Goal: Information Seeking & Learning: Learn about a topic

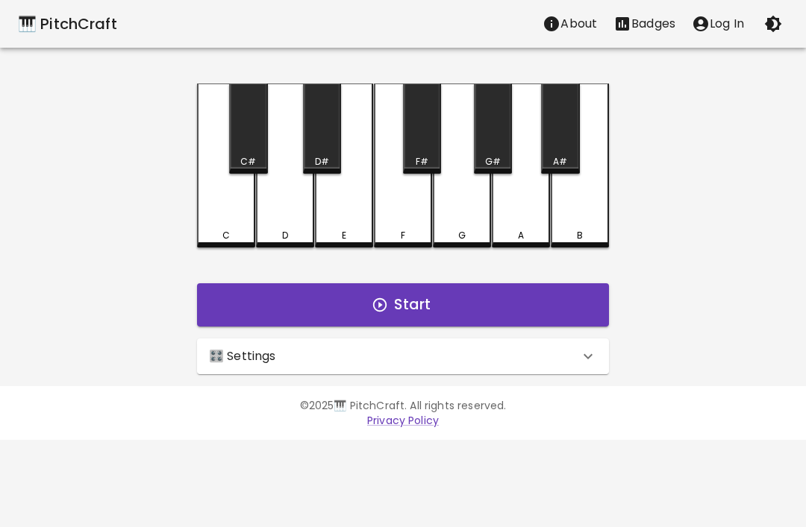
click at [720, 27] on p "Log In" at bounding box center [726, 24] width 34 height 18
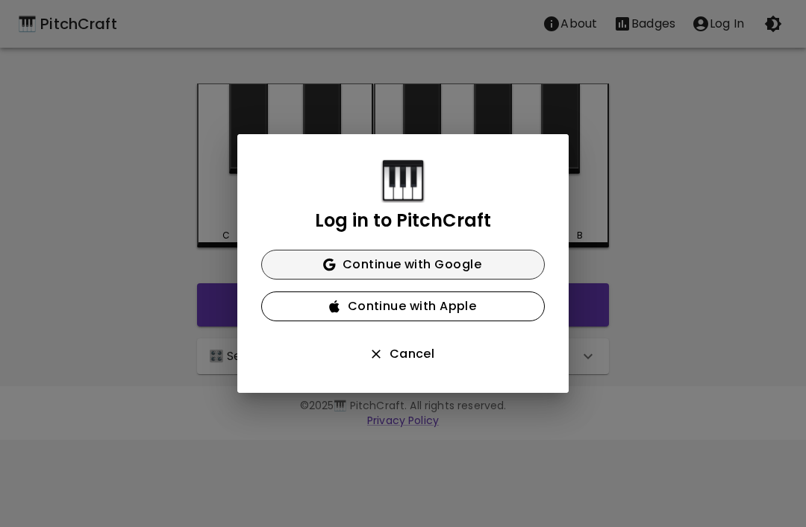
click at [510, 264] on button "Continue with Google" at bounding box center [402, 265] width 283 height 30
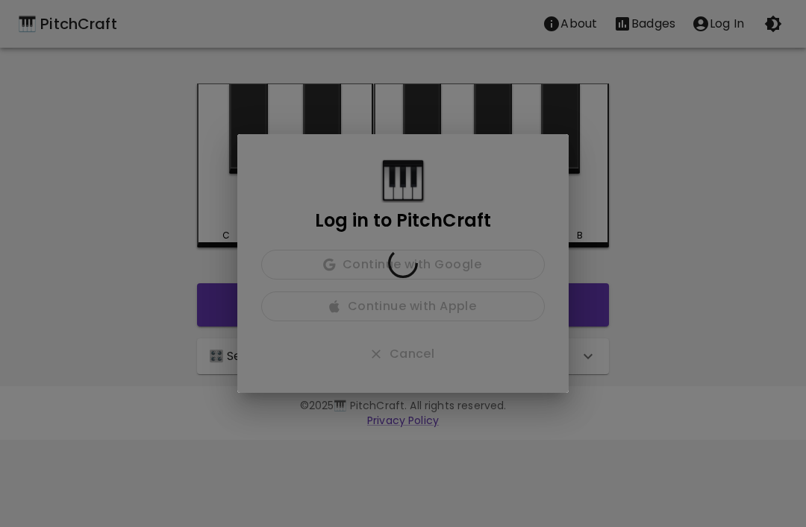
click at [485, 272] on div at bounding box center [402, 264] width 331 height 260
click at [487, 270] on div at bounding box center [402, 264] width 331 height 260
click at [502, 248] on div at bounding box center [402, 264] width 331 height 260
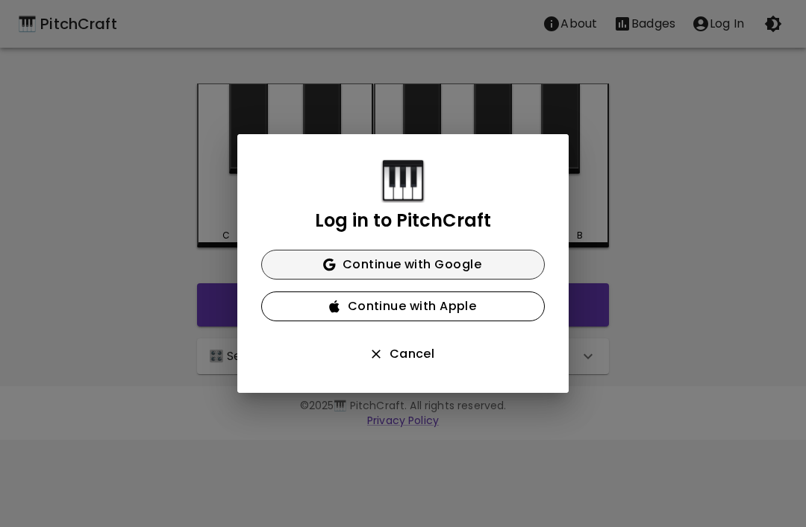
click at [448, 251] on button "Continue with Google" at bounding box center [402, 265] width 283 height 30
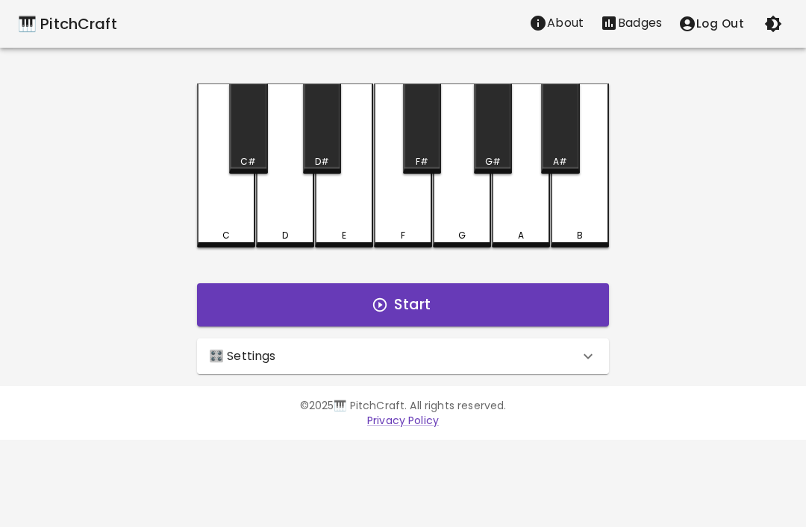
click at [636, 32] on button "Badges" at bounding box center [631, 23] width 78 height 30
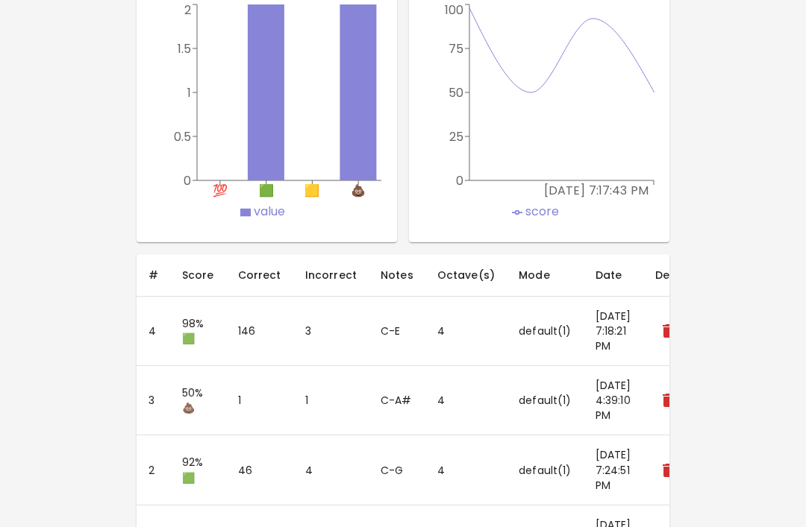
scroll to position [930, 0]
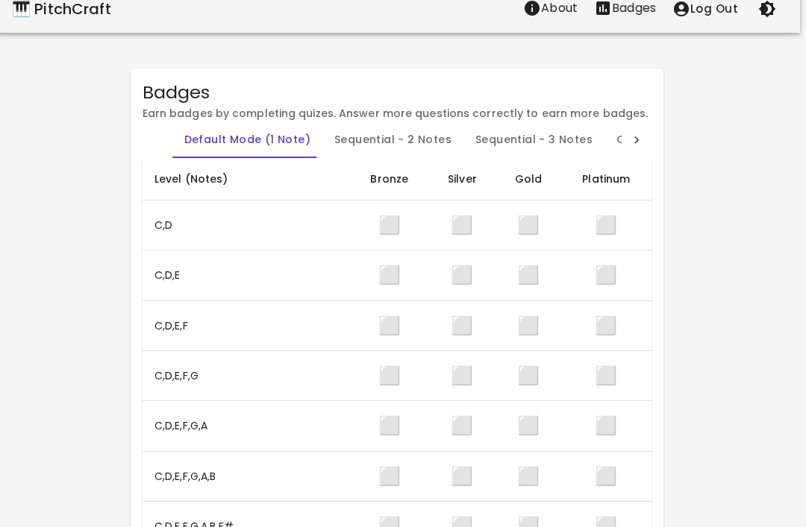
scroll to position [0, 6]
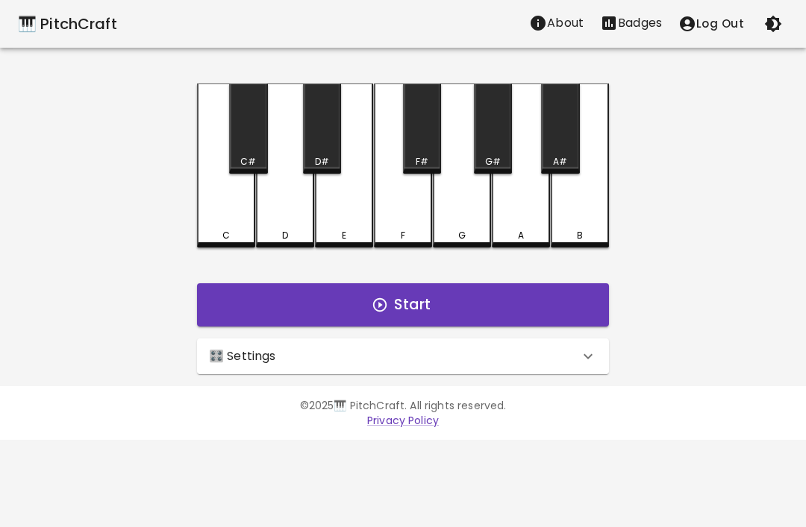
click at [508, 360] on div "🎛️ Settings" at bounding box center [394, 357] width 370 height 18
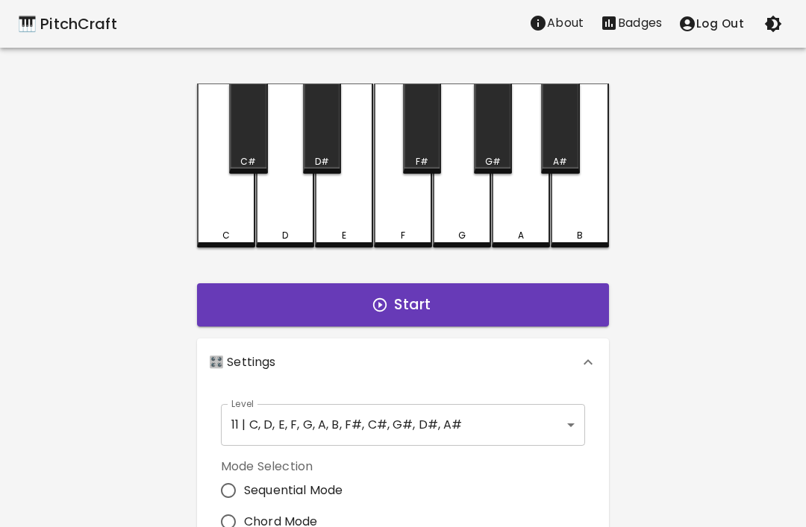
click at [500, 427] on body "🎹 PitchCraft About Badges Log Out C C# D D# E F F# G G# A A# B Start 🎛️ Setting…" at bounding box center [403, 451] width 806 height 903
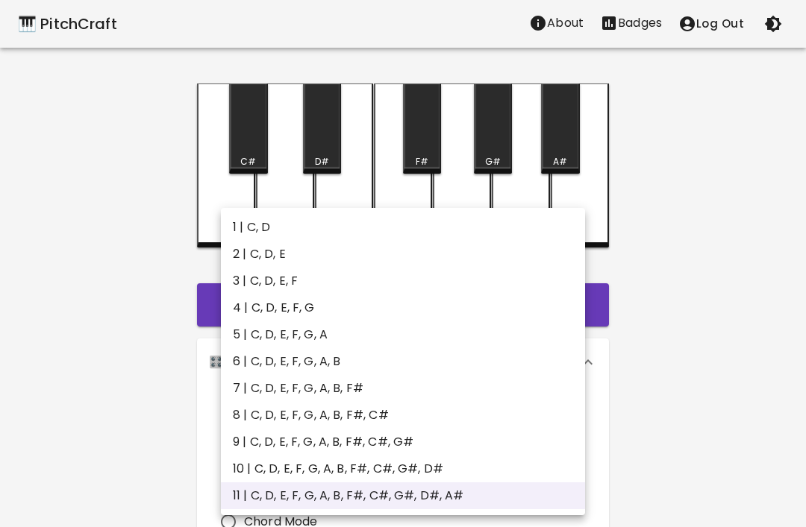
click at [276, 257] on li "2 | C, D, E" at bounding box center [403, 254] width 364 height 27
type input "3"
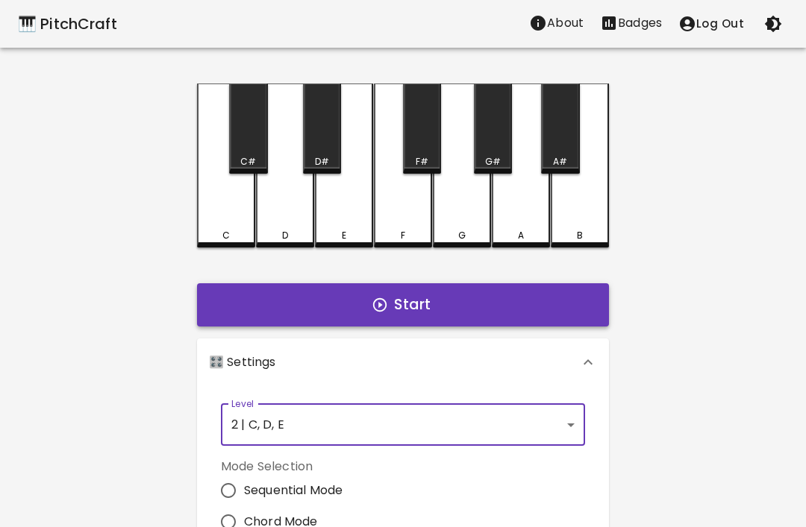
click at [559, 298] on button "Start" at bounding box center [403, 304] width 412 height 43
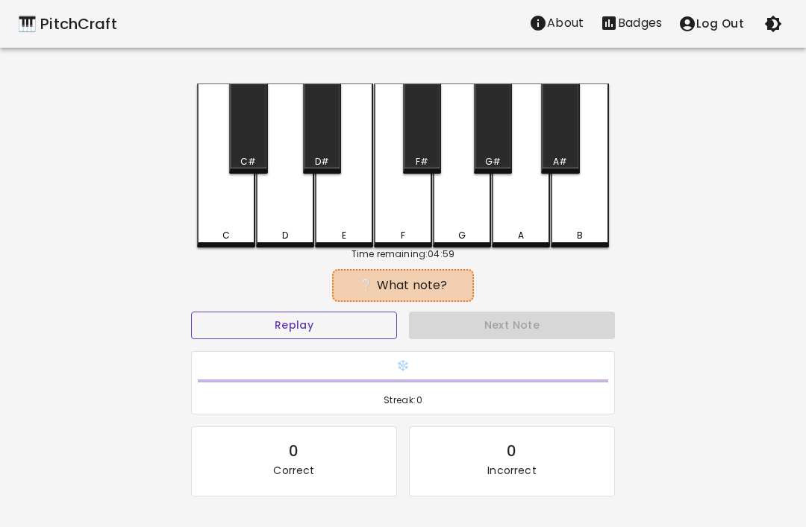
click at [324, 336] on button "Replay" at bounding box center [294, 326] width 206 height 28
click at [344, 330] on button "Replay" at bounding box center [294, 326] width 206 height 28
click at [282, 214] on div "D" at bounding box center [285, 166] width 58 height 164
click at [283, 207] on div "D" at bounding box center [285, 166] width 58 height 164
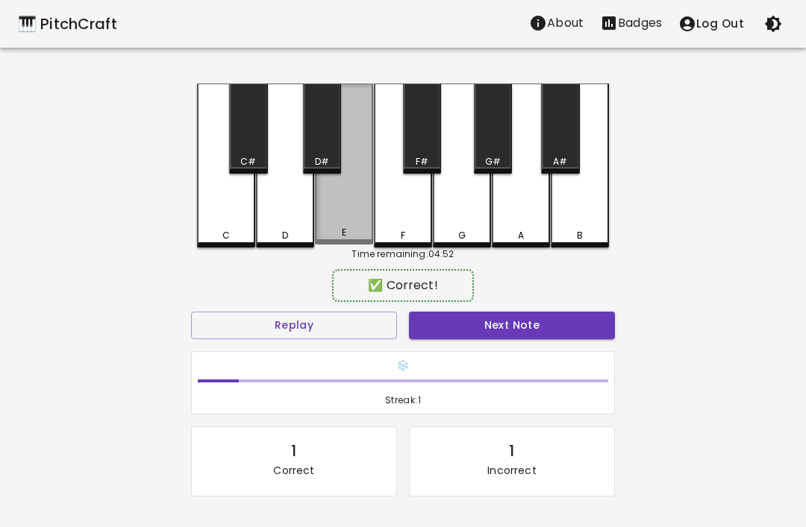
click at [343, 228] on div "E" at bounding box center [344, 164] width 58 height 161
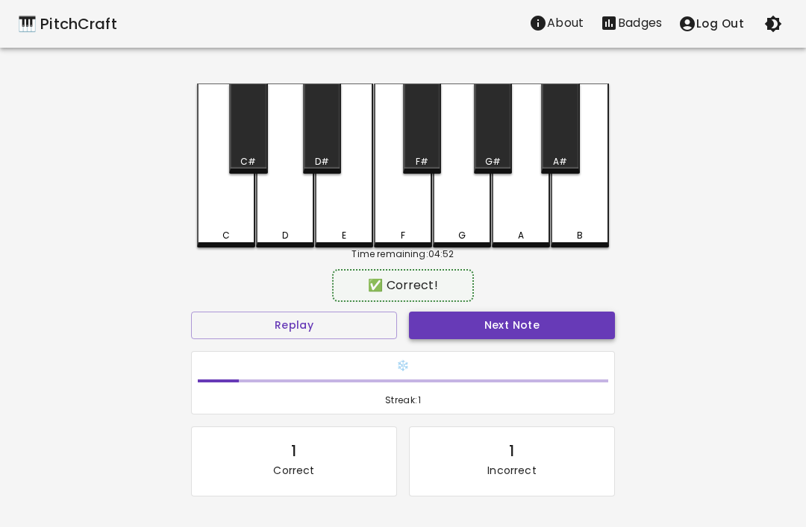
click at [532, 334] on button "Next Note" at bounding box center [512, 326] width 206 height 28
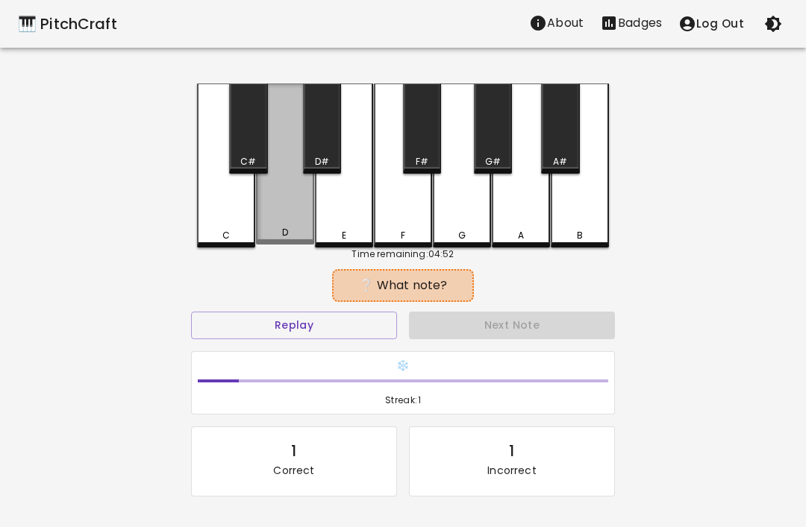
click at [283, 216] on div "D" at bounding box center [285, 164] width 58 height 161
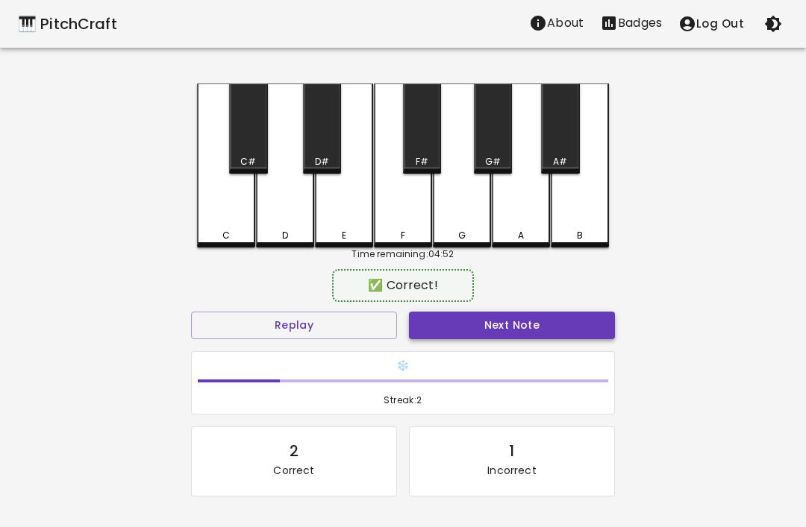
click at [551, 326] on button "Next Note" at bounding box center [512, 326] width 206 height 28
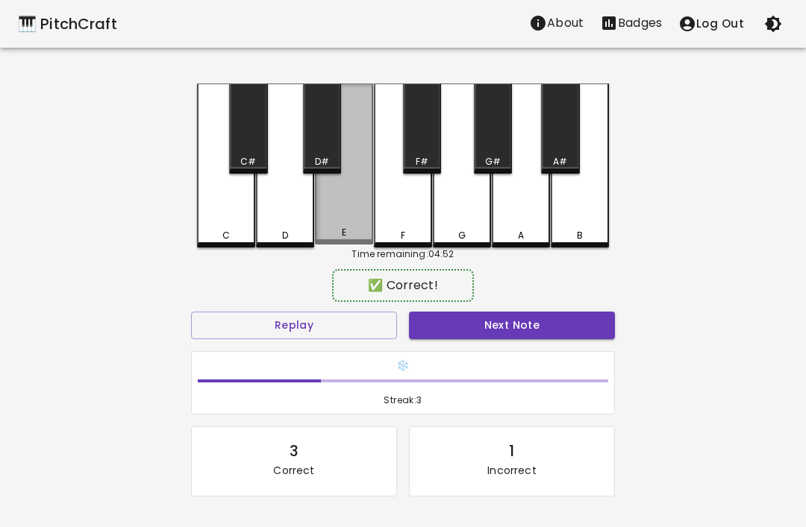
click at [348, 219] on div "E" at bounding box center [344, 164] width 58 height 161
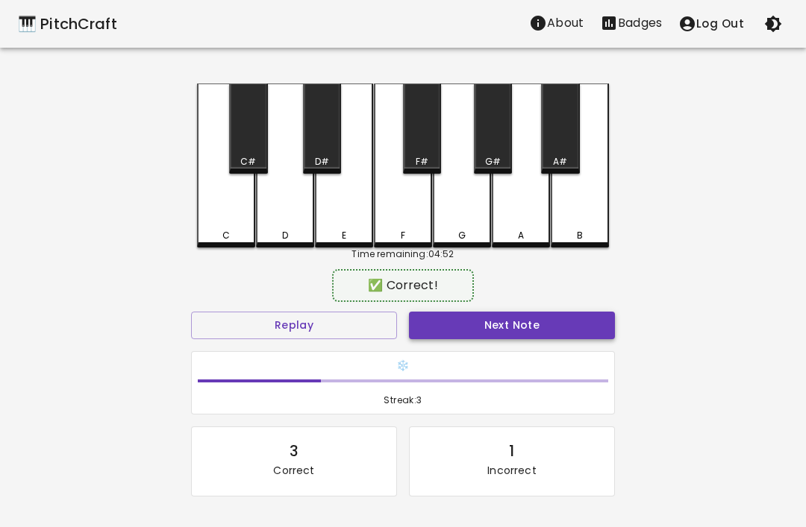
click at [559, 330] on button "Next Note" at bounding box center [512, 326] width 206 height 28
click at [203, 207] on div "C" at bounding box center [226, 166] width 58 height 164
click at [573, 335] on button "Next Note" at bounding box center [512, 326] width 206 height 28
click at [287, 209] on div "D" at bounding box center [285, 166] width 58 height 164
click at [585, 336] on button "Next Note" at bounding box center [512, 326] width 206 height 28
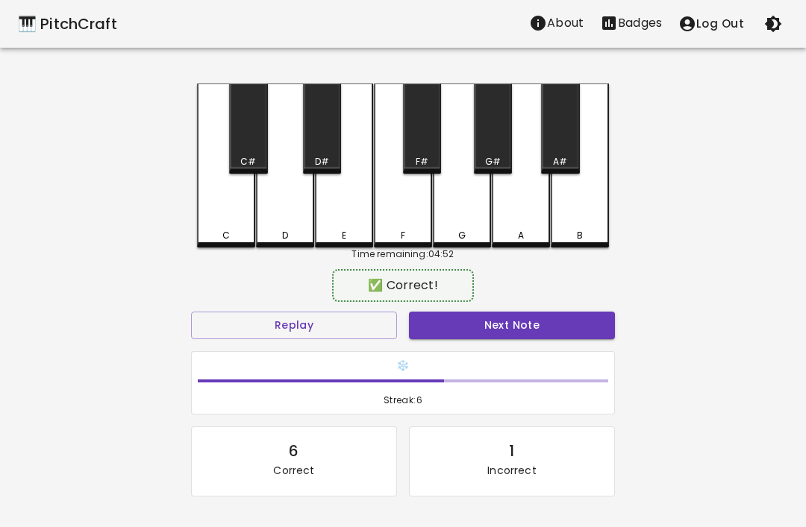
click at [342, 210] on div "E" at bounding box center [344, 166] width 58 height 164
click at [570, 333] on button "Next Note" at bounding box center [512, 326] width 206 height 28
click at [287, 214] on div "D" at bounding box center [285, 166] width 58 height 164
click at [572, 333] on button "Next Note" at bounding box center [512, 326] width 206 height 28
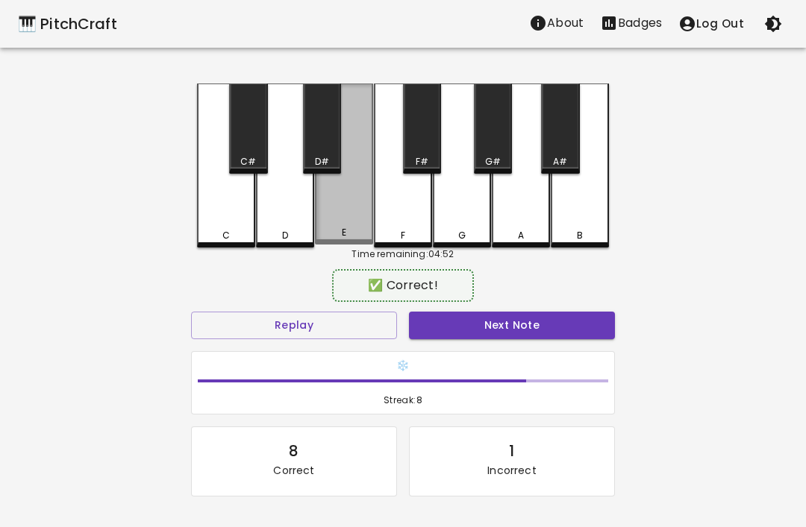
click at [339, 204] on div "E" at bounding box center [344, 164] width 58 height 161
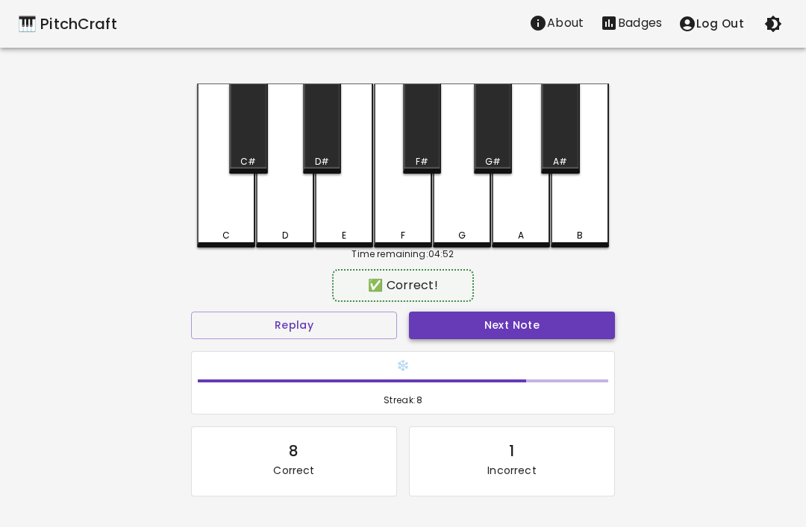
click at [565, 325] on button "Next Note" at bounding box center [512, 326] width 206 height 28
click at [291, 215] on div "D" at bounding box center [285, 166] width 58 height 164
click at [565, 330] on button "Next Note" at bounding box center [512, 326] width 206 height 28
click at [343, 217] on div "E" at bounding box center [344, 166] width 58 height 164
click at [570, 328] on button "Next Note" at bounding box center [512, 326] width 206 height 28
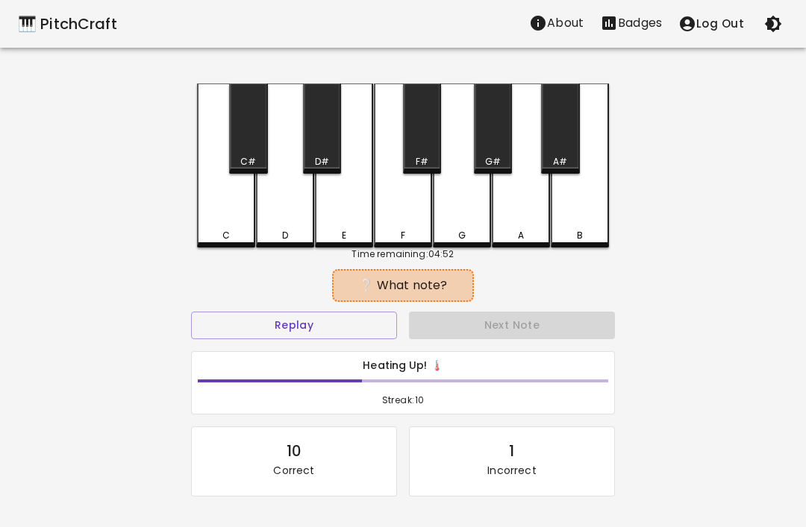
click at [280, 220] on div "D" at bounding box center [285, 166] width 58 height 164
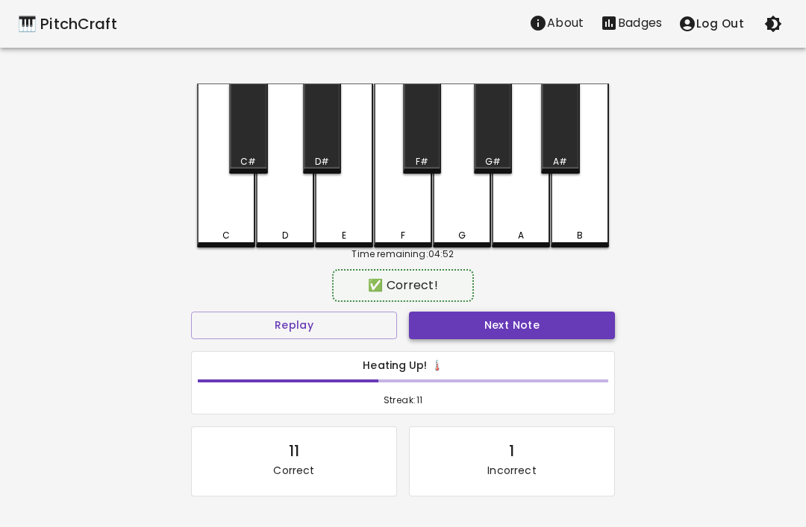
click at [576, 331] on button "Next Note" at bounding box center [512, 326] width 206 height 28
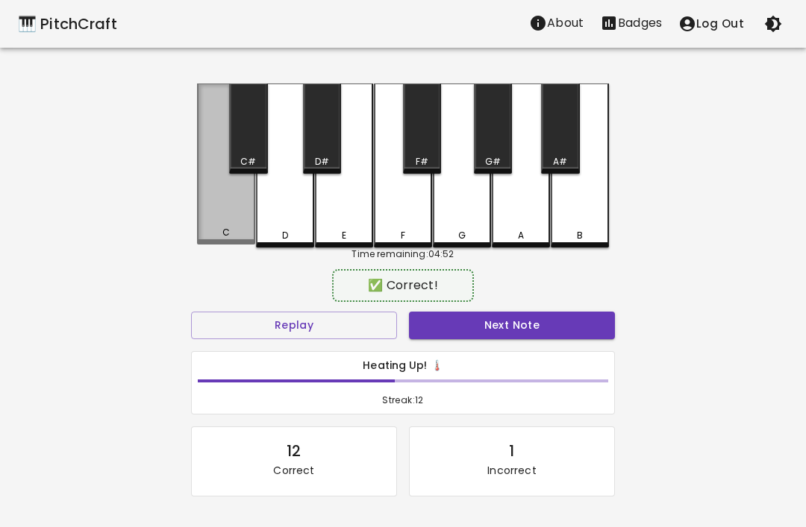
click at [223, 213] on div "C" at bounding box center [226, 164] width 58 height 161
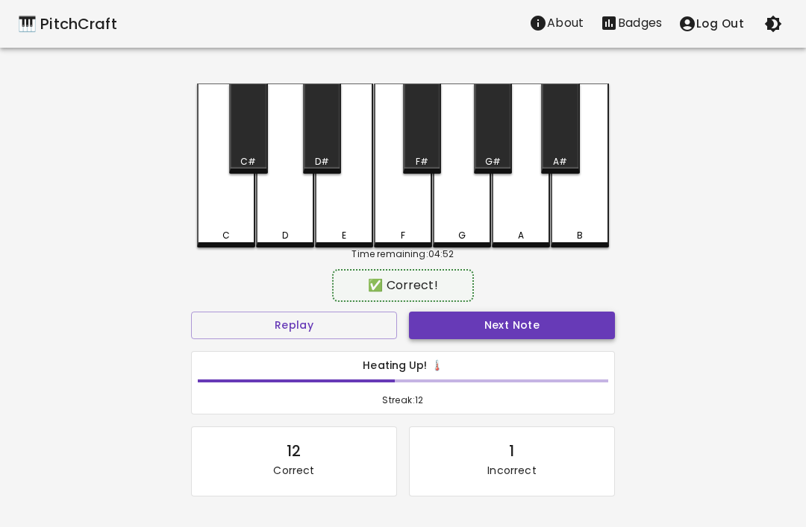
click at [568, 327] on button "Next Note" at bounding box center [512, 326] width 206 height 28
click at [343, 218] on div "E" at bounding box center [344, 166] width 58 height 164
click at [571, 328] on button "Next Note" at bounding box center [512, 326] width 206 height 28
click at [362, 233] on div "E" at bounding box center [343, 235] width 55 height 13
click at [577, 334] on button "Next Note" at bounding box center [512, 326] width 206 height 28
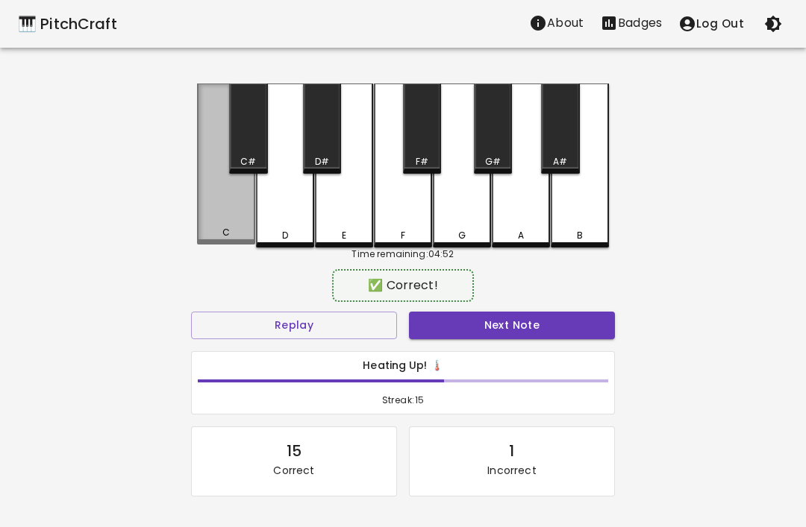
click at [213, 211] on div "C" at bounding box center [226, 164] width 58 height 161
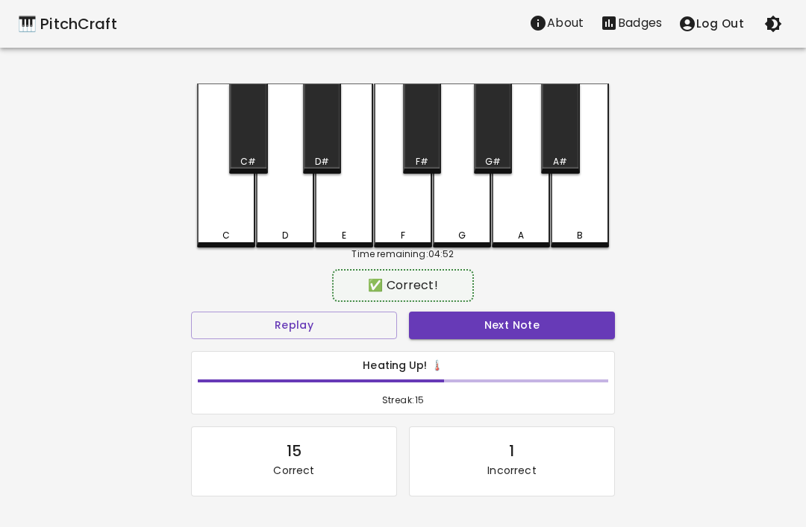
click at [578, 325] on button "Next Note" at bounding box center [512, 326] width 206 height 28
click at [333, 217] on div "E" at bounding box center [344, 166] width 58 height 164
click at [577, 329] on button "Next Note" at bounding box center [512, 326] width 206 height 28
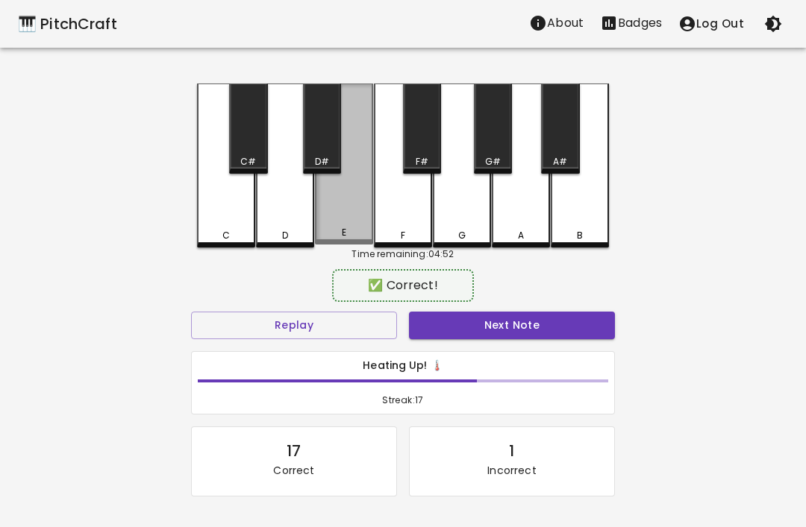
click at [338, 220] on div "E" at bounding box center [344, 164] width 58 height 161
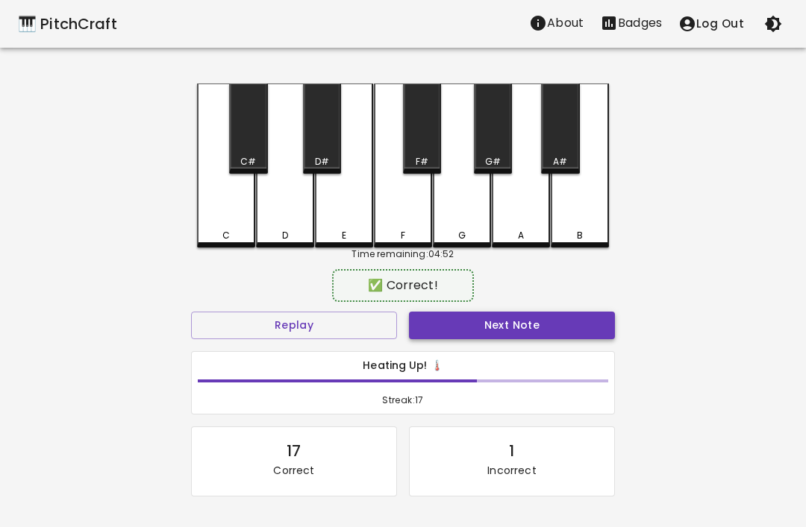
click at [574, 332] on button "Next Note" at bounding box center [512, 326] width 206 height 28
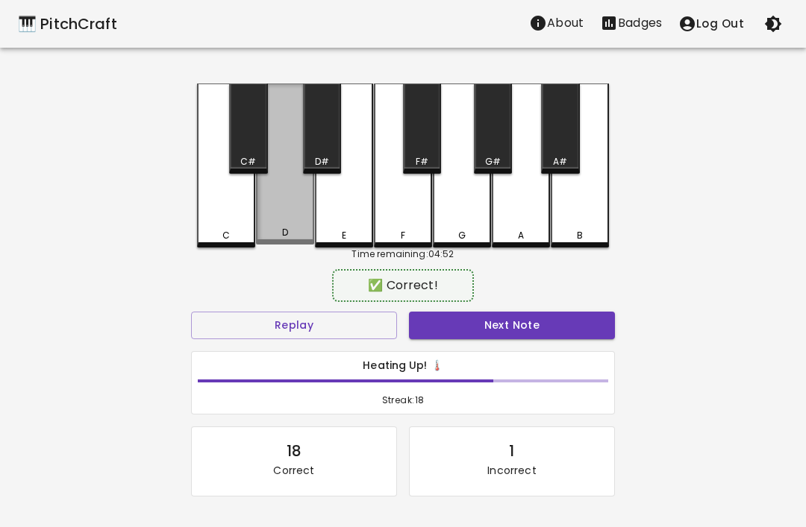
click at [275, 204] on div "D" at bounding box center [285, 164] width 58 height 161
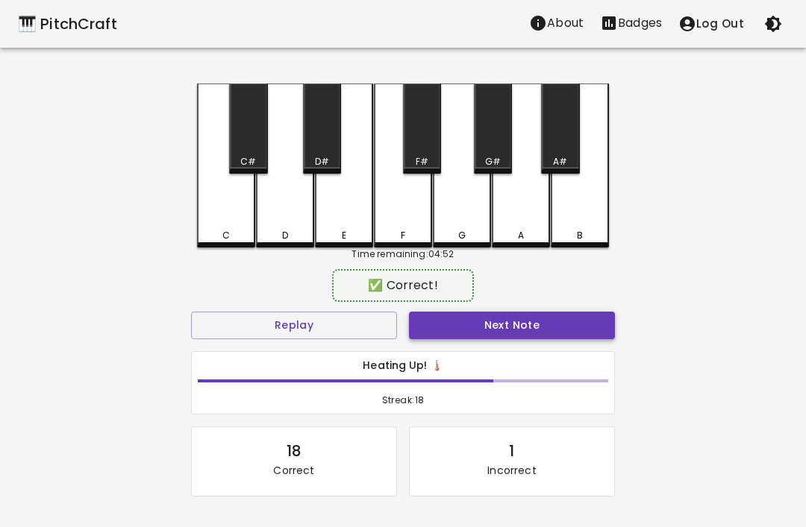
click at [571, 328] on button "Next Note" at bounding box center [512, 326] width 206 height 28
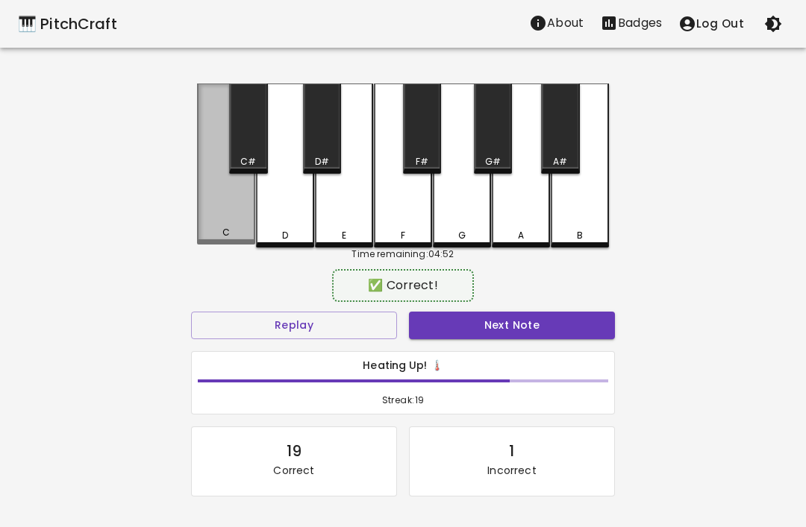
click at [219, 201] on div "C" at bounding box center [226, 164] width 58 height 161
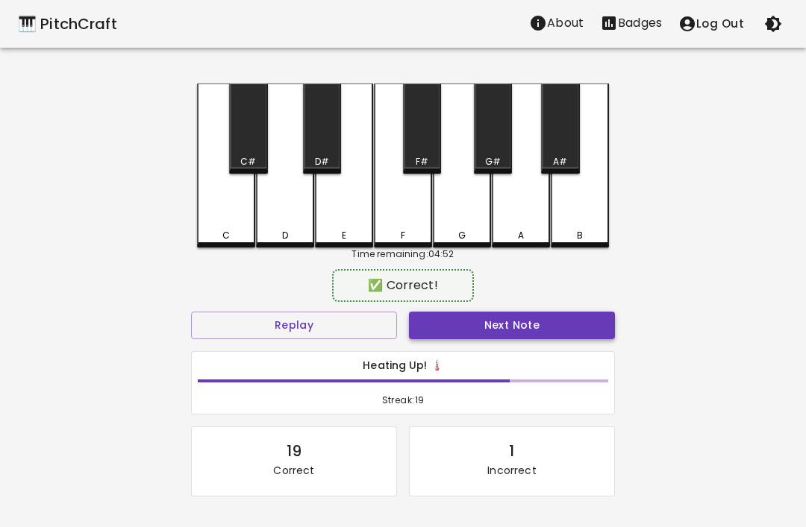
click at [559, 330] on button "Next Note" at bounding box center [512, 326] width 206 height 28
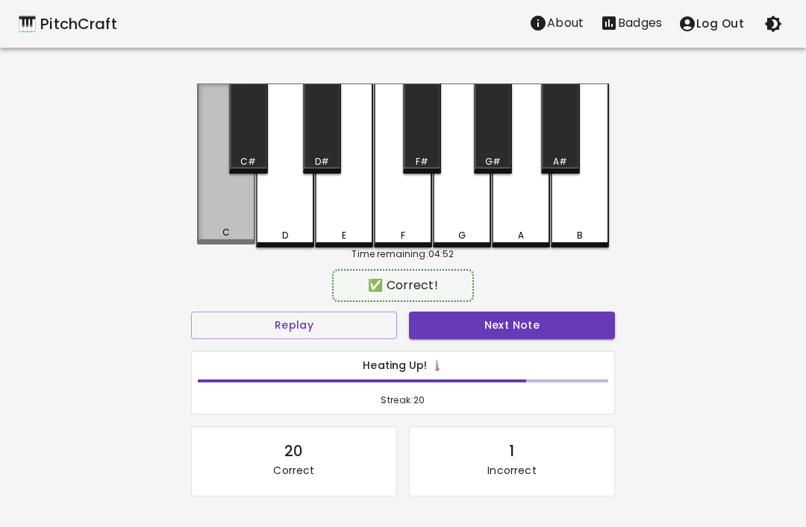
click at [219, 201] on div "C" at bounding box center [226, 164] width 58 height 161
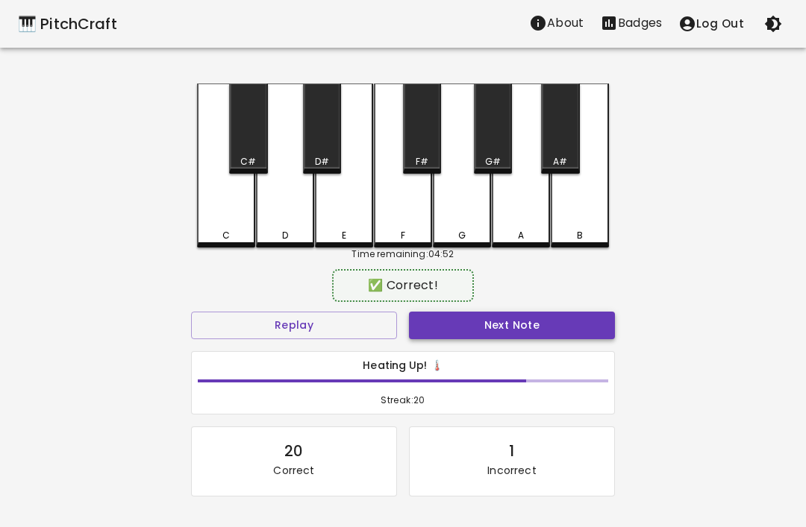
click at [559, 333] on button "Next Note" at bounding box center [512, 326] width 206 height 28
click at [222, 192] on div "C" at bounding box center [226, 166] width 58 height 164
click at [558, 328] on button "Next Note" at bounding box center [512, 326] width 206 height 28
click at [288, 207] on div "D" at bounding box center [285, 166] width 58 height 164
click at [572, 327] on button "Next Note" at bounding box center [512, 326] width 206 height 28
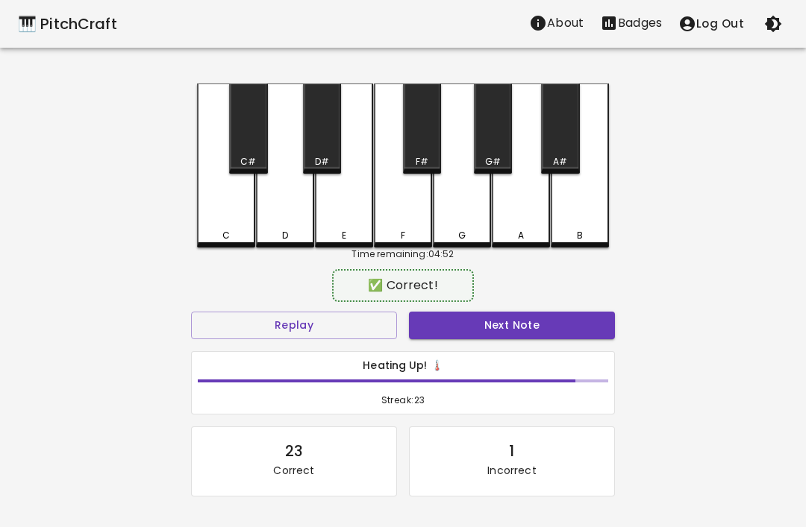
click at [340, 224] on div "E" at bounding box center [344, 166] width 58 height 164
click at [563, 326] on button "Next Note" at bounding box center [512, 326] width 206 height 28
click at [342, 222] on div "E" at bounding box center [344, 166] width 58 height 164
click at [566, 336] on button "Next Note" at bounding box center [512, 326] width 206 height 28
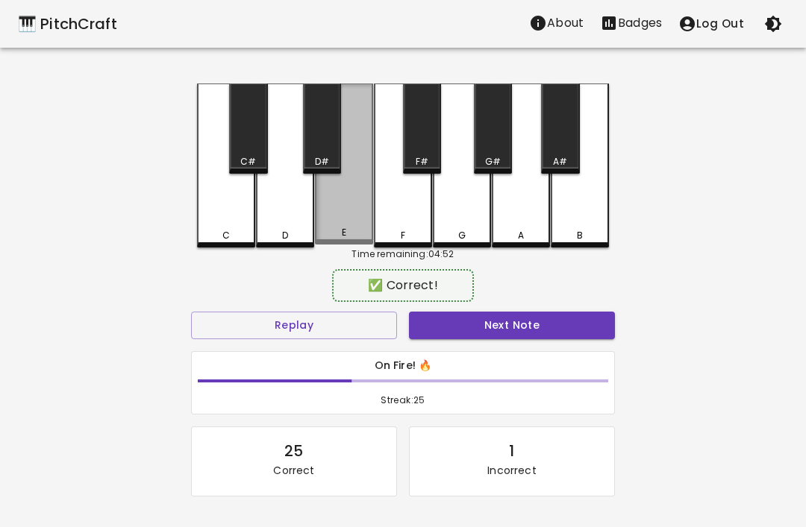
click at [339, 220] on div "E" at bounding box center [344, 164] width 58 height 161
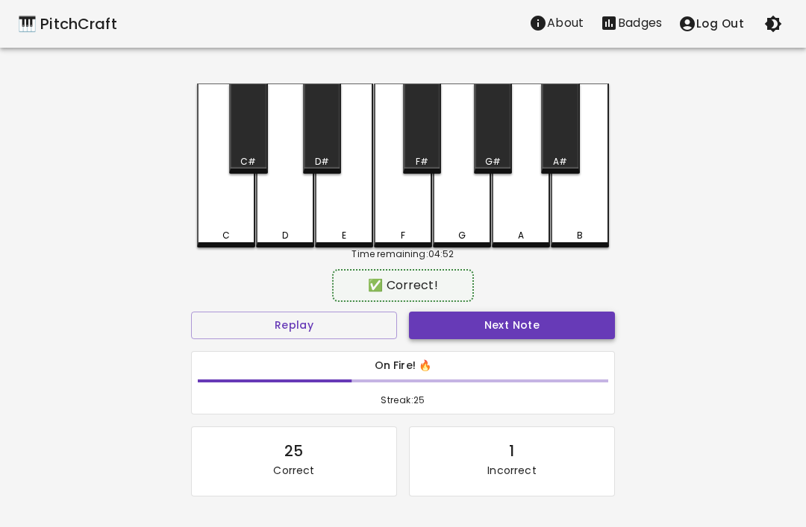
click at [559, 335] on button "Next Note" at bounding box center [512, 326] width 206 height 28
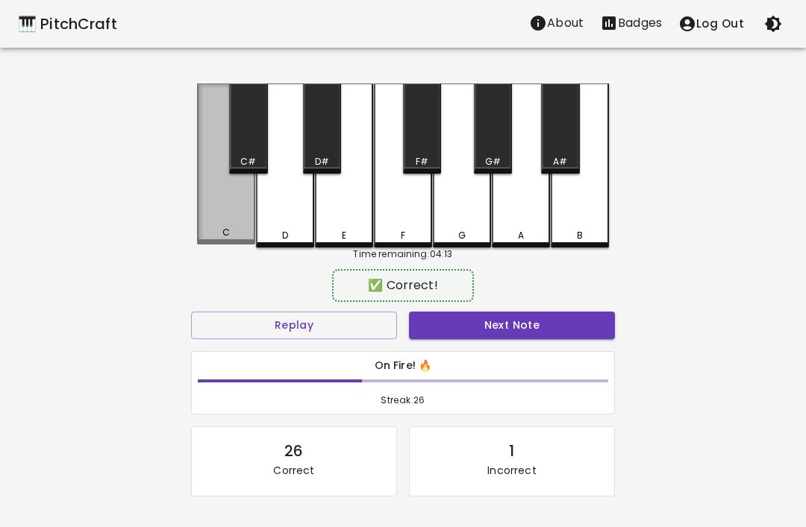
click at [221, 204] on div "C" at bounding box center [226, 164] width 58 height 161
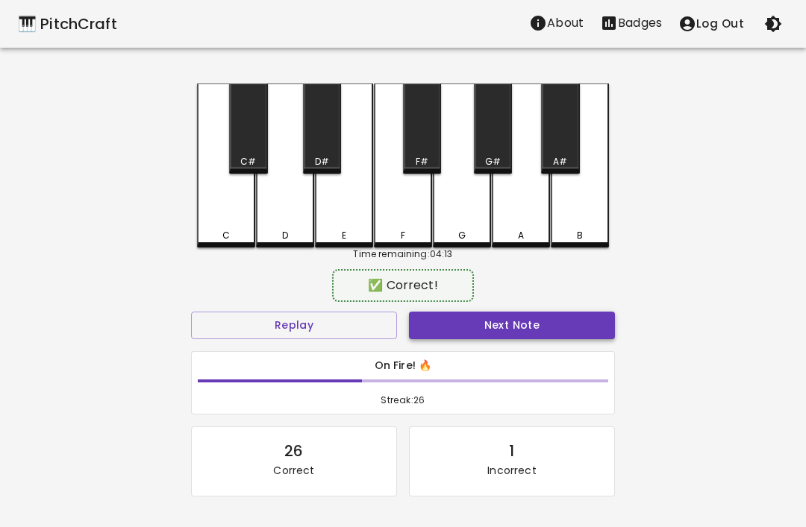
click at [557, 328] on button "Next Note" at bounding box center [512, 326] width 206 height 28
click at [279, 207] on div "D" at bounding box center [285, 166] width 58 height 164
click at [563, 332] on button "Next Note" at bounding box center [512, 326] width 206 height 28
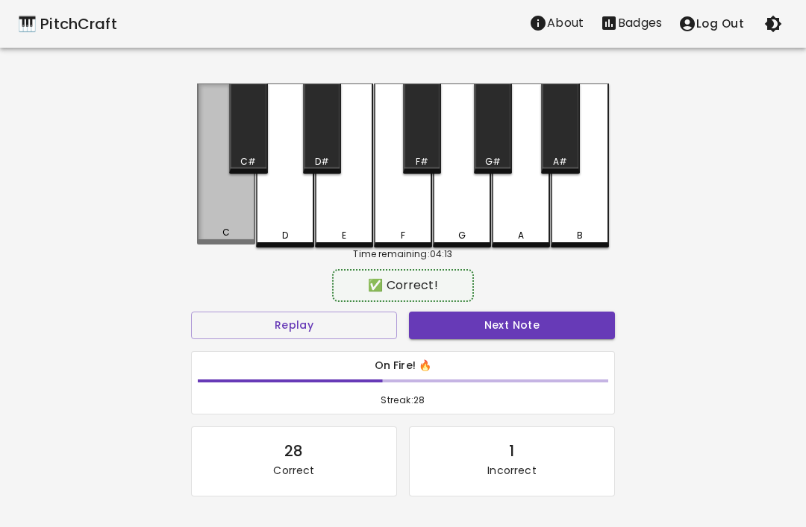
click at [228, 216] on div "C" at bounding box center [226, 164] width 58 height 161
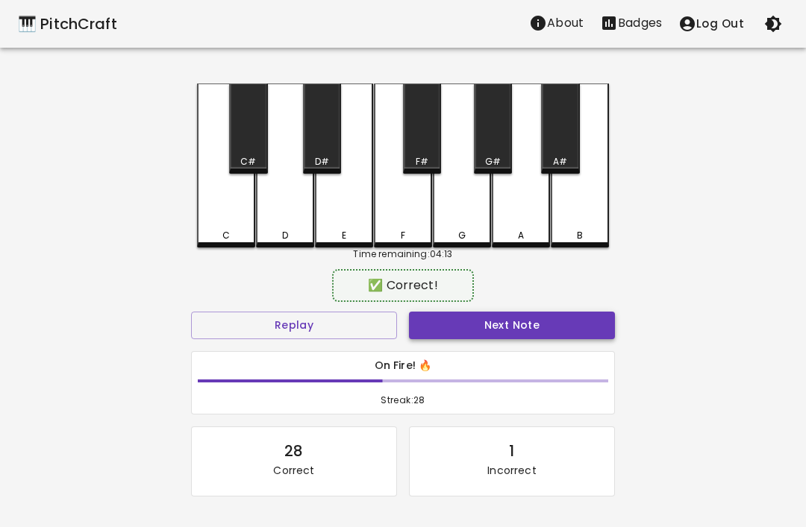
click at [560, 331] on button "Next Note" at bounding box center [512, 326] width 206 height 28
click at [225, 213] on div "C" at bounding box center [226, 166] width 58 height 164
click at [571, 330] on button "Next Note" at bounding box center [512, 326] width 206 height 28
click at [340, 219] on div "E" at bounding box center [344, 166] width 58 height 164
click at [564, 326] on button "Next Note" at bounding box center [512, 326] width 206 height 28
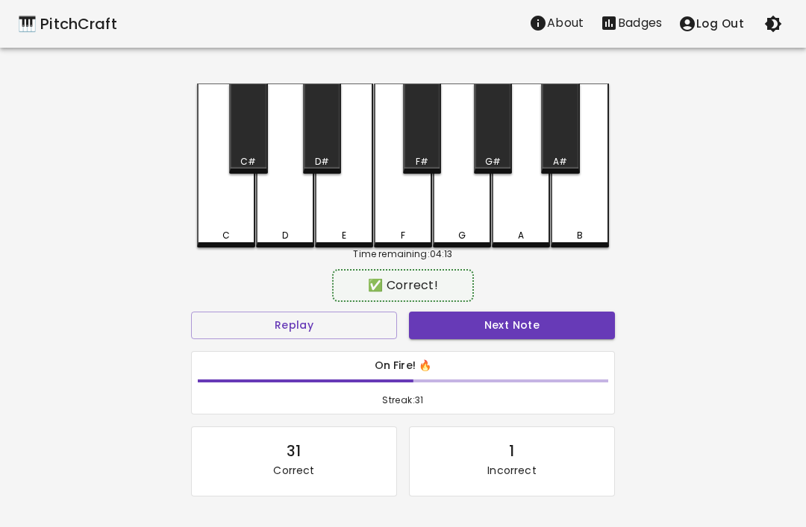
click at [336, 215] on div "E" at bounding box center [344, 166] width 58 height 164
click at [565, 333] on button "Next Note" at bounding box center [512, 326] width 206 height 28
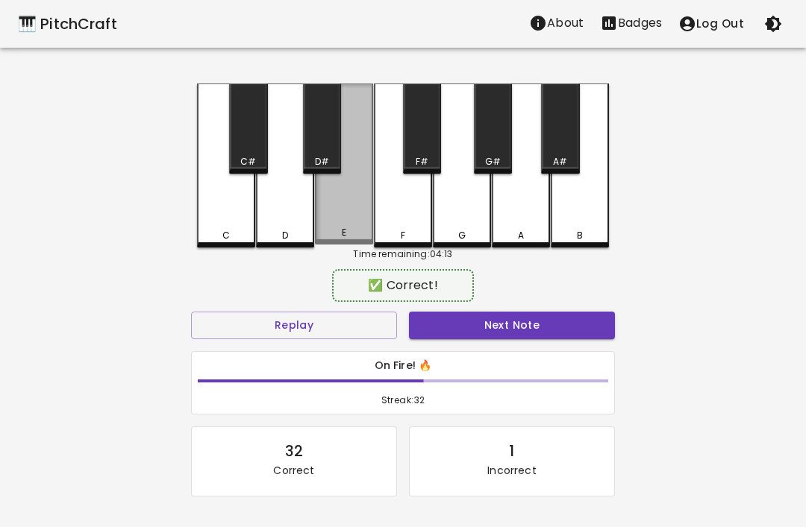
click at [336, 211] on div "E" at bounding box center [344, 164] width 58 height 161
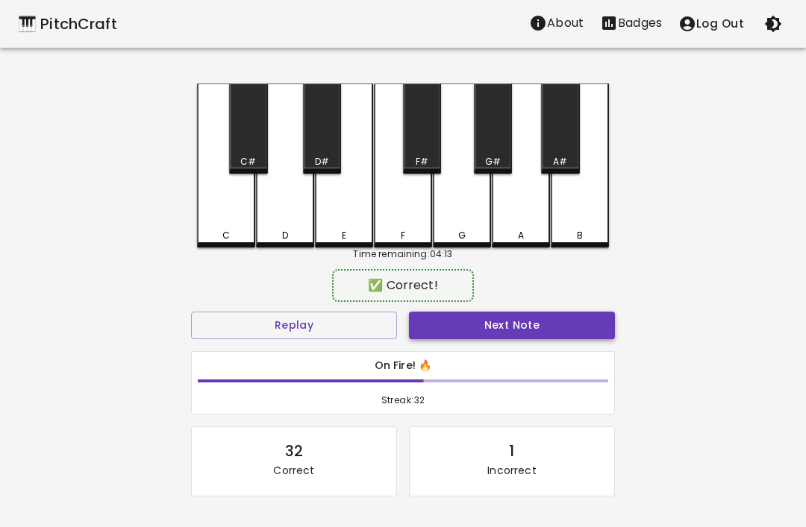
click at [551, 328] on button "Next Note" at bounding box center [512, 326] width 206 height 28
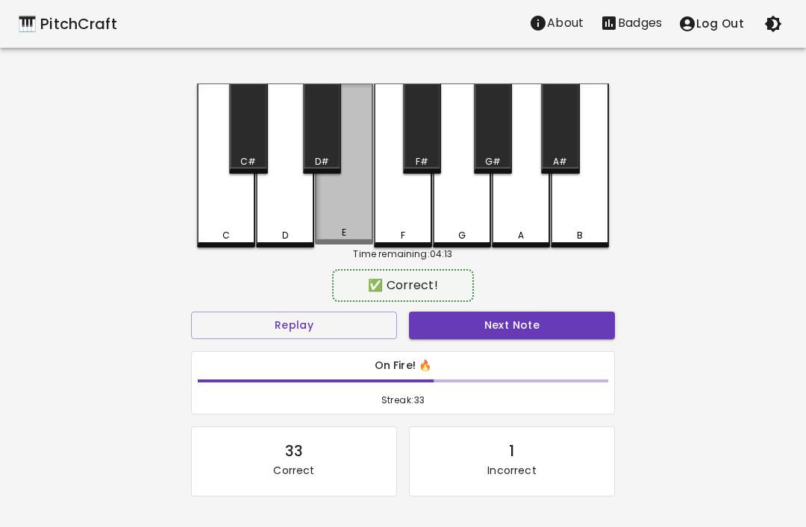
click at [340, 215] on div "E" at bounding box center [344, 164] width 58 height 161
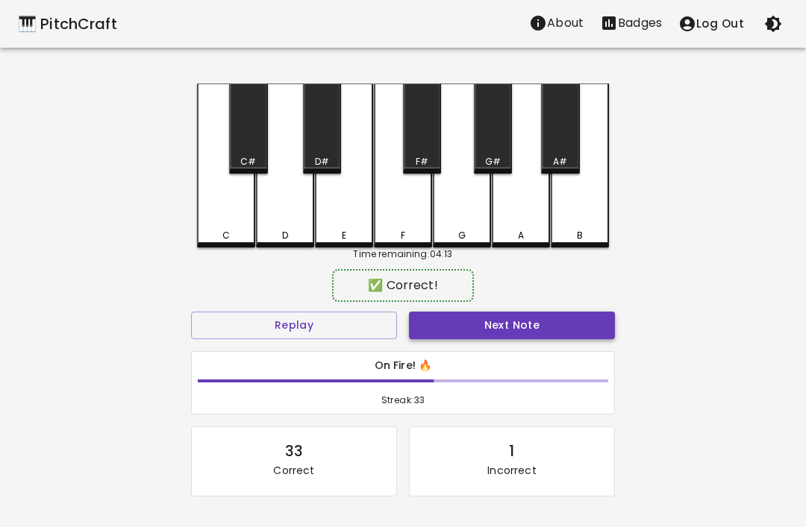
click at [563, 330] on button "Next Note" at bounding box center [512, 326] width 206 height 28
click at [208, 206] on div "C" at bounding box center [226, 166] width 58 height 164
click at [562, 331] on button "Next Note" at bounding box center [512, 326] width 206 height 28
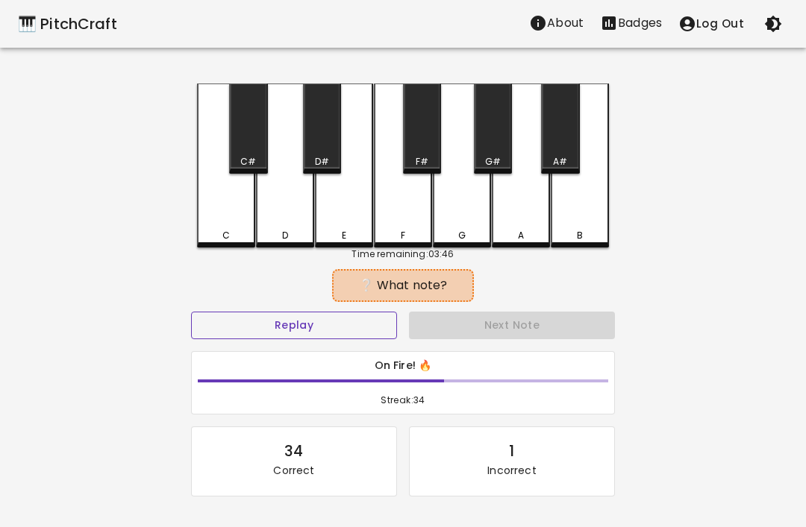
click at [351, 325] on button "Replay" at bounding box center [294, 326] width 206 height 28
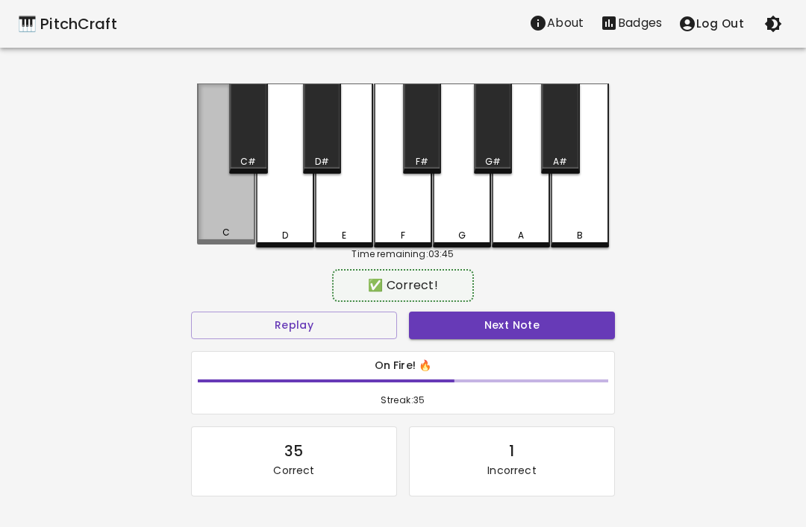
click at [215, 201] on div "C" at bounding box center [226, 164] width 58 height 161
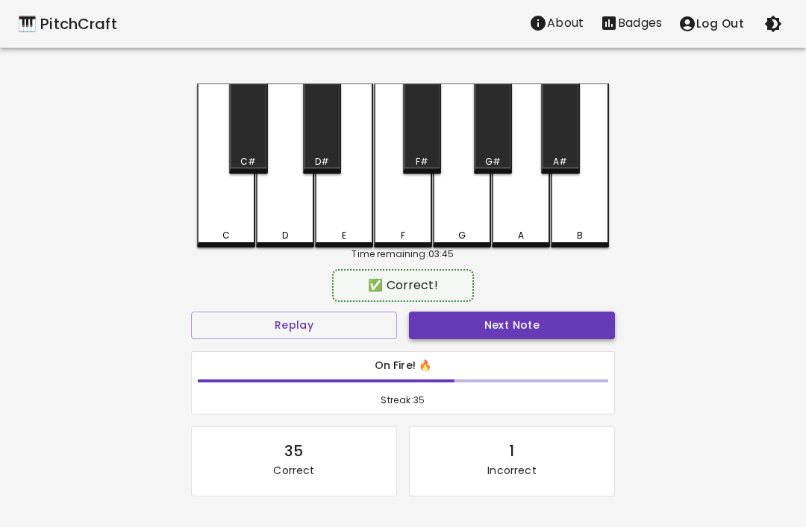
click at [559, 316] on button "Next Note" at bounding box center [512, 326] width 206 height 28
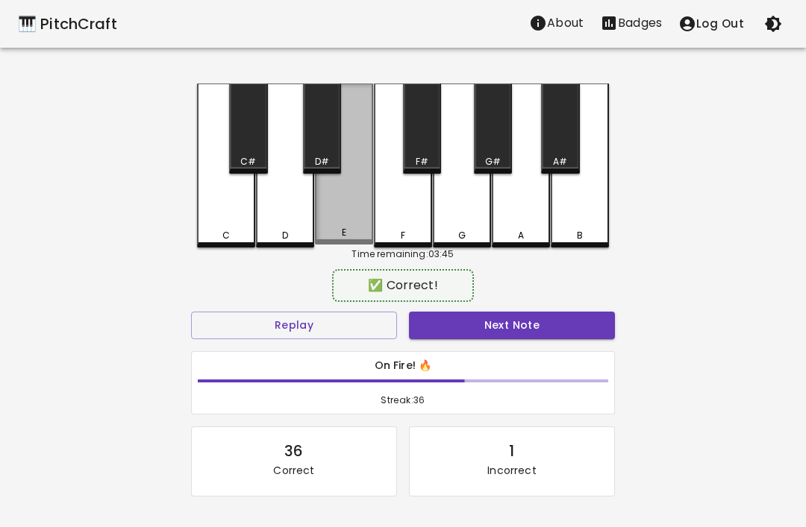
click at [344, 198] on div "E" at bounding box center [344, 164] width 58 height 161
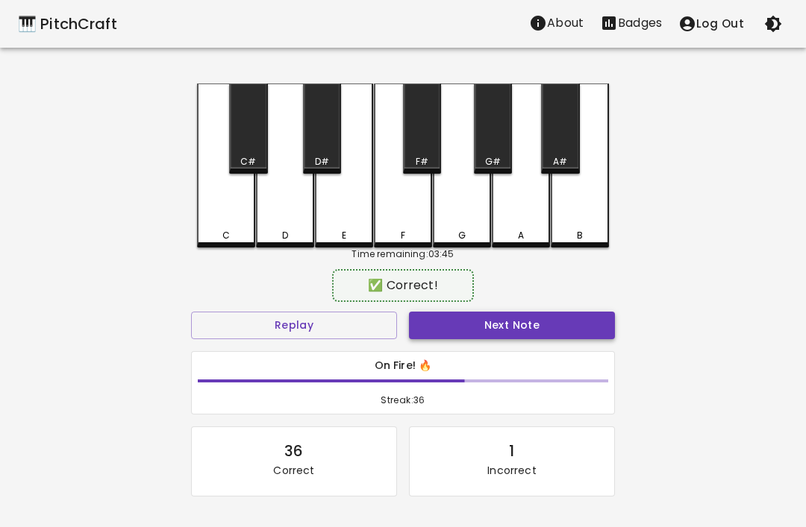
click at [593, 321] on button "Next Note" at bounding box center [512, 326] width 206 height 28
click at [275, 193] on div "D" at bounding box center [285, 166] width 58 height 164
click at [590, 325] on button "Next Note" at bounding box center [512, 326] width 206 height 28
click at [332, 201] on div "E" at bounding box center [344, 166] width 58 height 164
click at [586, 321] on button "Next Note" at bounding box center [512, 326] width 206 height 28
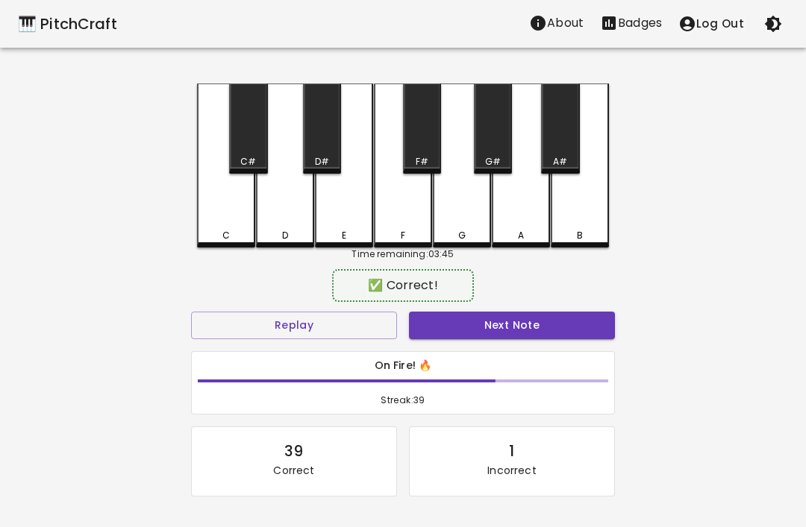
click at [283, 194] on div "D" at bounding box center [285, 166] width 58 height 164
click at [579, 321] on button "Next Note" at bounding box center [512, 326] width 206 height 28
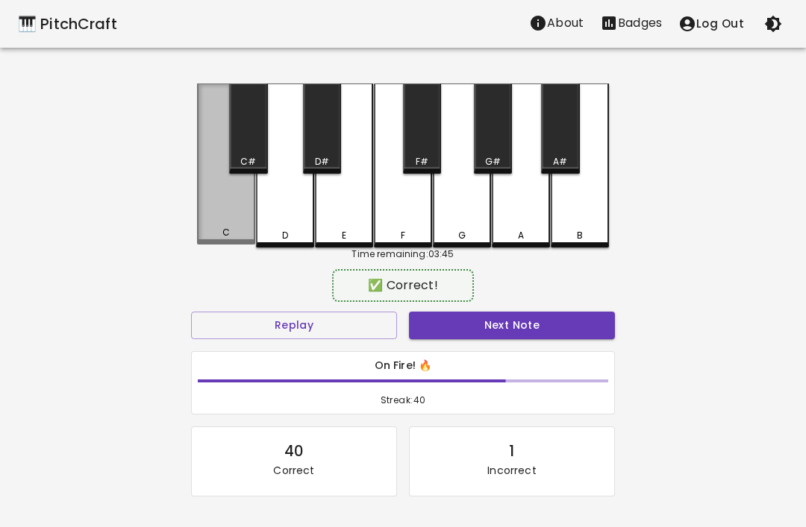
click at [221, 199] on div "C" at bounding box center [226, 164] width 58 height 161
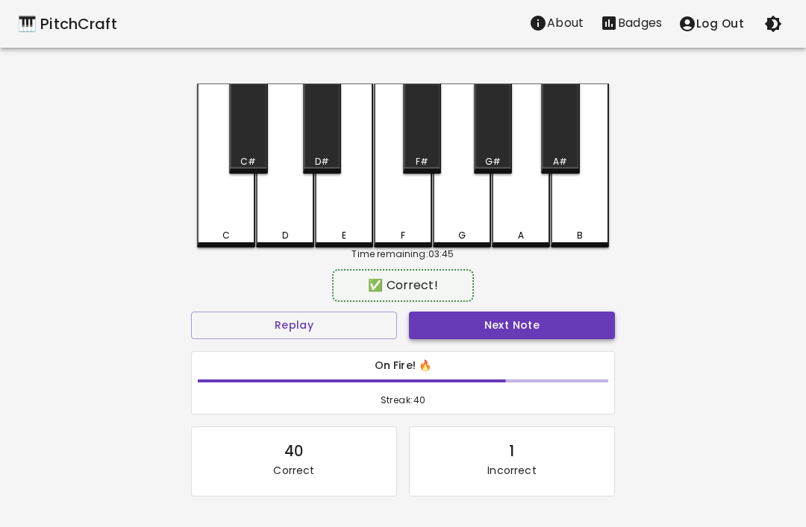
click at [584, 327] on button "Next Note" at bounding box center [512, 326] width 206 height 28
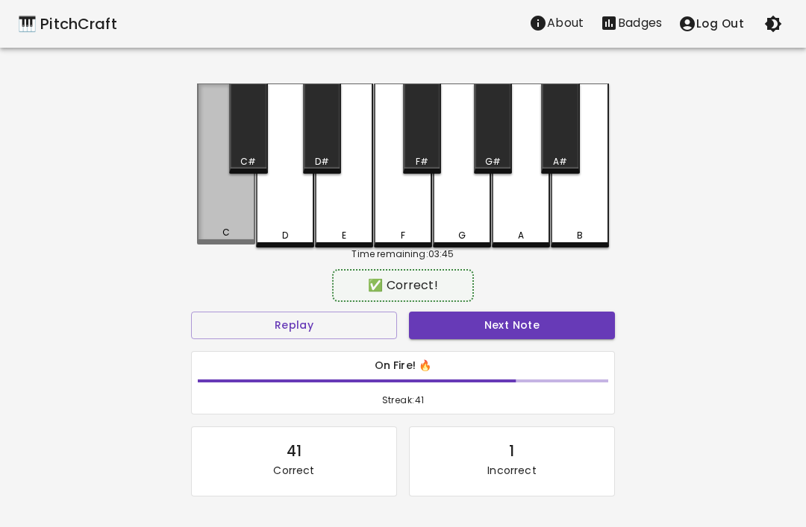
click at [230, 213] on div "C" at bounding box center [226, 164] width 58 height 161
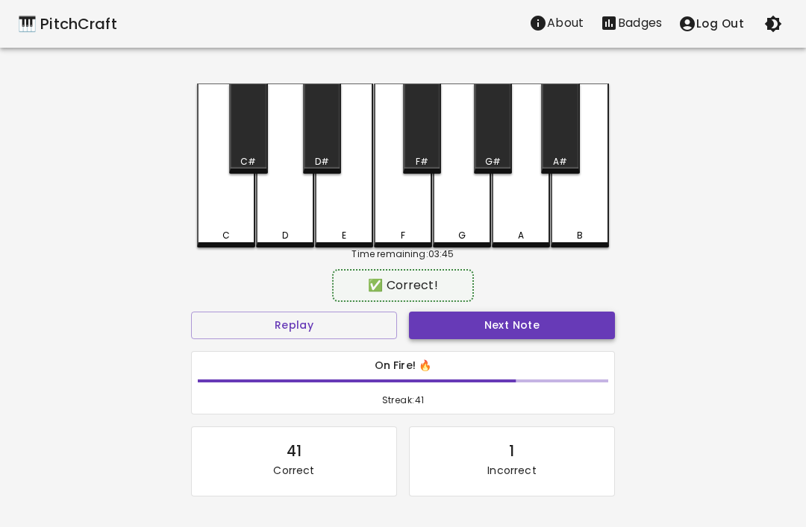
click at [577, 332] on button "Next Note" at bounding box center [512, 326] width 206 height 28
click at [218, 201] on div "C" at bounding box center [226, 166] width 58 height 164
click at [581, 329] on button "Next Note" at bounding box center [512, 326] width 206 height 28
click at [339, 210] on div "E" at bounding box center [344, 166] width 58 height 164
click at [577, 329] on button "Next Note" at bounding box center [512, 326] width 206 height 28
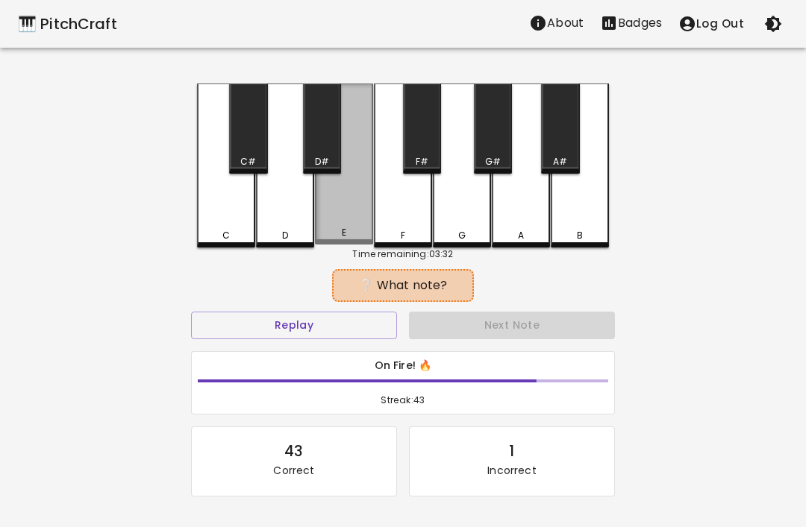
click at [337, 211] on div "E" at bounding box center [344, 164] width 58 height 161
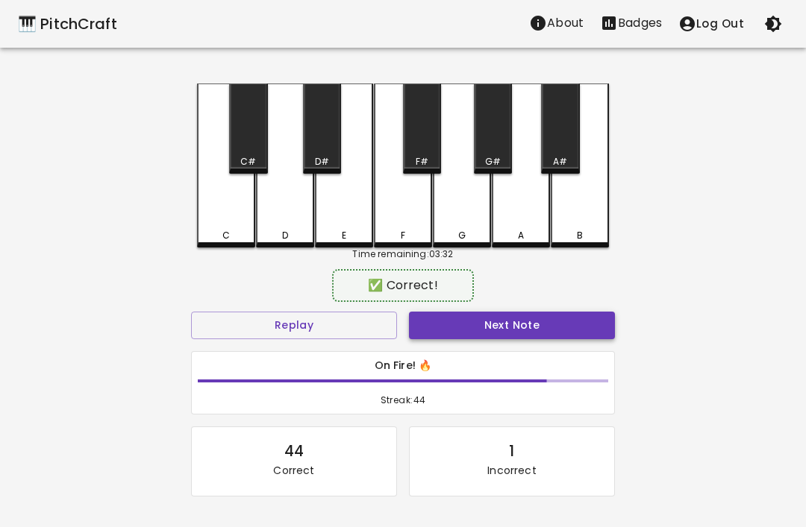
click at [580, 328] on button "Next Note" at bounding box center [512, 326] width 206 height 28
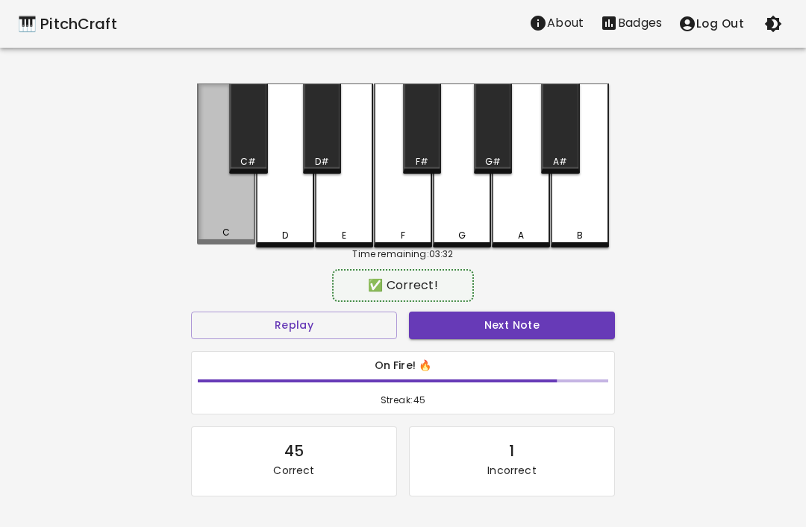
click at [221, 198] on div "C" at bounding box center [226, 164] width 58 height 161
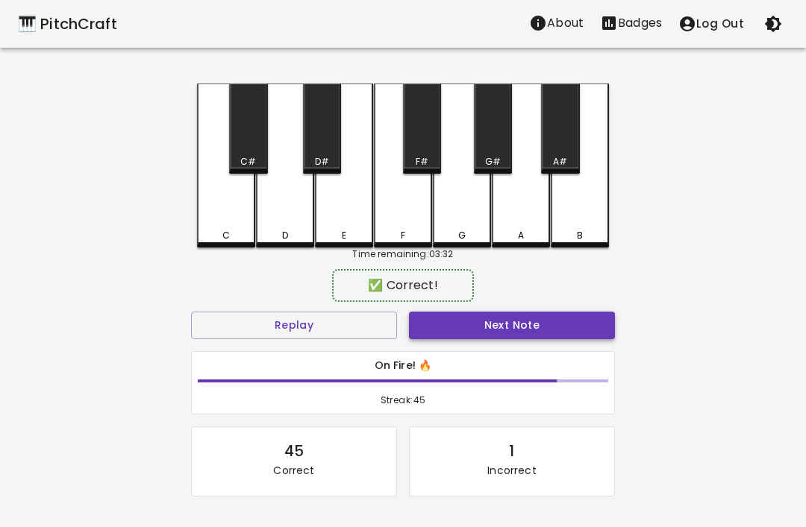
click at [575, 325] on button "Next Note" at bounding box center [512, 326] width 206 height 28
click at [332, 212] on div "E" at bounding box center [344, 166] width 58 height 164
click at [586, 333] on button "Next Note" at bounding box center [512, 326] width 206 height 28
click at [298, 210] on div "D" at bounding box center [285, 166] width 58 height 164
click at [588, 325] on button "Next Note" at bounding box center [512, 326] width 206 height 28
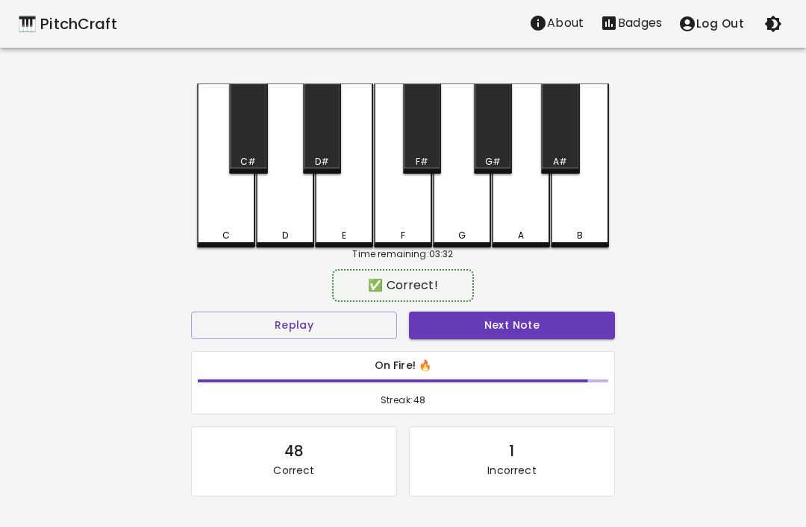
click at [343, 210] on div "E" at bounding box center [344, 166] width 58 height 164
click at [588, 322] on button "Next Note" at bounding box center [512, 326] width 206 height 28
click at [219, 204] on div "C" at bounding box center [226, 166] width 58 height 164
click at [582, 317] on button "Next Note" at bounding box center [512, 326] width 206 height 28
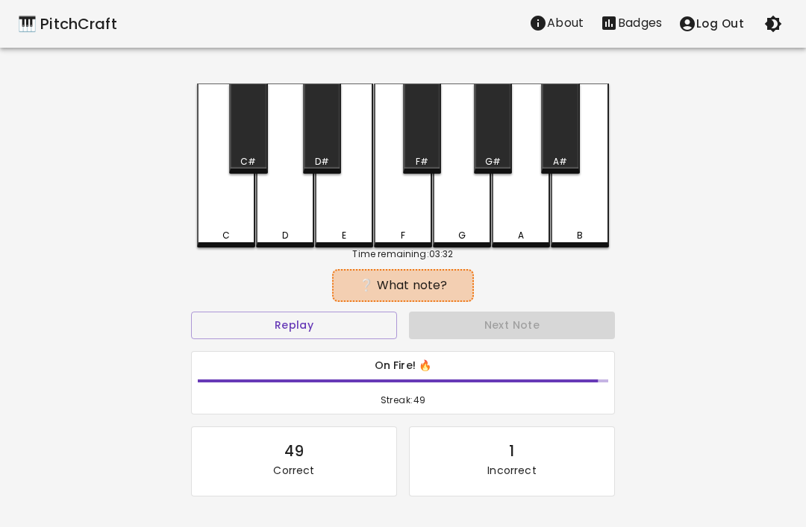
click at [233, 201] on div "C" at bounding box center [226, 166] width 58 height 164
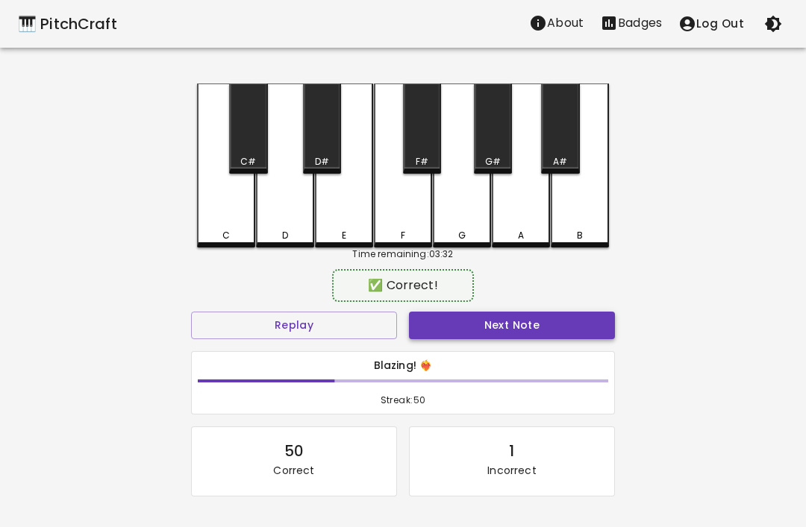
click at [574, 328] on button "Next Note" at bounding box center [512, 326] width 206 height 28
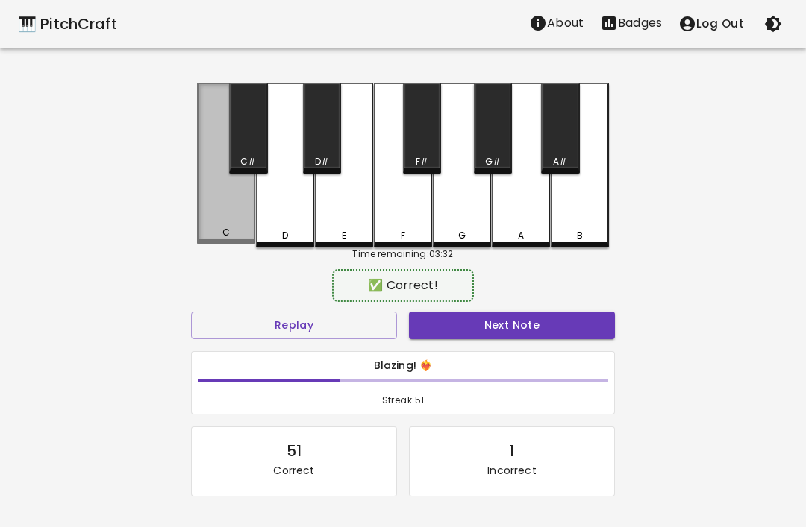
click at [225, 215] on div "C" at bounding box center [226, 164] width 58 height 161
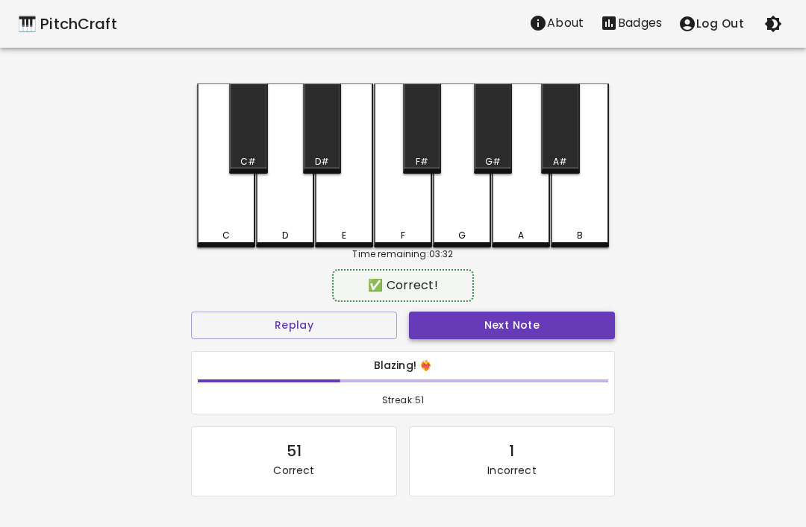
click at [578, 325] on button "Next Note" at bounding box center [512, 326] width 206 height 28
click at [215, 212] on div "C" at bounding box center [226, 166] width 58 height 164
click at [577, 322] on button "Next Note" at bounding box center [512, 326] width 206 height 28
click at [288, 228] on div "D" at bounding box center [285, 166] width 58 height 164
click at [577, 326] on button "Next Note" at bounding box center [512, 326] width 206 height 28
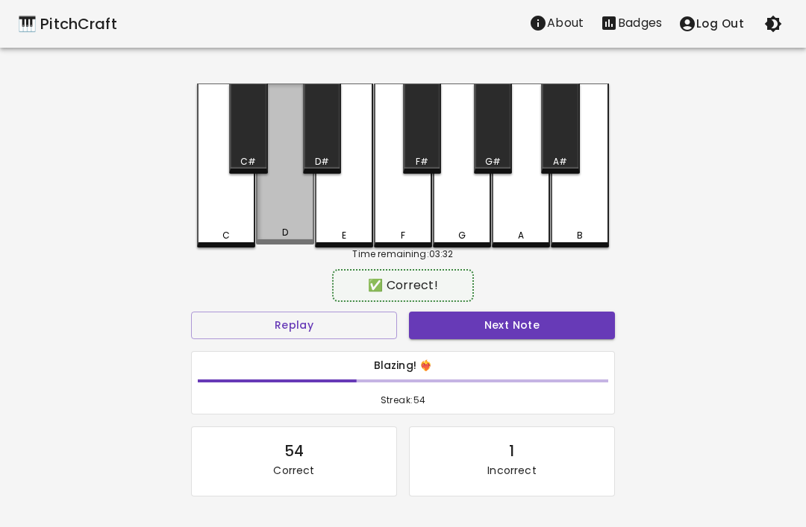
click at [280, 213] on div "D" at bounding box center [285, 164] width 58 height 161
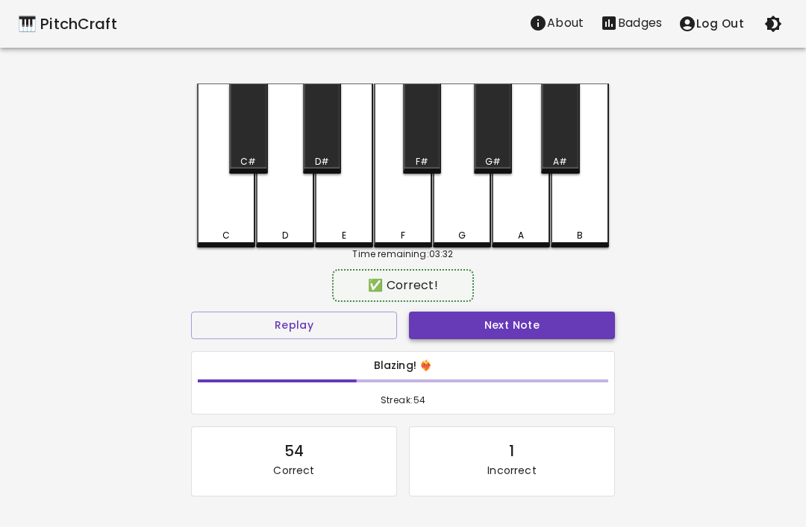
click at [571, 329] on button "Next Note" at bounding box center [512, 326] width 206 height 28
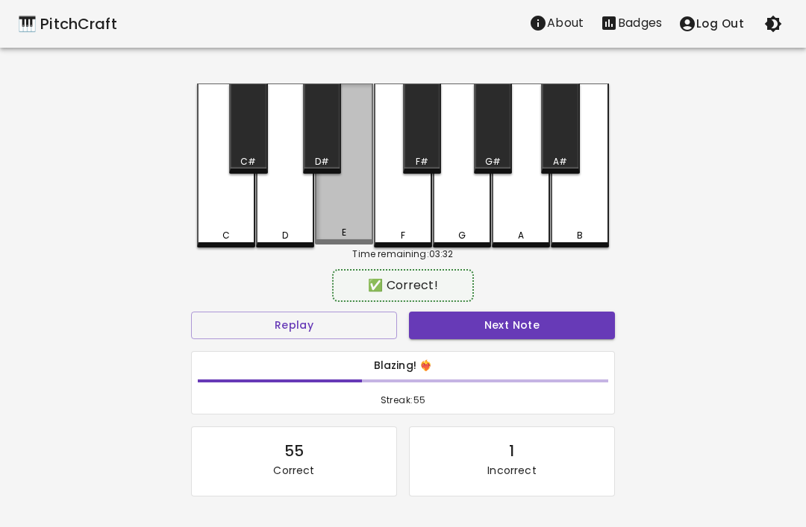
click at [330, 212] on div "E" at bounding box center [344, 164] width 58 height 161
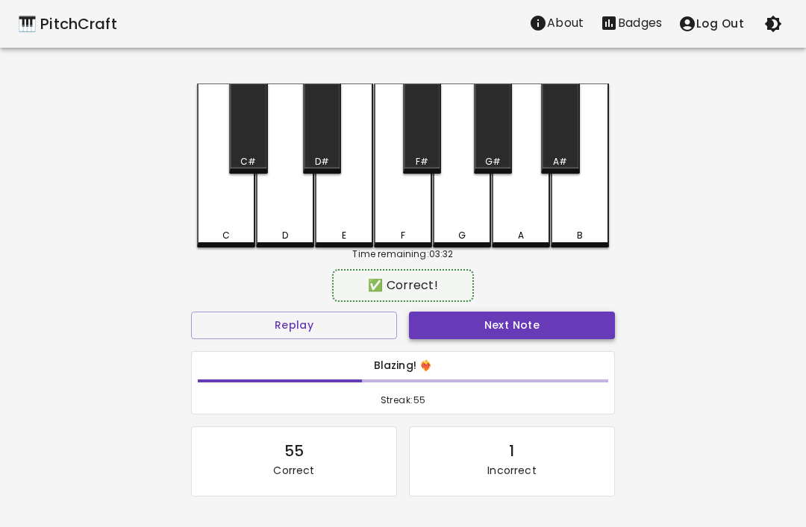
click at [581, 324] on button "Next Note" at bounding box center [512, 326] width 206 height 28
click at [335, 213] on div "E" at bounding box center [344, 166] width 58 height 164
click at [578, 328] on button "Next Note" at bounding box center [512, 326] width 206 height 28
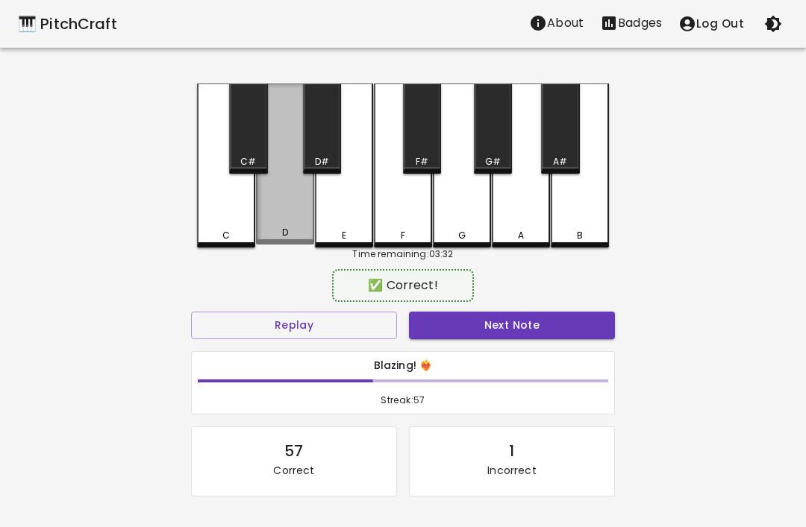
click at [275, 201] on div "D" at bounding box center [285, 164] width 58 height 161
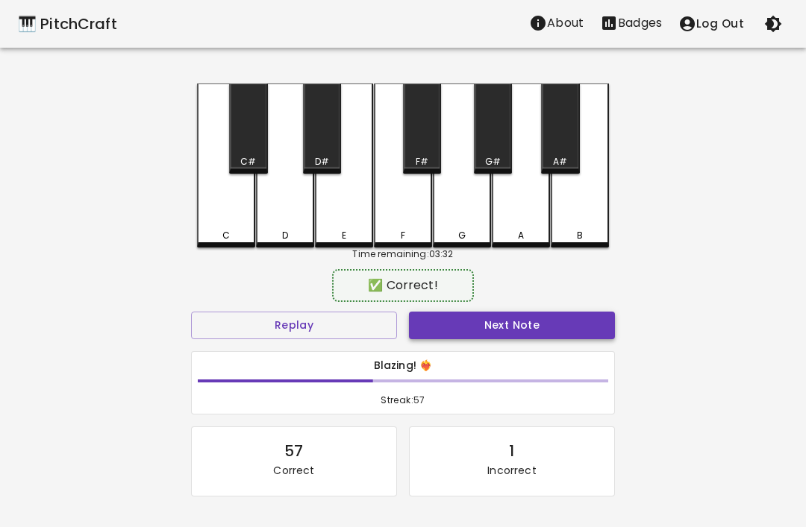
click at [577, 327] on button "Next Note" at bounding box center [512, 326] width 206 height 28
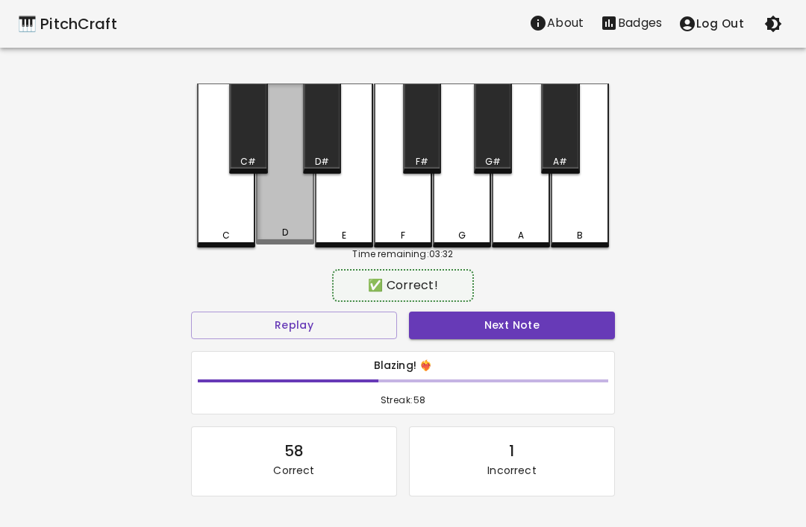
click at [280, 208] on div "D" at bounding box center [285, 164] width 58 height 161
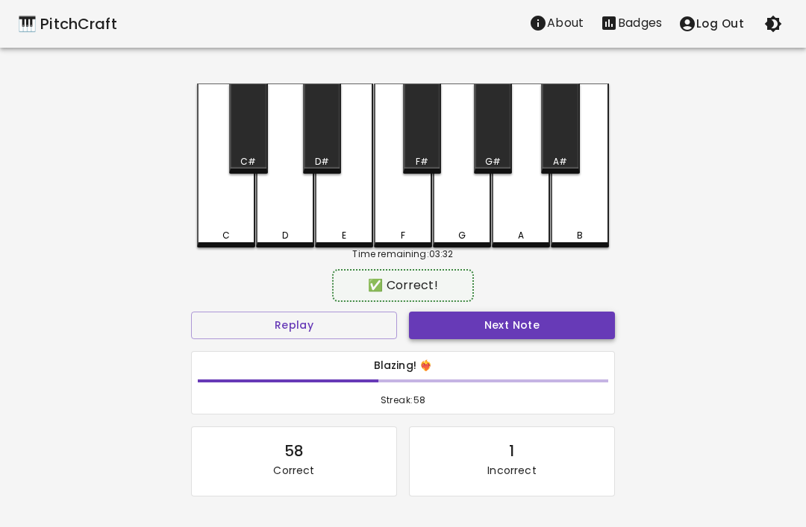
click at [581, 327] on button "Next Note" at bounding box center [512, 326] width 206 height 28
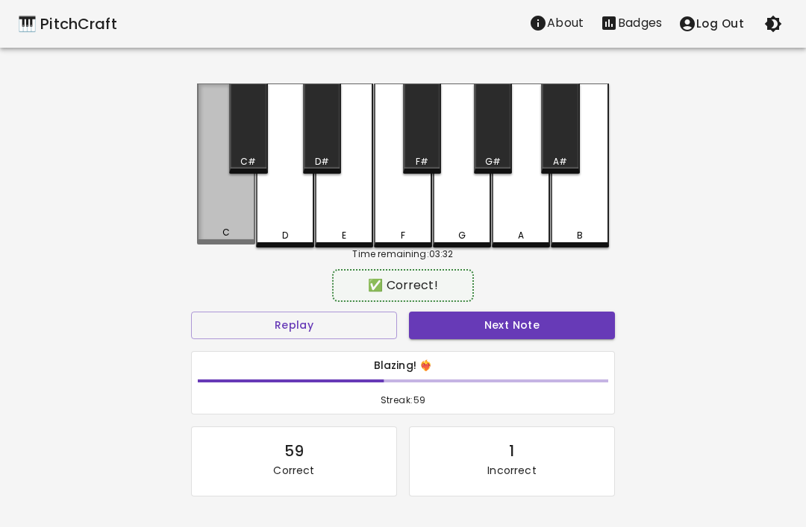
click at [231, 204] on div "C" at bounding box center [226, 164] width 58 height 161
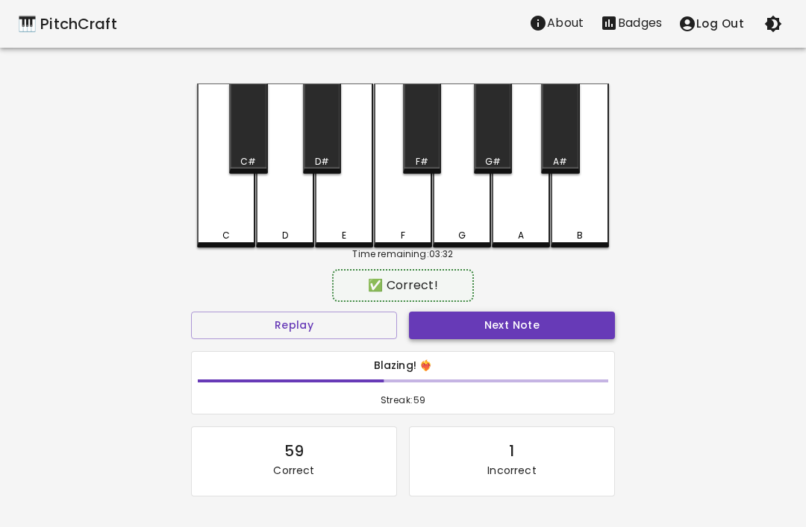
click at [580, 328] on button "Next Note" at bounding box center [512, 326] width 206 height 28
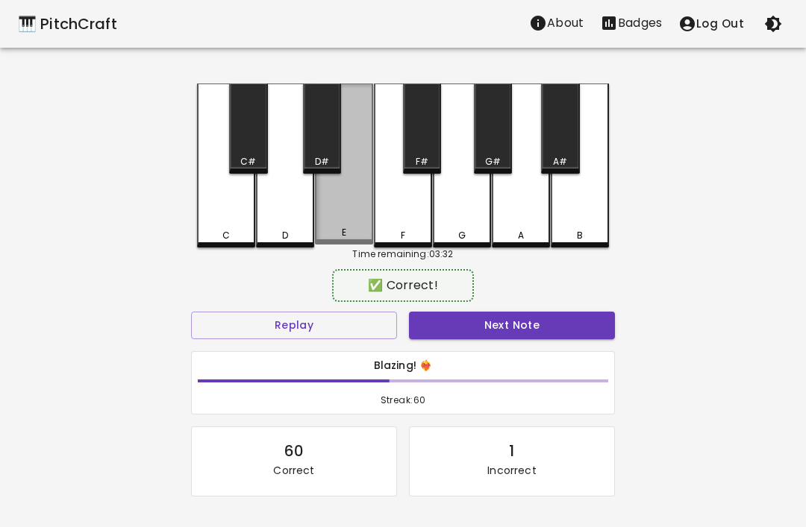
click at [351, 209] on div "E" at bounding box center [344, 164] width 58 height 161
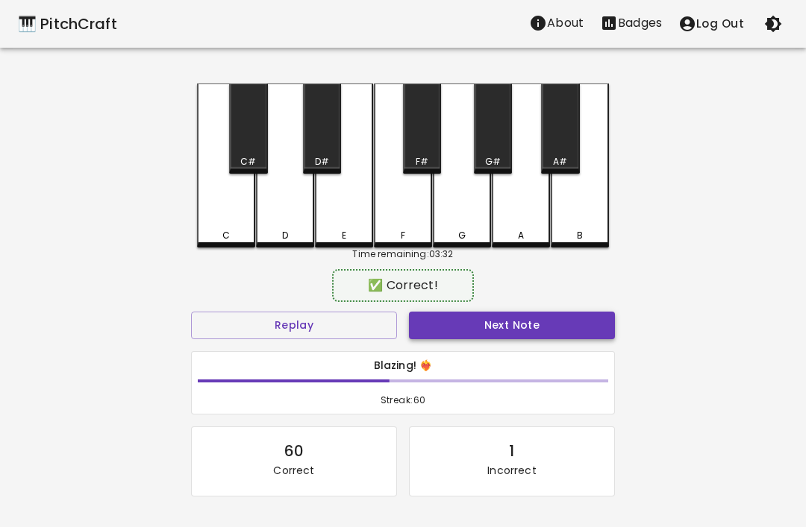
click at [578, 327] on button "Next Note" at bounding box center [512, 326] width 206 height 28
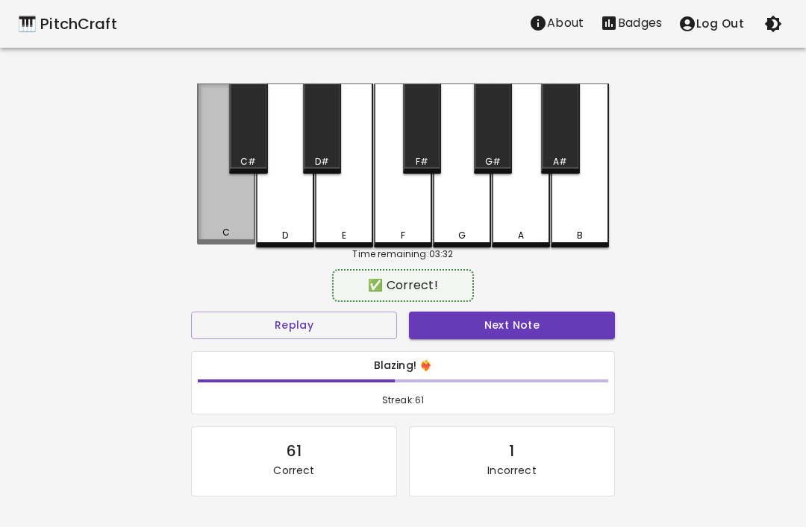
click at [219, 211] on div "C" at bounding box center [226, 164] width 58 height 161
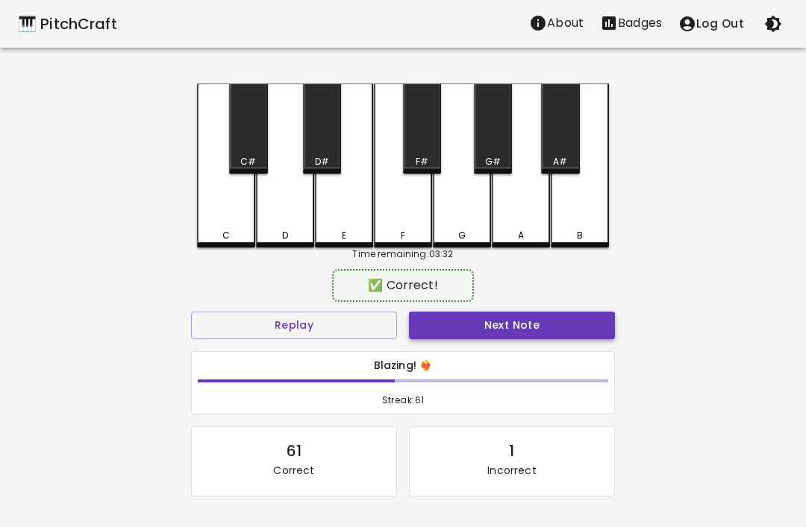
click at [580, 327] on button "Next Note" at bounding box center [512, 326] width 206 height 28
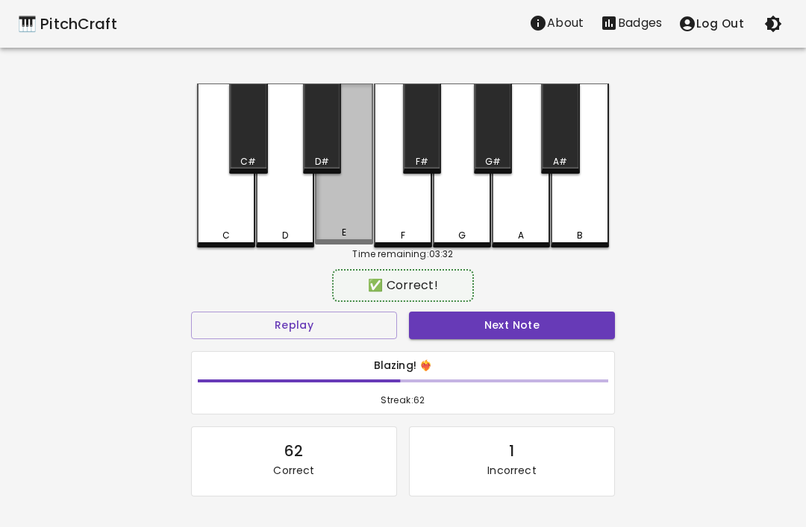
click at [348, 213] on div "E" at bounding box center [344, 164] width 58 height 161
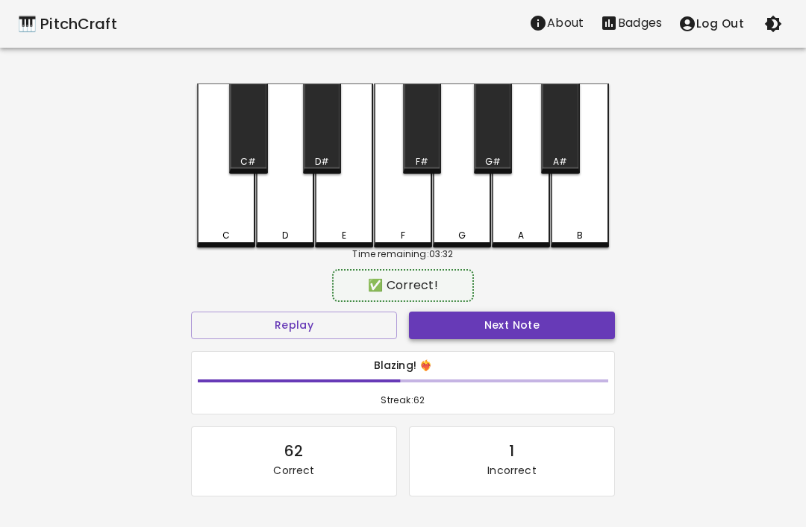
click at [581, 326] on button "Next Note" at bounding box center [512, 326] width 206 height 28
click at [340, 215] on div "E" at bounding box center [344, 166] width 58 height 164
click at [574, 313] on button "Next Note" at bounding box center [512, 326] width 206 height 28
click at [294, 210] on div "D" at bounding box center [285, 166] width 58 height 164
click at [568, 327] on button "Next Note" at bounding box center [512, 326] width 206 height 28
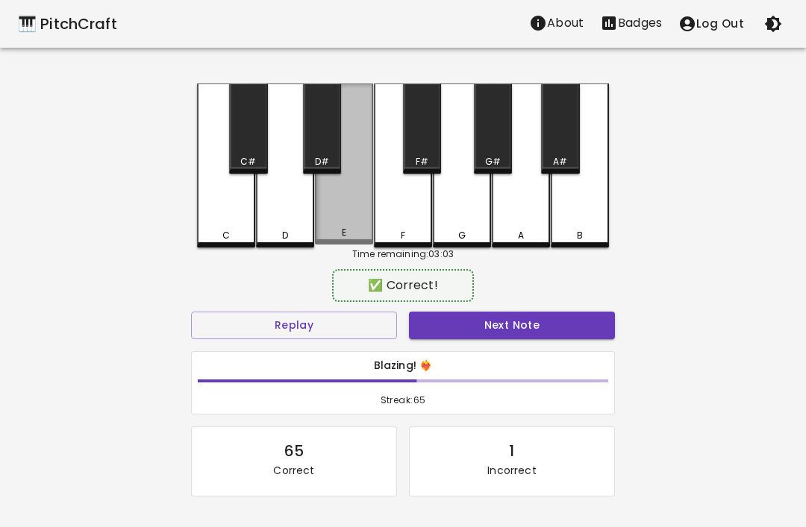
click at [340, 217] on div "E" at bounding box center [344, 164] width 58 height 161
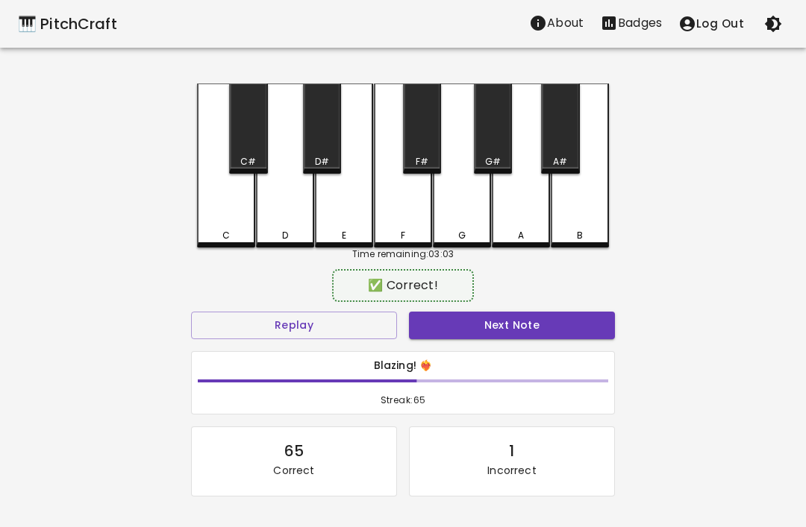
click at [583, 326] on button "Next Note" at bounding box center [512, 326] width 206 height 28
click at [208, 175] on div "C" at bounding box center [226, 166] width 58 height 164
click at [550, 313] on button "Next Note" at bounding box center [512, 326] width 206 height 28
click at [283, 214] on div "D" at bounding box center [285, 166] width 58 height 164
click at [565, 316] on button "Next Note" at bounding box center [512, 326] width 206 height 28
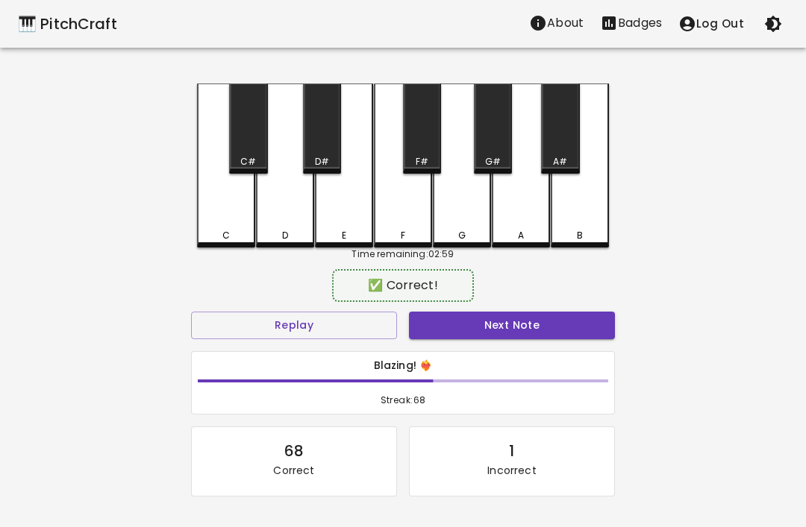
click at [288, 208] on div "D" at bounding box center [285, 166] width 58 height 164
click at [572, 330] on button "Next Note" at bounding box center [512, 326] width 206 height 28
click at [273, 199] on div "D" at bounding box center [285, 166] width 58 height 164
click at [571, 336] on button "Next Note" at bounding box center [512, 326] width 206 height 28
click at [245, 207] on div "C" at bounding box center [226, 166] width 58 height 164
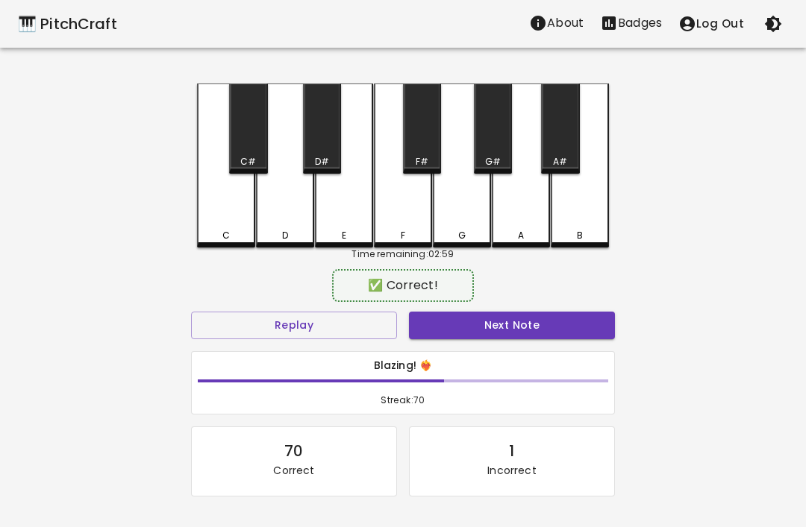
click at [573, 326] on button "Next Note" at bounding box center [512, 326] width 206 height 28
click at [231, 204] on div "C" at bounding box center [226, 166] width 58 height 164
click at [570, 331] on button "Next Note" at bounding box center [512, 326] width 206 height 28
click at [351, 215] on div "E" at bounding box center [344, 166] width 58 height 164
click at [580, 327] on button "Next Note" at bounding box center [512, 326] width 206 height 28
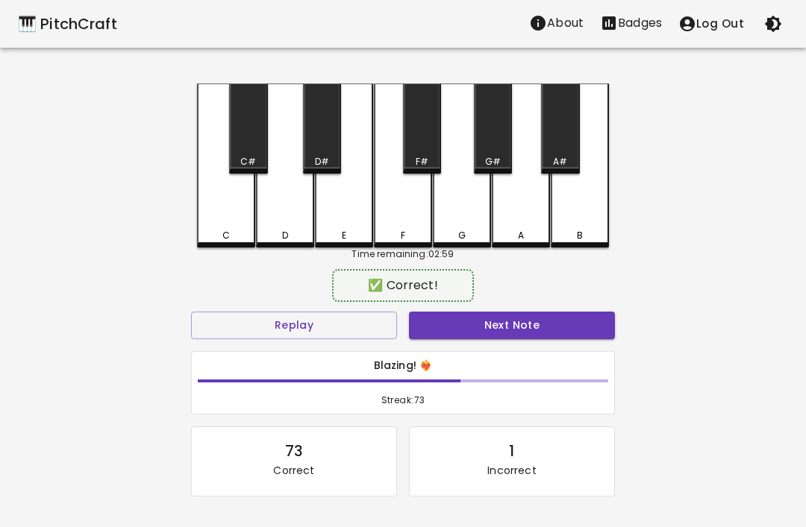
click at [278, 201] on div "D" at bounding box center [285, 166] width 58 height 164
click at [573, 322] on button "Next Note" at bounding box center [512, 326] width 206 height 28
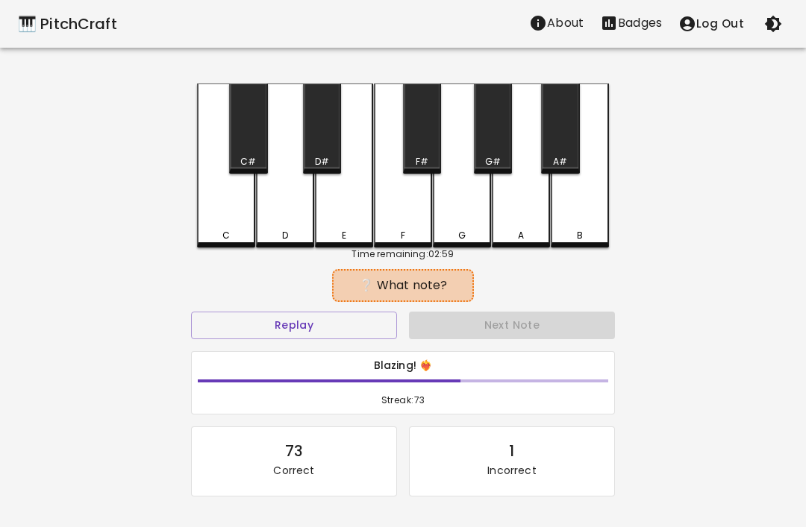
click at [220, 205] on div "C" at bounding box center [226, 166] width 58 height 164
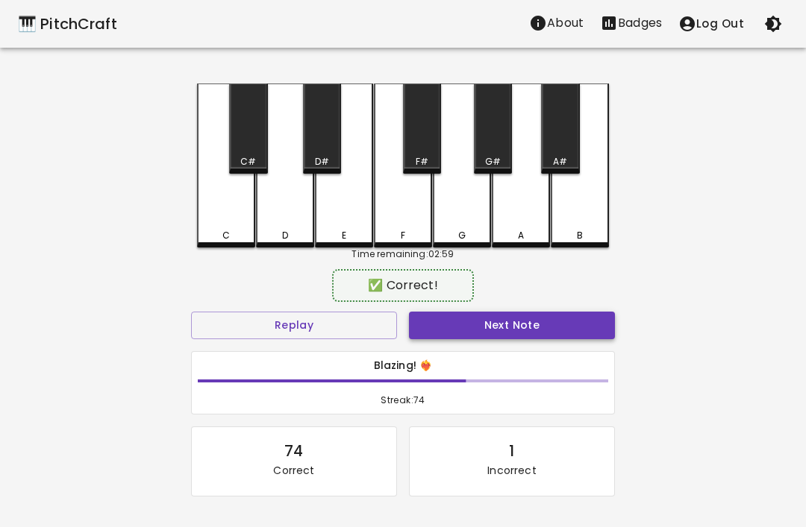
click at [566, 325] on button "Next Note" at bounding box center [512, 326] width 206 height 28
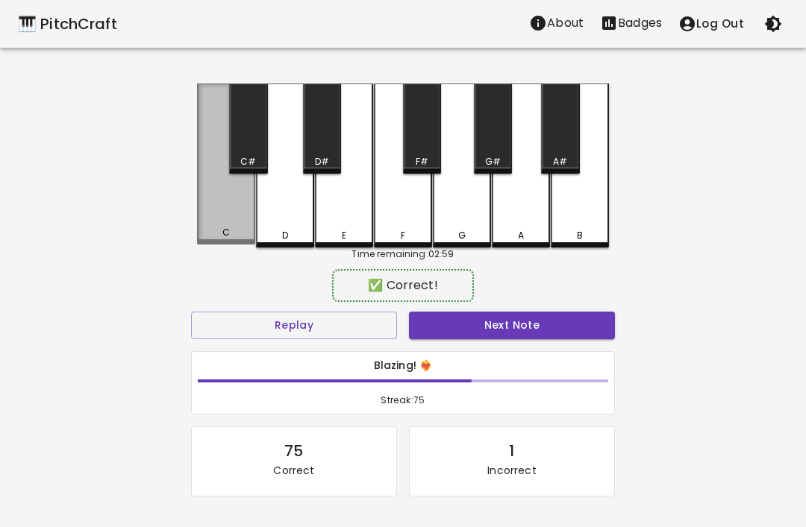
click at [224, 209] on div "C" at bounding box center [226, 164] width 58 height 161
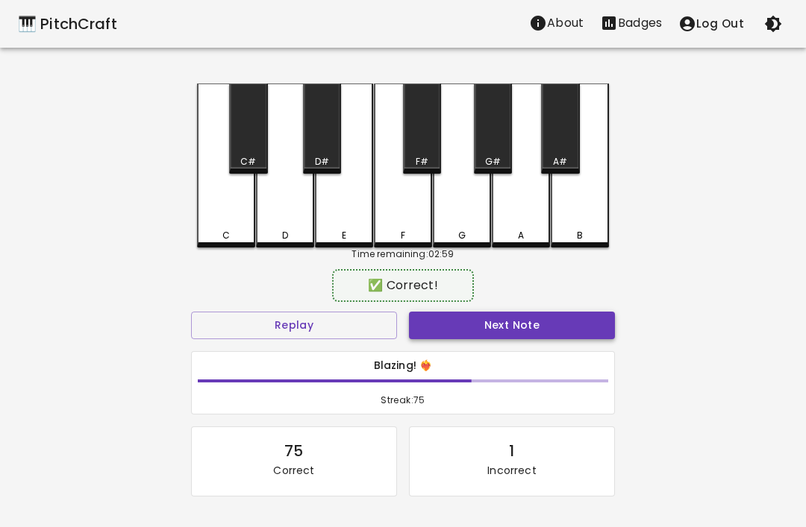
click at [574, 327] on button "Next Note" at bounding box center [512, 326] width 206 height 28
click at [342, 221] on div "E" at bounding box center [344, 166] width 58 height 164
click at [575, 327] on button "Next Note" at bounding box center [512, 326] width 206 height 28
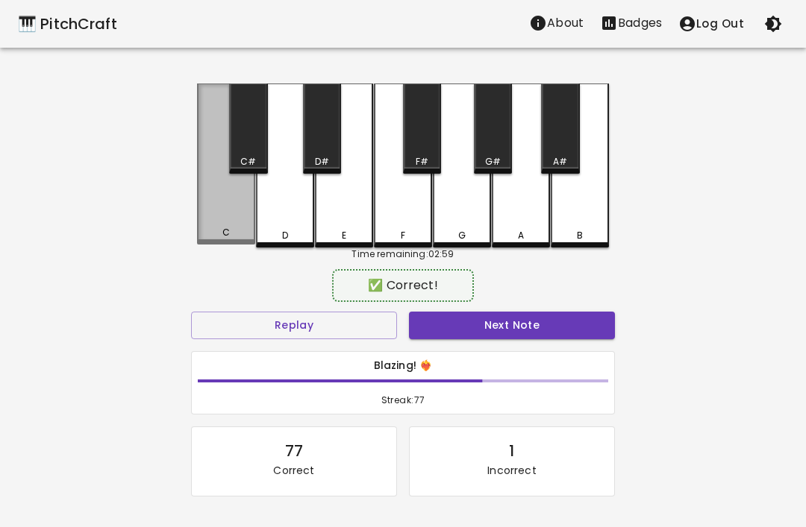
click at [210, 201] on div "C" at bounding box center [226, 164] width 58 height 161
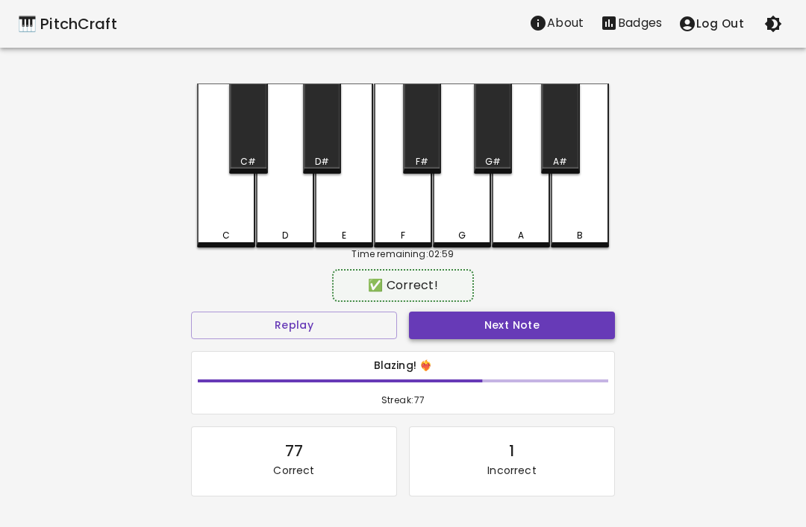
click at [578, 331] on button "Next Note" at bounding box center [512, 326] width 206 height 28
click at [226, 201] on div "C" at bounding box center [226, 166] width 58 height 164
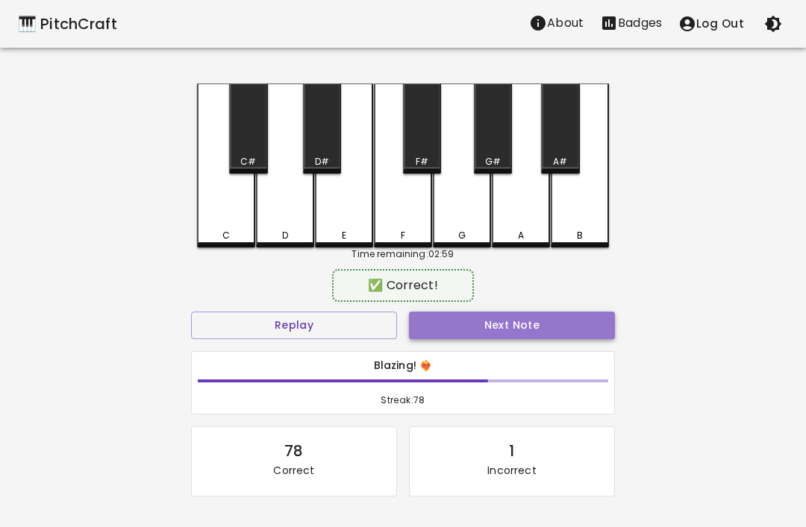
click at [575, 336] on button "Next Note" at bounding box center [512, 326] width 206 height 28
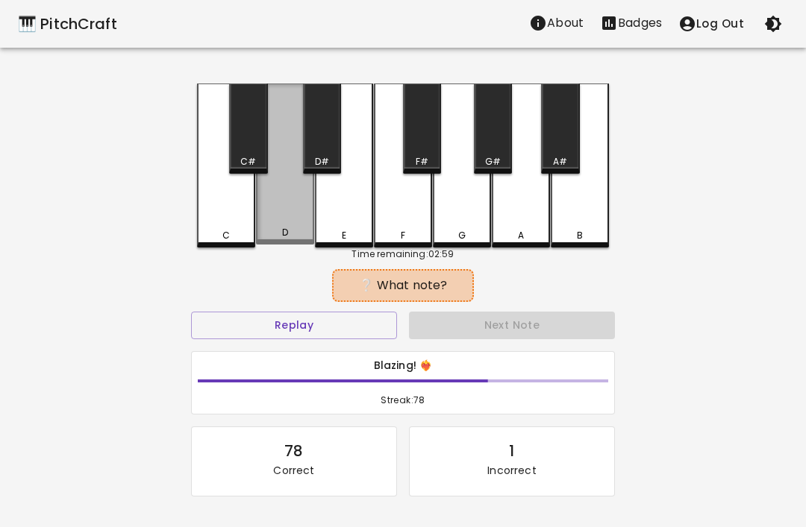
click at [288, 197] on div "D" at bounding box center [285, 164] width 58 height 161
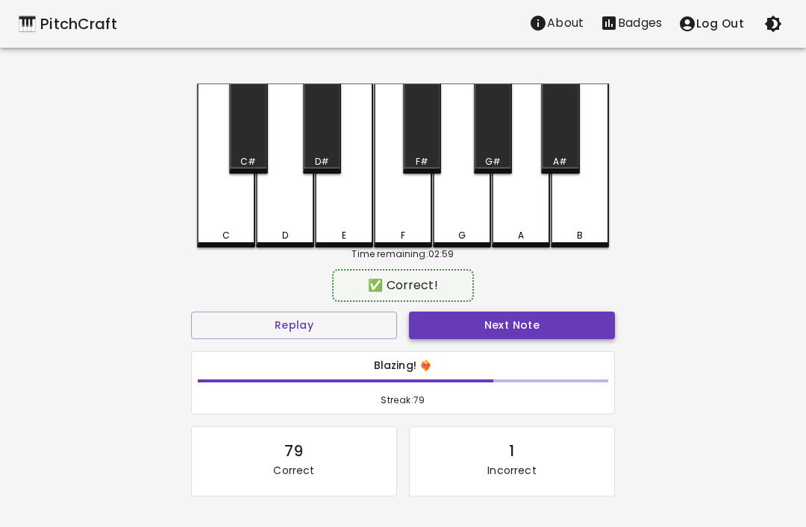
click at [584, 330] on button "Next Note" at bounding box center [512, 326] width 206 height 28
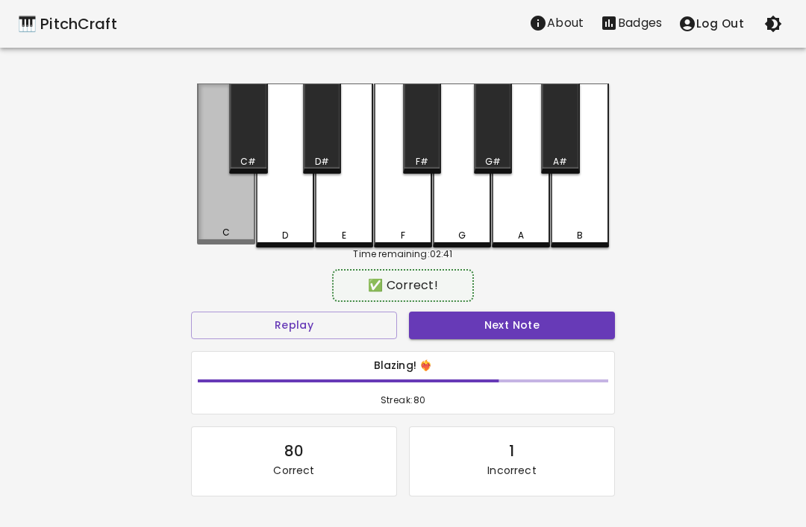
click at [215, 193] on div "C" at bounding box center [226, 164] width 58 height 161
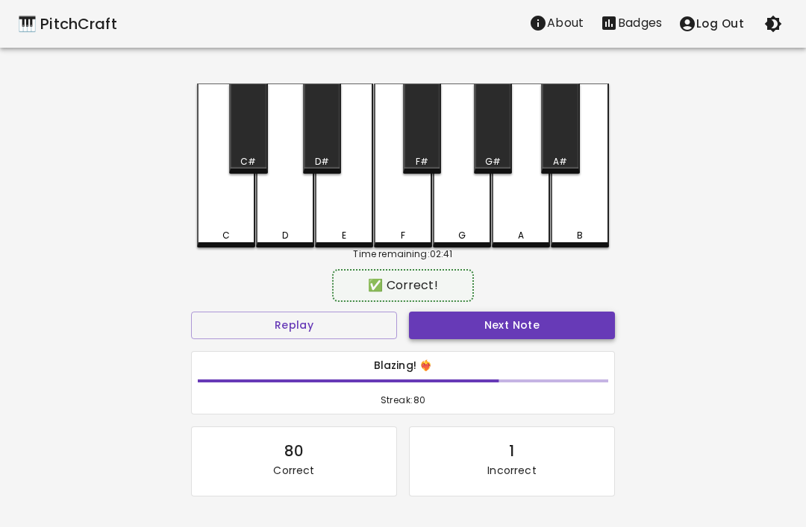
click at [583, 324] on button "Next Note" at bounding box center [512, 326] width 206 height 28
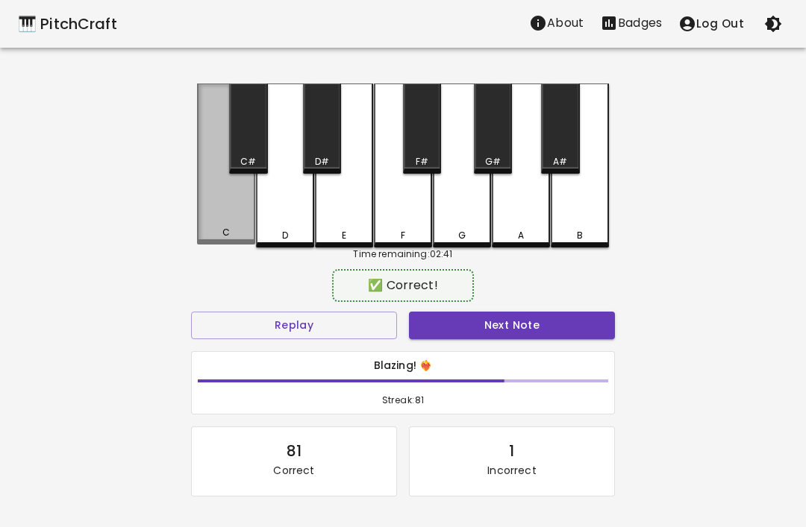
click at [220, 202] on div "C" at bounding box center [226, 164] width 58 height 161
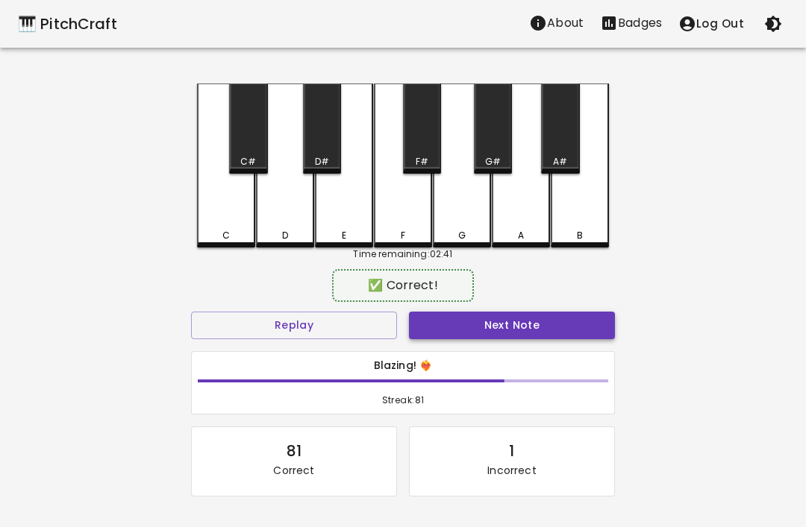
click at [577, 323] on button "Next Note" at bounding box center [512, 326] width 206 height 28
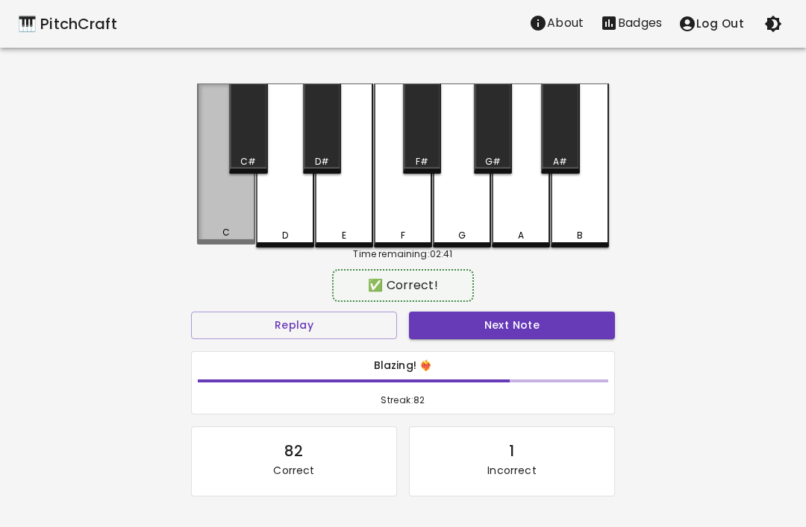
click at [218, 199] on div "C" at bounding box center [226, 164] width 58 height 161
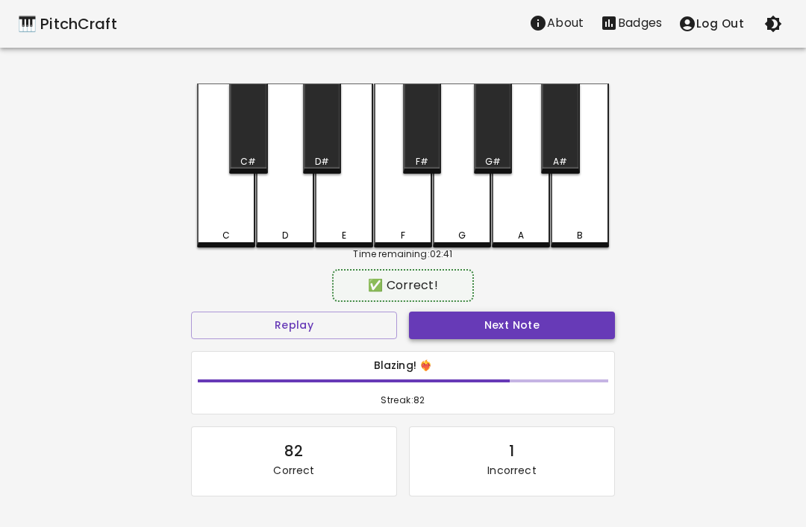
click at [574, 332] on button "Next Note" at bounding box center [512, 326] width 206 height 28
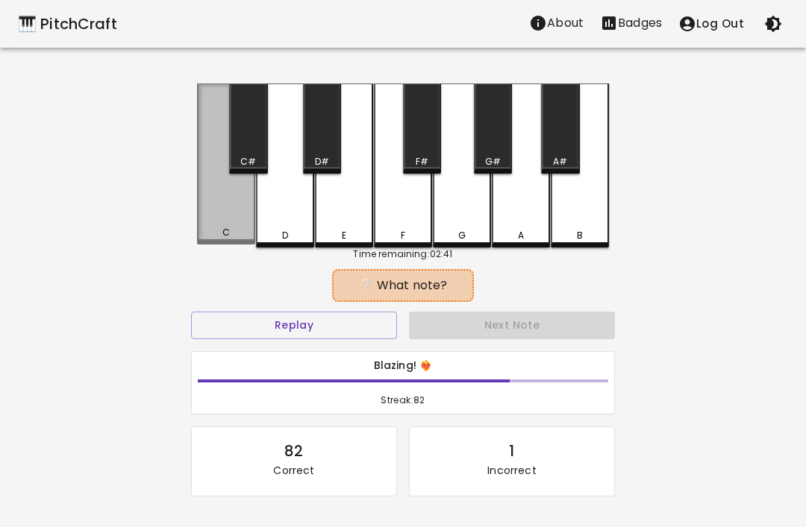
click at [219, 206] on div "C" at bounding box center [226, 164] width 58 height 161
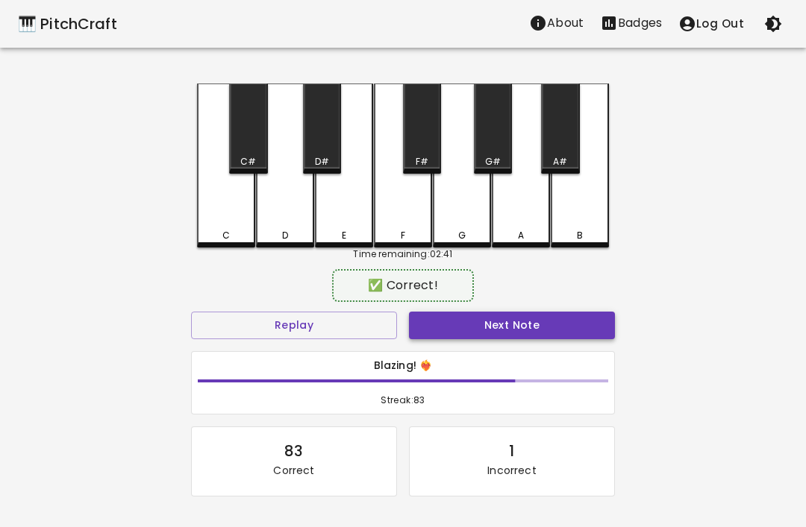
click at [577, 332] on button "Next Note" at bounding box center [512, 326] width 206 height 28
click at [343, 188] on div "E" at bounding box center [344, 166] width 58 height 164
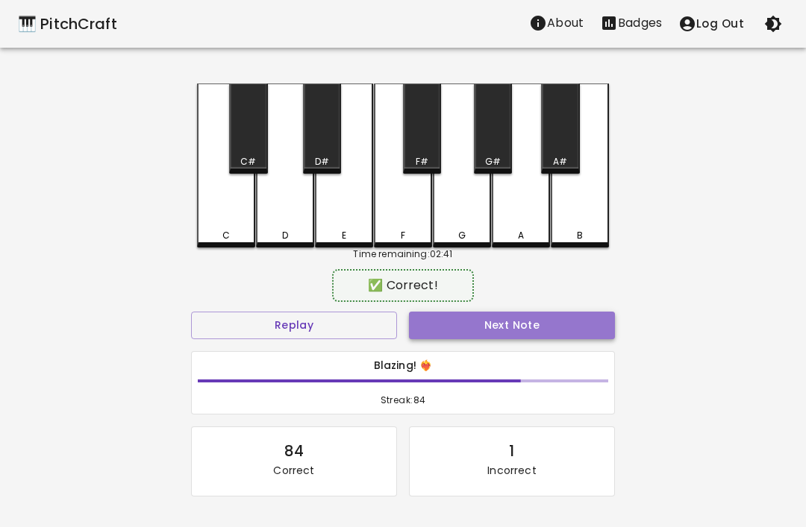
click at [577, 326] on button "Next Note" at bounding box center [512, 326] width 206 height 28
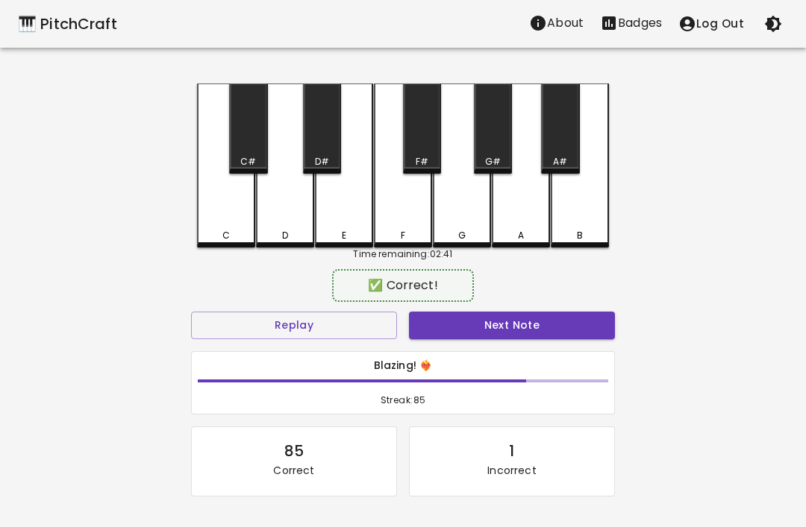
click at [282, 194] on div "D" at bounding box center [285, 166] width 58 height 164
click at [582, 324] on button "Next Note" at bounding box center [512, 326] width 206 height 28
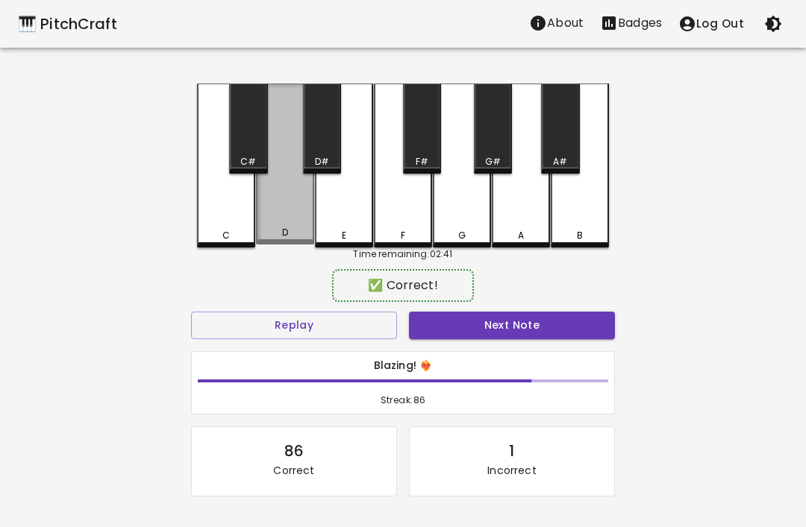
click at [293, 210] on div "D" at bounding box center [285, 164] width 58 height 161
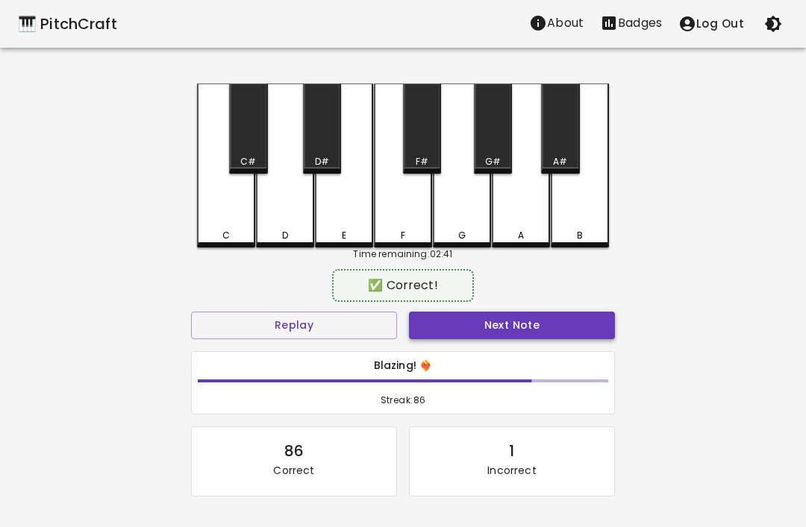
click at [574, 332] on button "Next Note" at bounding box center [512, 326] width 206 height 28
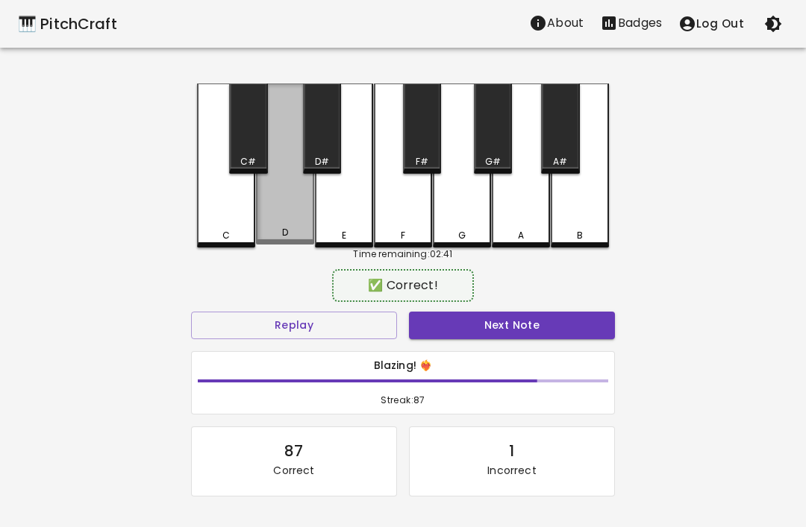
click at [283, 204] on div "D" at bounding box center [285, 164] width 58 height 161
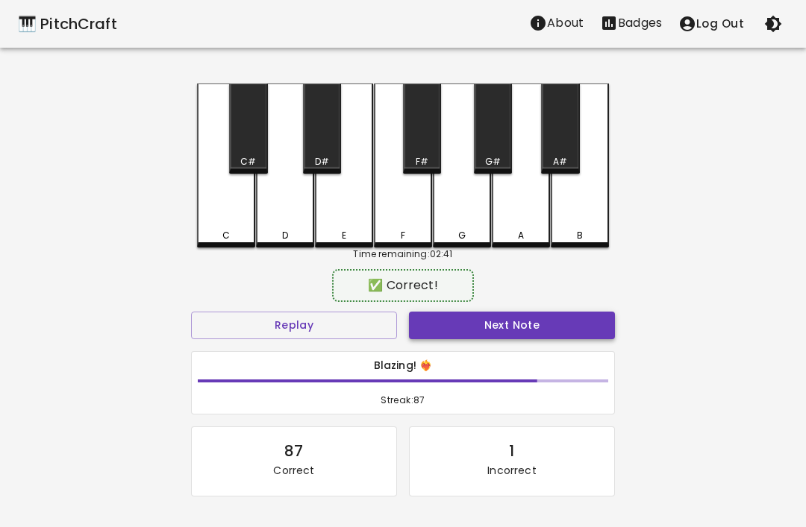
click at [586, 326] on button "Next Note" at bounding box center [512, 326] width 206 height 28
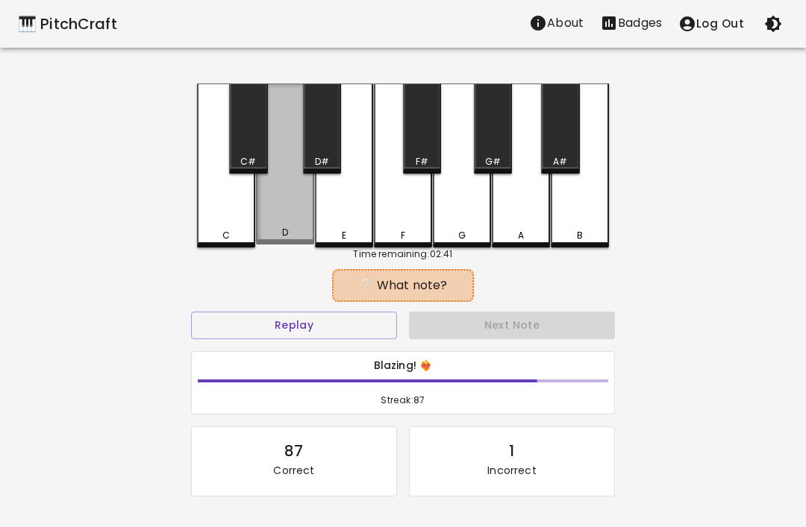
click at [283, 210] on div "D" at bounding box center [285, 164] width 58 height 161
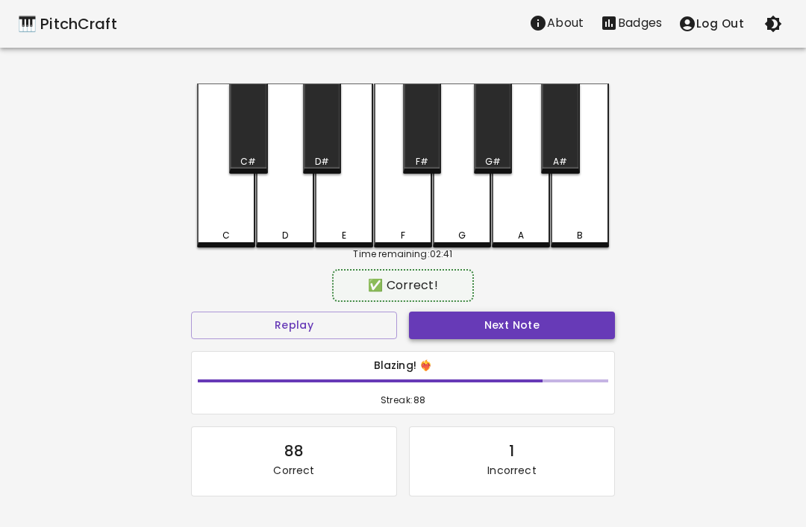
click at [583, 321] on button "Next Note" at bounding box center [512, 326] width 206 height 28
click at [285, 216] on div "D" at bounding box center [285, 166] width 58 height 164
click at [577, 323] on button "Next Note" at bounding box center [512, 326] width 206 height 28
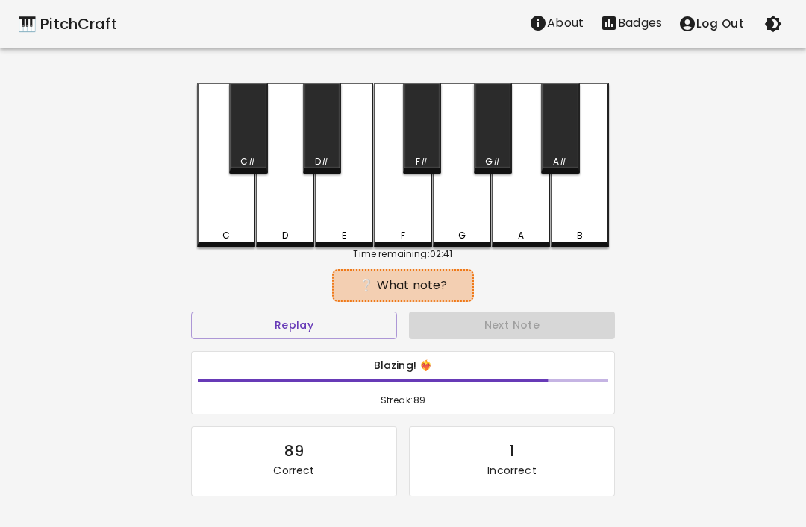
click at [341, 218] on div "E" at bounding box center [344, 166] width 58 height 164
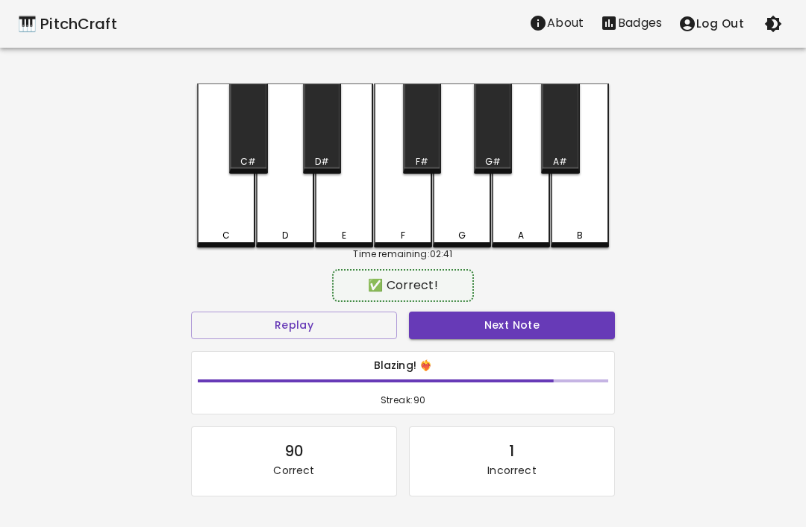
click at [575, 313] on button "Next Note" at bounding box center [512, 326] width 206 height 28
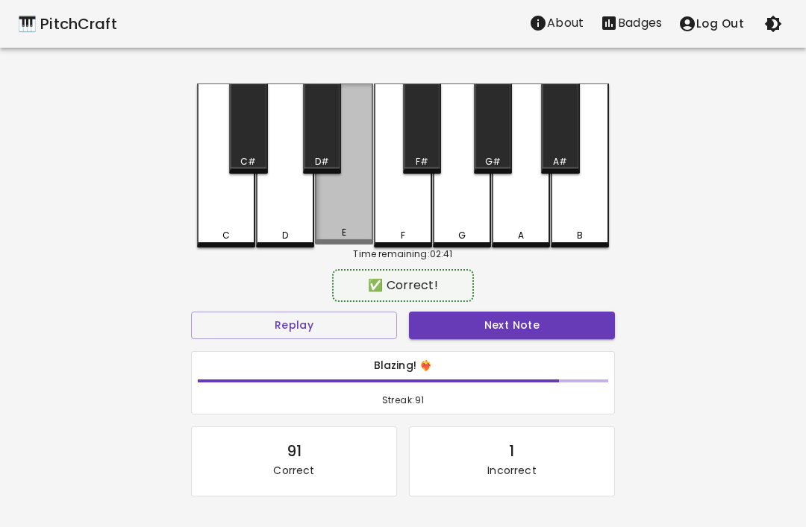
click at [345, 228] on div "E" at bounding box center [344, 164] width 58 height 161
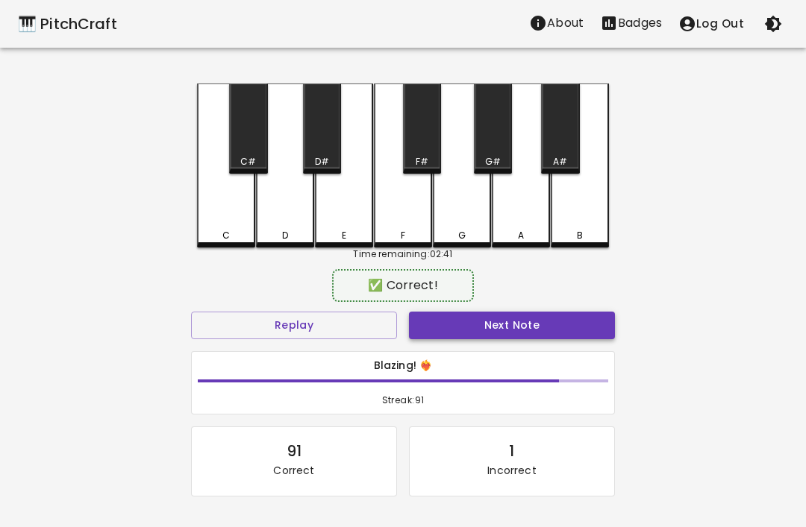
click at [563, 322] on button "Next Note" at bounding box center [512, 326] width 206 height 28
click at [346, 221] on div "E" at bounding box center [344, 166] width 58 height 164
click at [573, 321] on button "Next Note" at bounding box center [512, 326] width 206 height 28
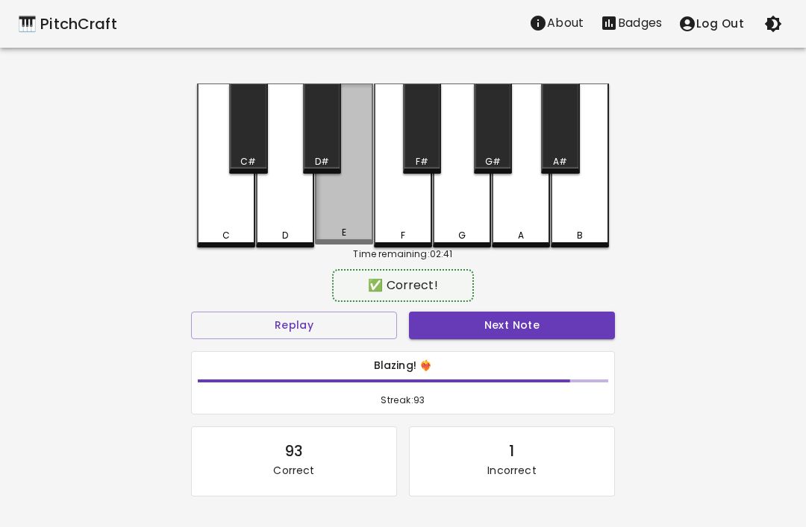
click at [342, 229] on div "E" at bounding box center [344, 232] width 4 height 13
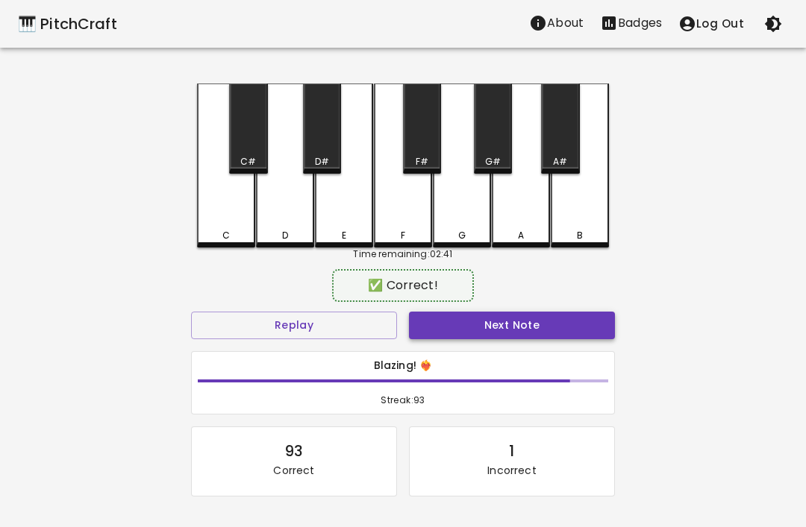
click at [573, 324] on button "Next Note" at bounding box center [512, 326] width 206 height 28
click at [222, 200] on div "C" at bounding box center [226, 166] width 58 height 164
click at [578, 318] on button "Next Note" at bounding box center [512, 326] width 206 height 28
click at [224, 203] on div "C" at bounding box center [226, 166] width 58 height 164
click at [581, 325] on button "Next Note" at bounding box center [512, 326] width 206 height 28
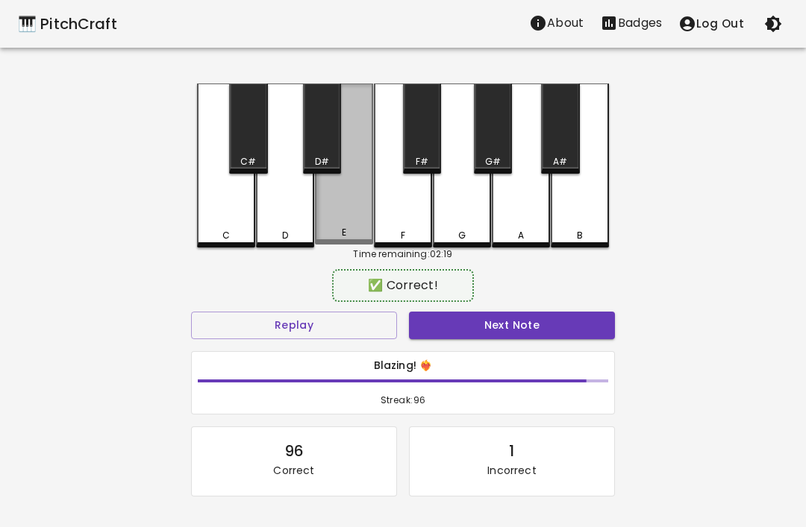
click at [345, 219] on div "E" at bounding box center [344, 164] width 58 height 161
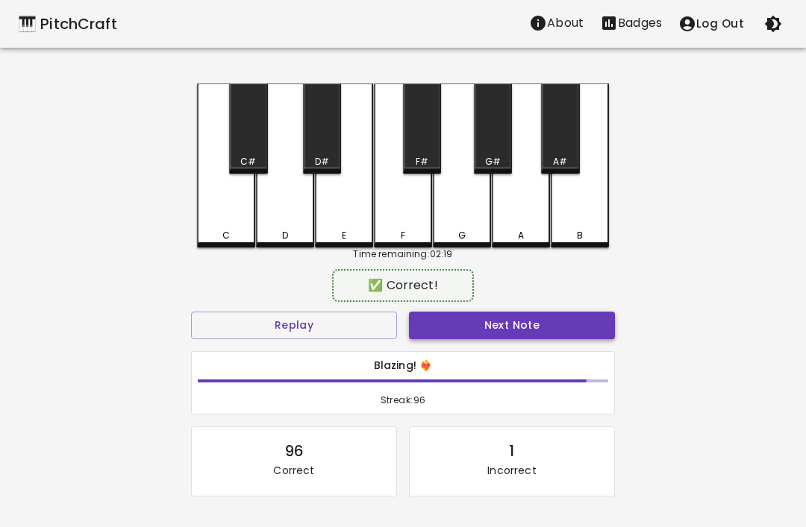
click at [566, 314] on button "Next Note" at bounding box center [512, 326] width 206 height 28
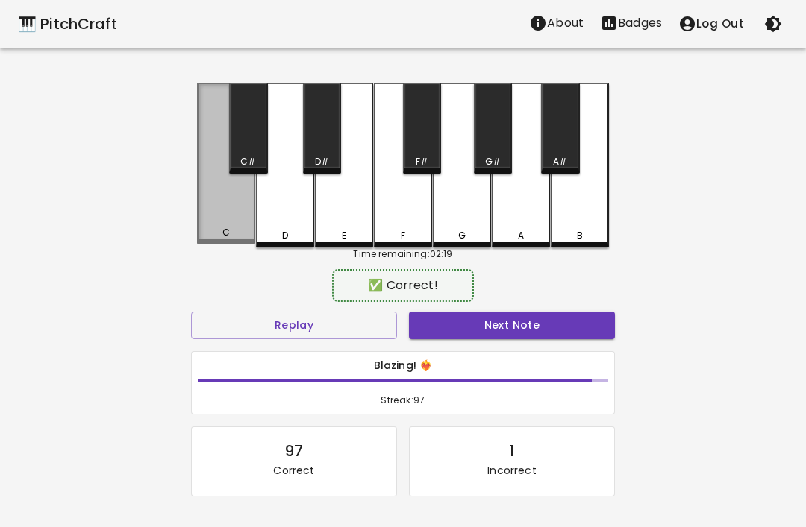
click at [210, 200] on div "C" at bounding box center [226, 164] width 58 height 161
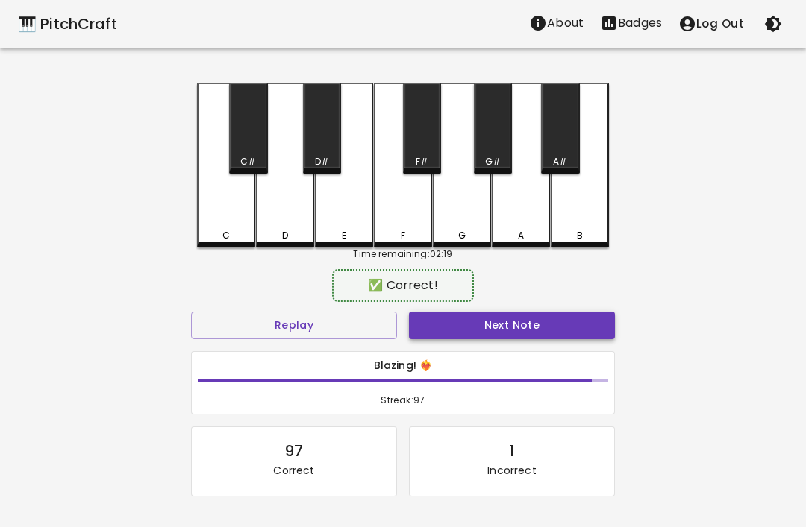
click at [575, 327] on button "Next Note" at bounding box center [512, 326] width 206 height 28
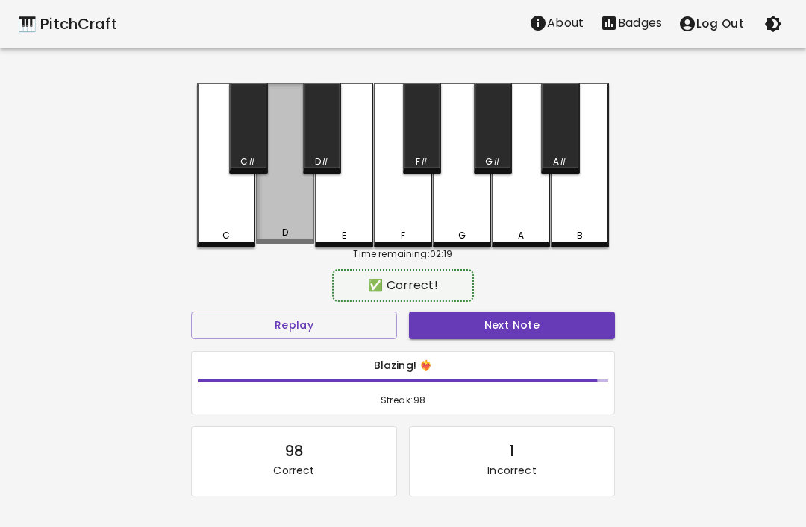
click at [278, 214] on div "D" at bounding box center [285, 164] width 58 height 161
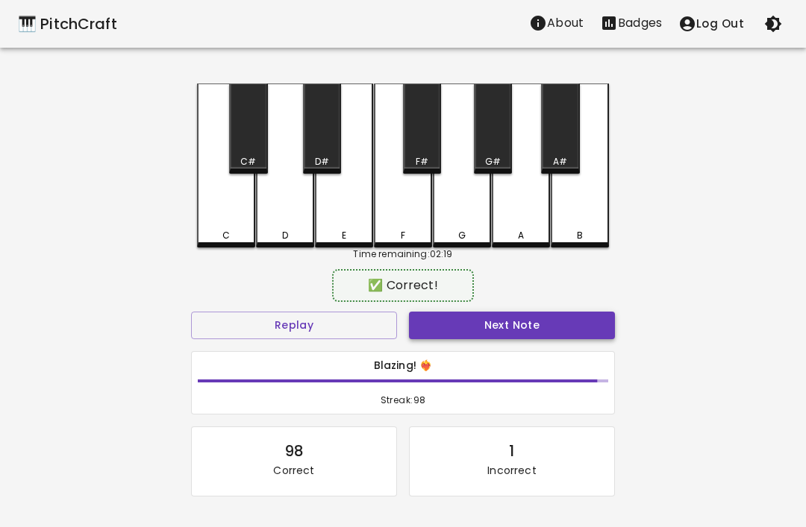
click at [582, 323] on button "Next Note" at bounding box center [512, 326] width 206 height 28
click at [277, 211] on div "D" at bounding box center [285, 166] width 58 height 164
click at [571, 330] on button "Next Note" at bounding box center [512, 326] width 206 height 28
click at [289, 214] on div "D" at bounding box center [285, 166] width 58 height 164
click at [576, 327] on button "Next Note" at bounding box center [512, 326] width 206 height 28
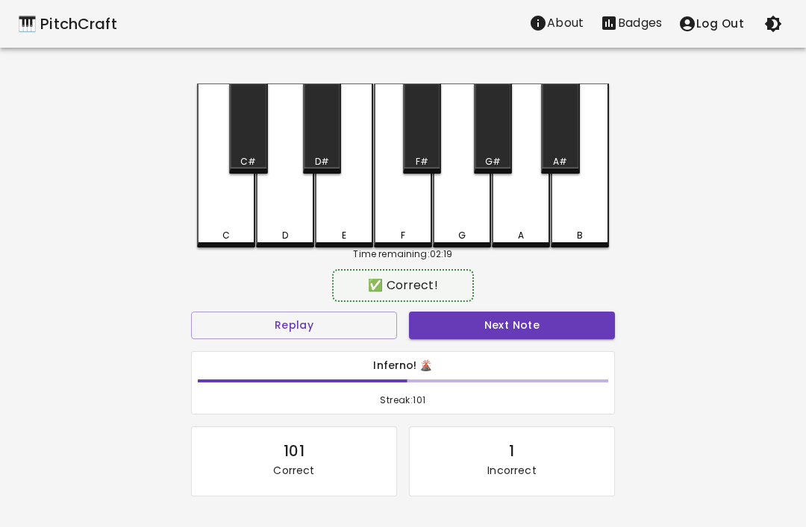
click at [275, 214] on div "D" at bounding box center [285, 166] width 58 height 164
click at [577, 330] on button "Next Note" at bounding box center [512, 326] width 206 height 28
click at [345, 210] on div "E" at bounding box center [344, 166] width 58 height 164
click at [574, 322] on button "Next Note" at bounding box center [512, 326] width 206 height 28
click at [215, 207] on div "C" at bounding box center [226, 166] width 58 height 164
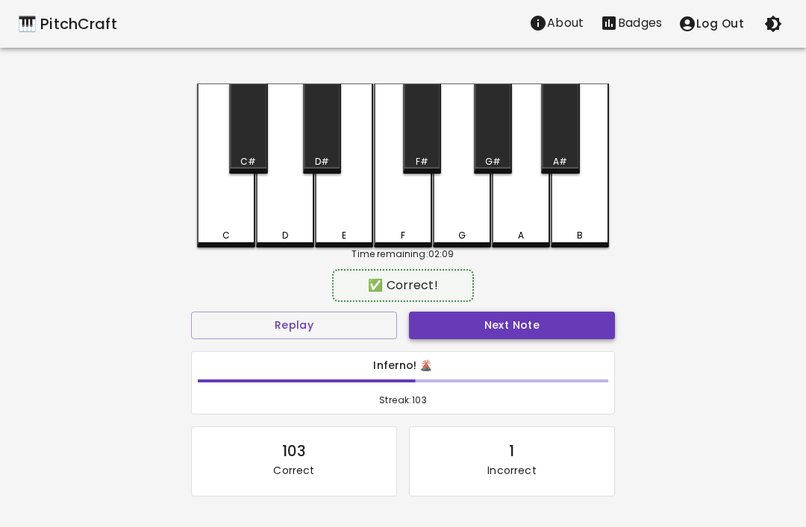
click at [573, 327] on button "Next Note" at bounding box center [512, 326] width 206 height 28
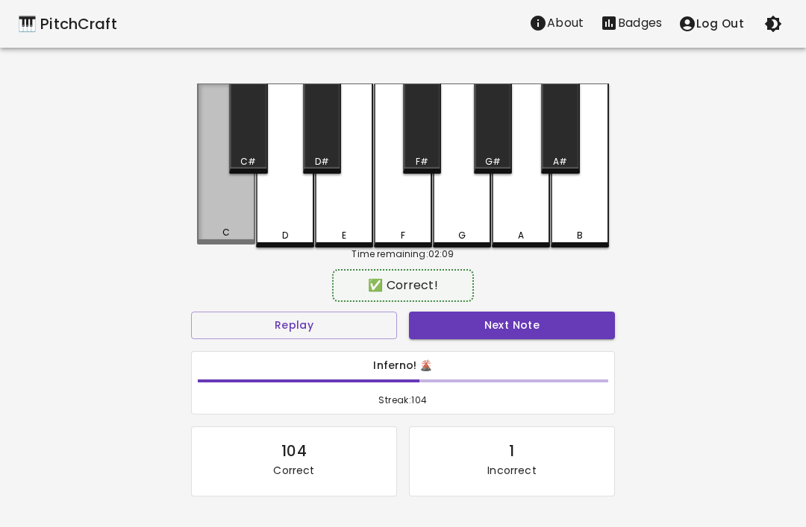
click at [225, 220] on div "C" at bounding box center [226, 164] width 58 height 161
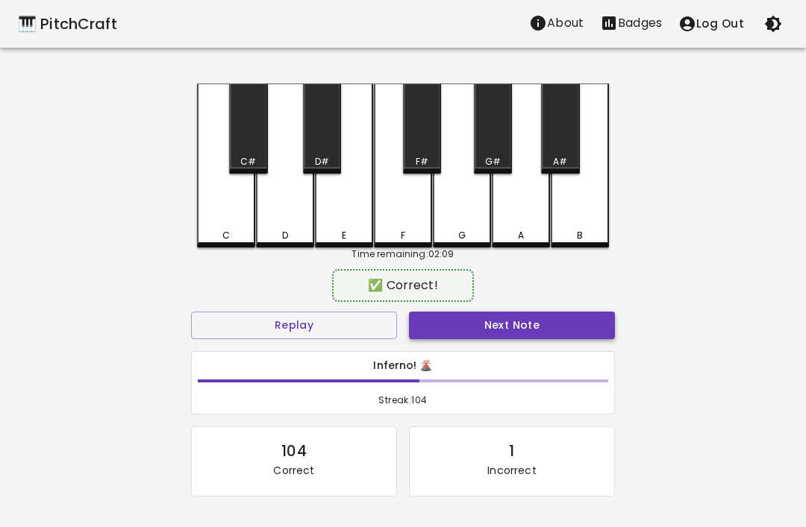
click at [577, 322] on button "Next Note" at bounding box center [512, 326] width 206 height 28
click at [212, 207] on div "C" at bounding box center [226, 166] width 58 height 164
click at [584, 324] on button "Next Note" at bounding box center [512, 326] width 206 height 28
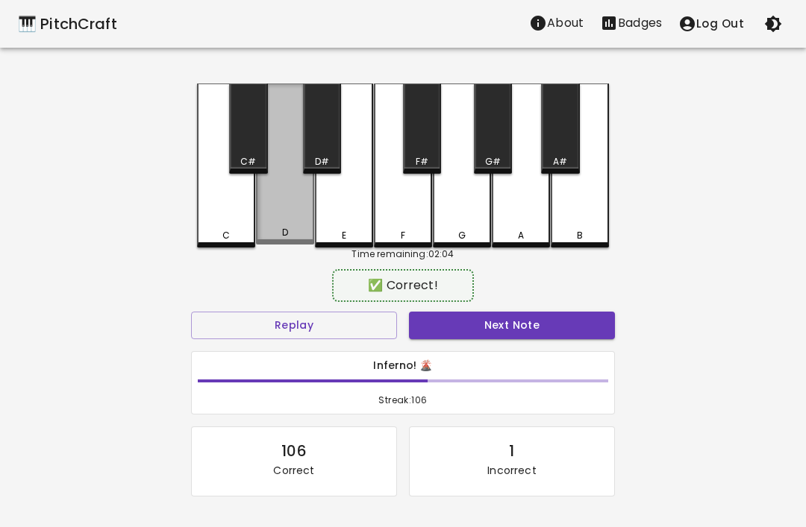
click at [287, 212] on div "D" at bounding box center [285, 164] width 58 height 161
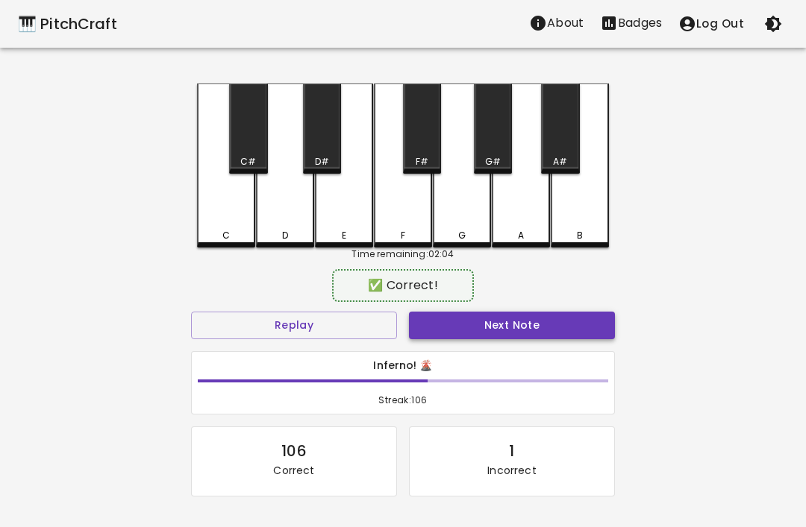
click at [574, 322] on button "Next Note" at bounding box center [512, 326] width 206 height 28
click at [221, 204] on div "C" at bounding box center [226, 166] width 58 height 164
click at [580, 317] on button "Next Note" at bounding box center [512, 326] width 206 height 28
click at [345, 209] on div "E" at bounding box center [344, 166] width 58 height 164
click at [573, 319] on button "Next Note" at bounding box center [512, 326] width 206 height 28
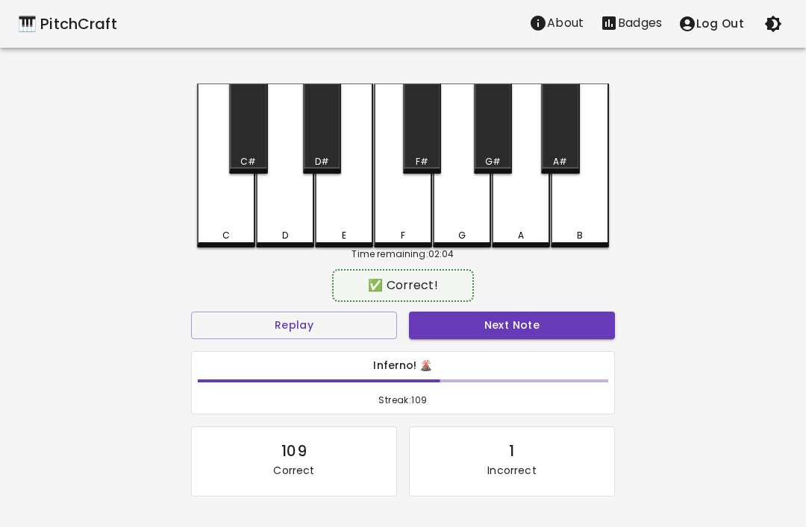
click at [282, 204] on div "D" at bounding box center [285, 166] width 58 height 164
click at [569, 322] on button "Next Note" at bounding box center [512, 326] width 206 height 28
click at [329, 202] on div "E" at bounding box center [344, 166] width 58 height 164
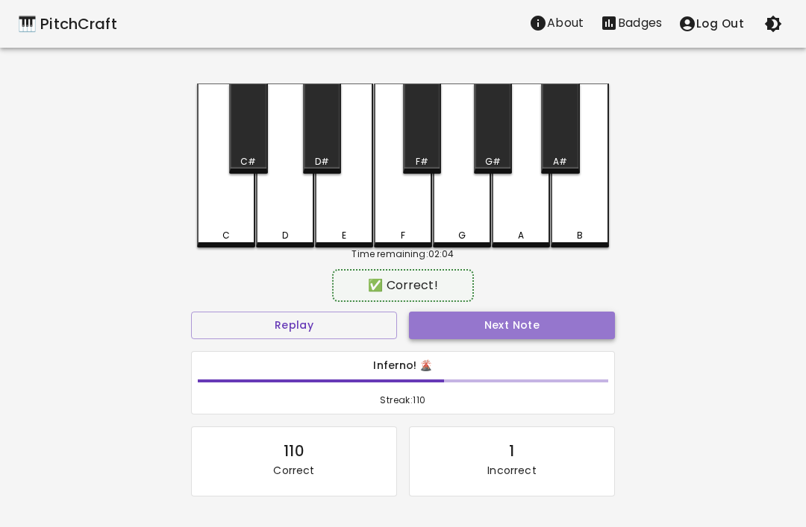
click at [575, 325] on button "Next Note" at bounding box center [512, 326] width 206 height 28
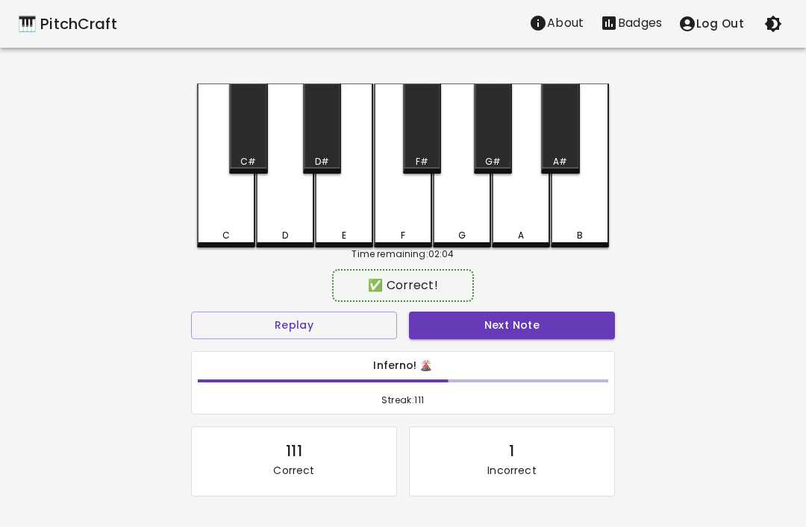
click at [221, 204] on div "C" at bounding box center [226, 166] width 58 height 164
click at [579, 322] on button "Next Note" at bounding box center [512, 326] width 206 height 28
click at [341, 210] on div "E" at bounding box center [344, 166] width 58 height 164
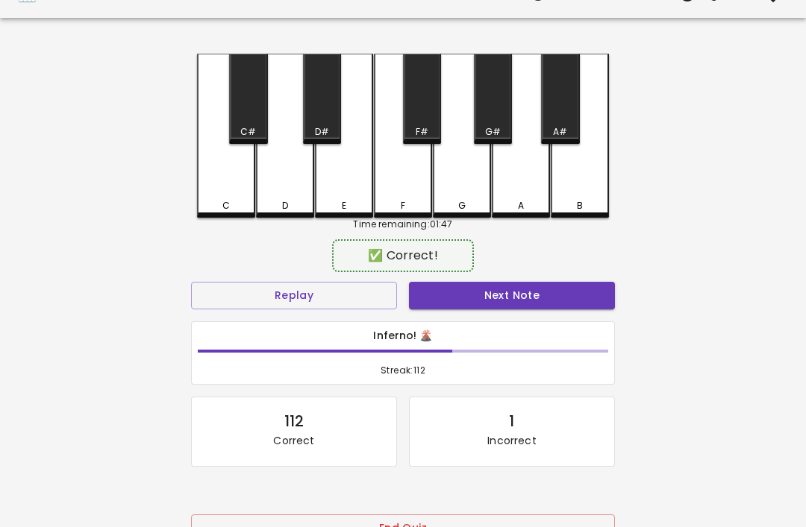
scroll to position [81, 0]
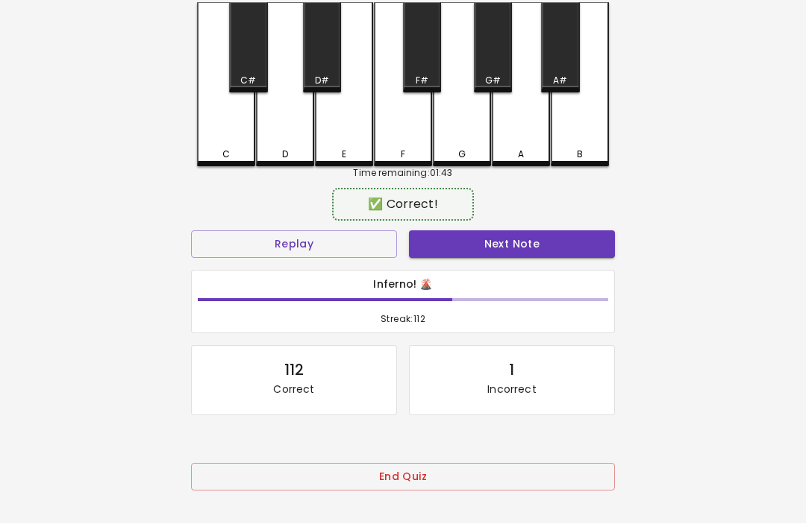
click at [428, 479] on button "End Quiz" at bounding box center [403, 477] width 424 height 28
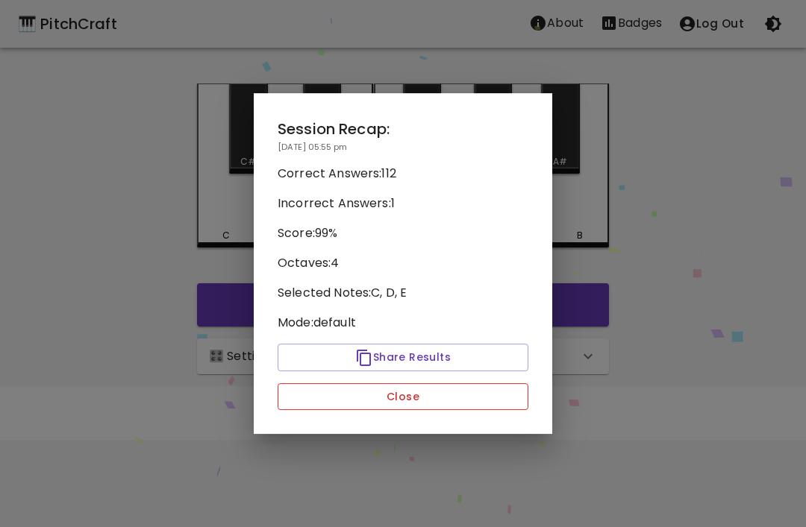
click at [501, 395] on button "Close" at bounding box center [403, 397] width 251 height 28
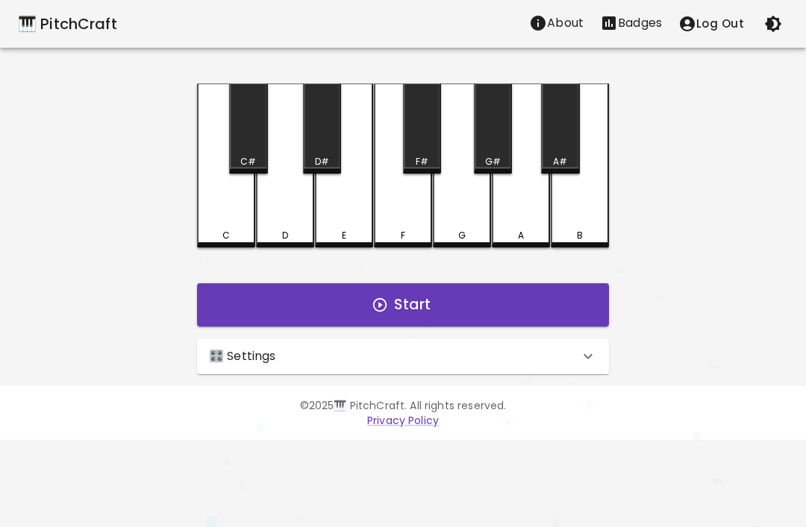
click at [638, 17] on p "Badges" at bounding box center [640, 23] width 44 height 18
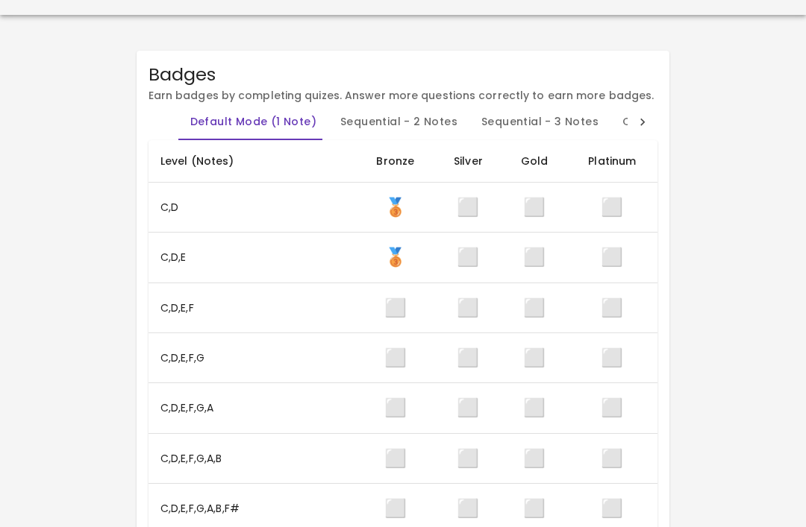
scroll to position [39, 0]
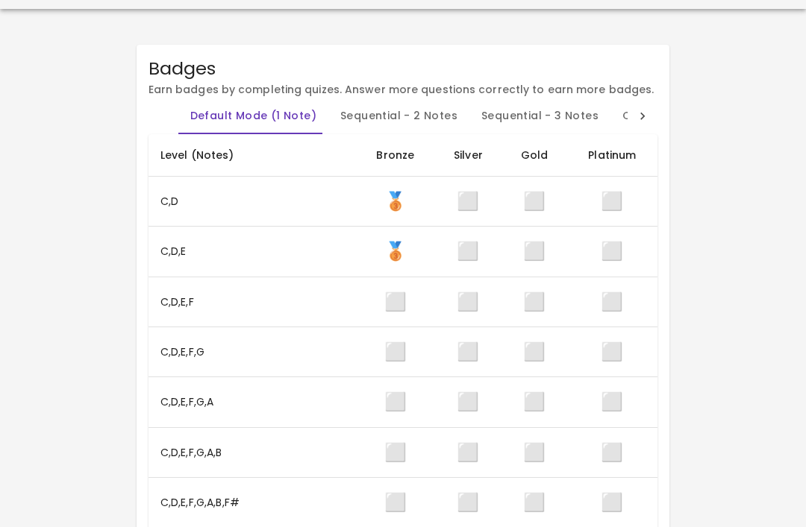
click at [462, 151] on th "Silver" at bounding box center [467, 155] width 67 height 43
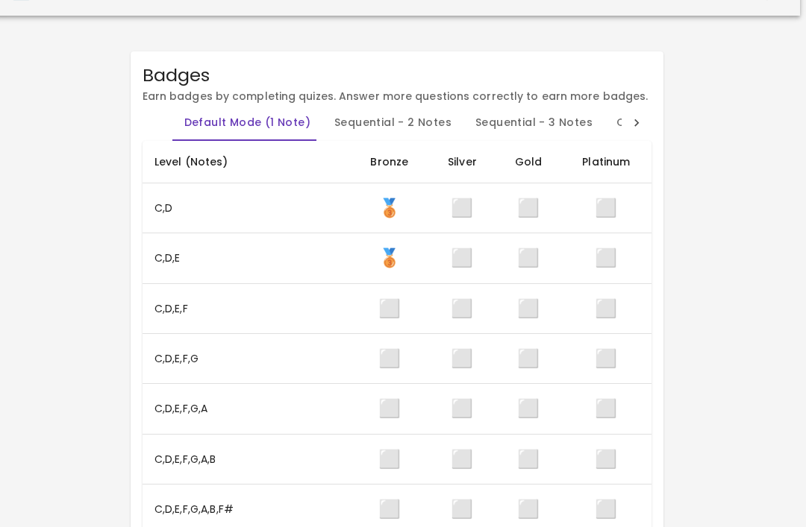
scroll to position [0, 6]
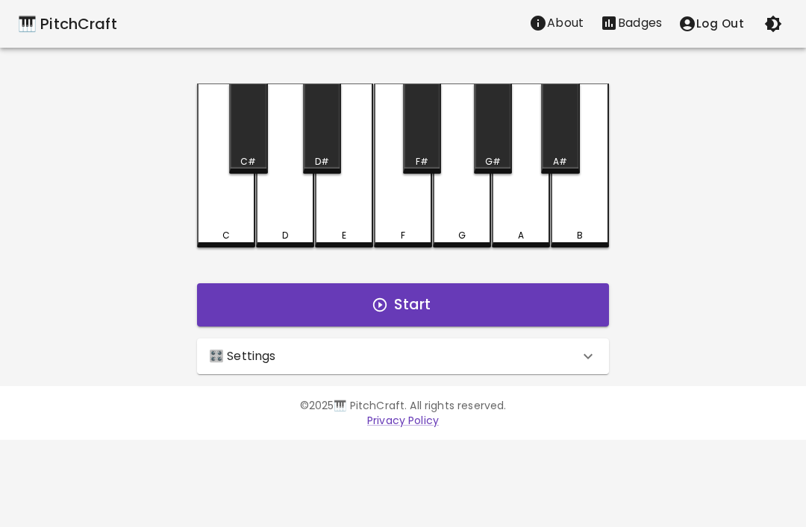
click at [465, 345] on div "🎛️ Settings" at bounding box center [403, 357] width 412 height 36
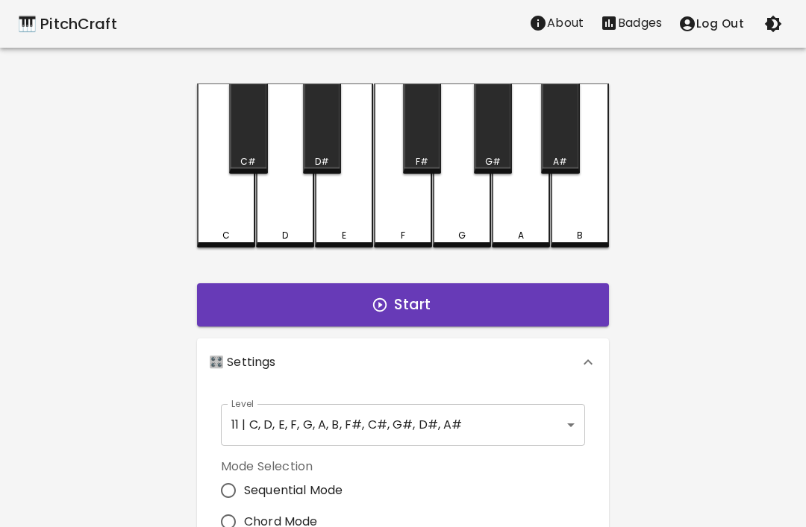
click at [386, 419] on body "🎹 PitchCraft About Badges Log Out C C# D D# E F F# G G# A A# B Start 🎛️ Setting…" at bounding box center [403, 451] width 806 height 903
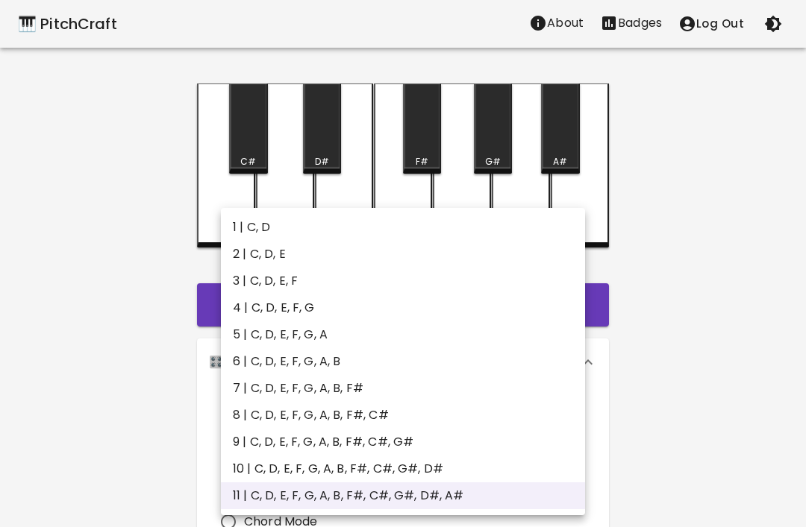
click at [330, 271] on li "3 | C, D, E, F" at bounding box center [403, 281] width 364 height 27
type input "5"
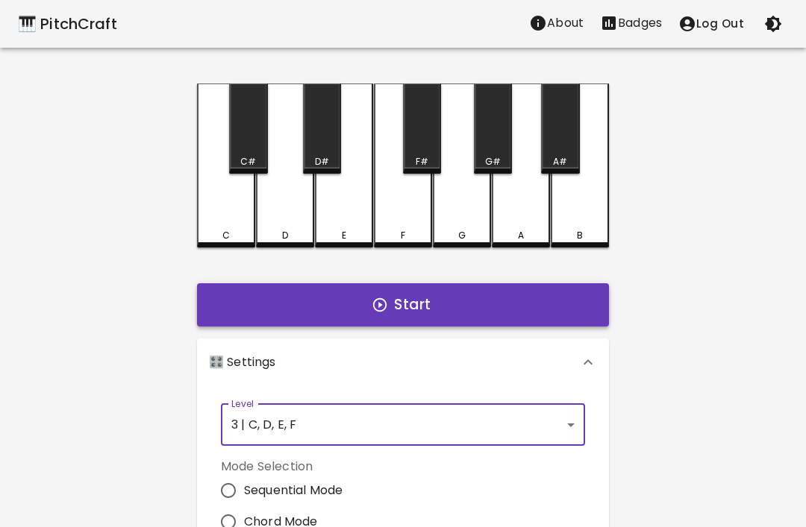
click at [506, 289] on button "Start" at bounding box center [403, 304] width 412 height 43
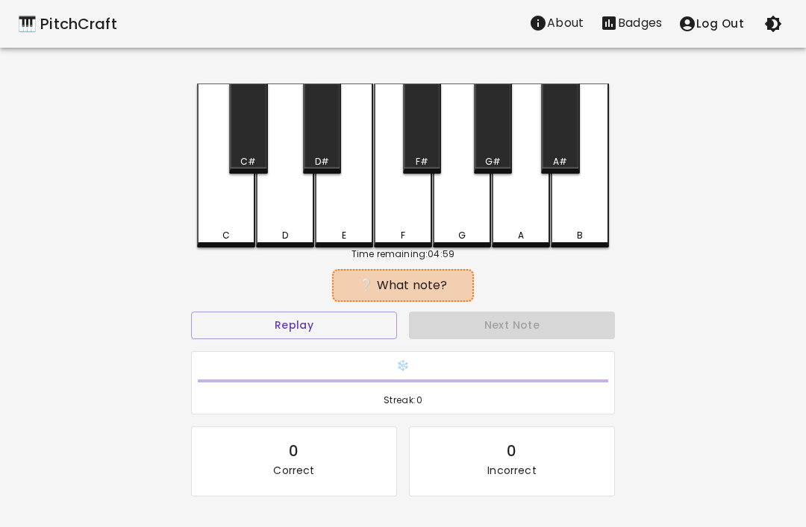
click at [291, 222] on div "D" at bounding box center [285, 166] width 58 height 164
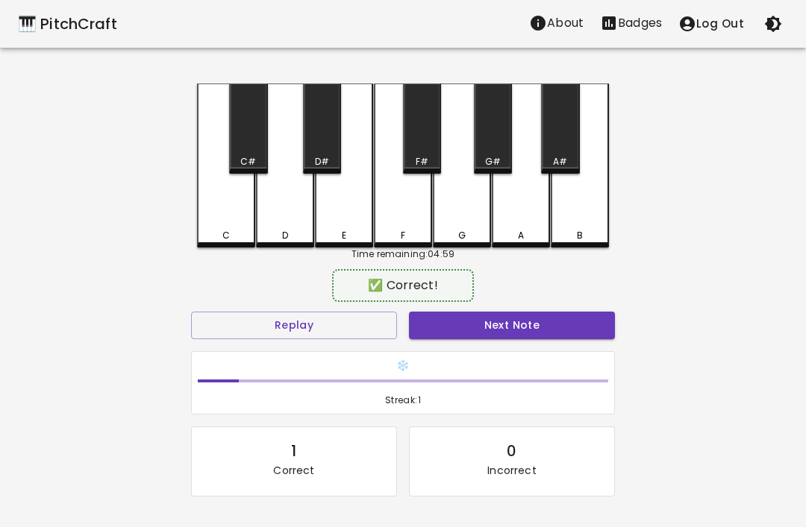
click at [292, 226] on div "D" at bounding box center [285, 166] width 58 height 164
click at [490, 334] on button "Next Note" at bounding box center [512, 326] width 206 height 28
click at [410, 201] on div "F" at bounding box center [403, 166] width 58 height 164
click at [580, 320] on button "Next Note" at bounding box center [512, 326] width 206 height 28
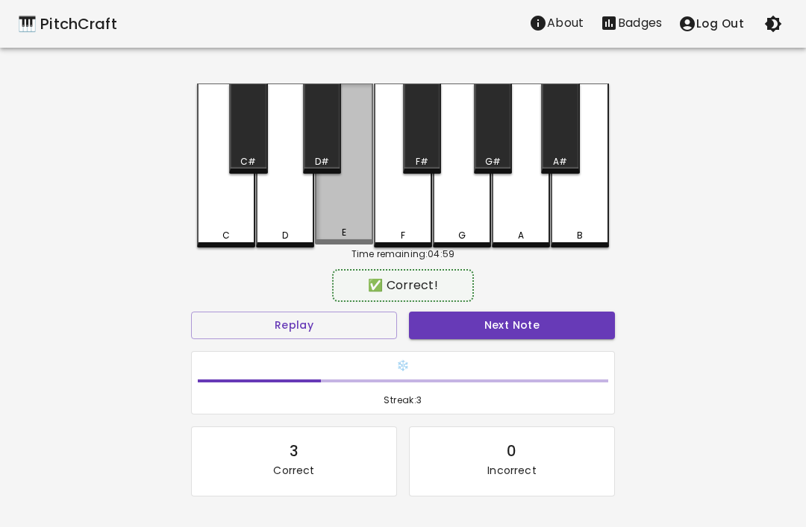
click at [348, 201] on div "E" at bounding box center [344, 164] width 58 height 161
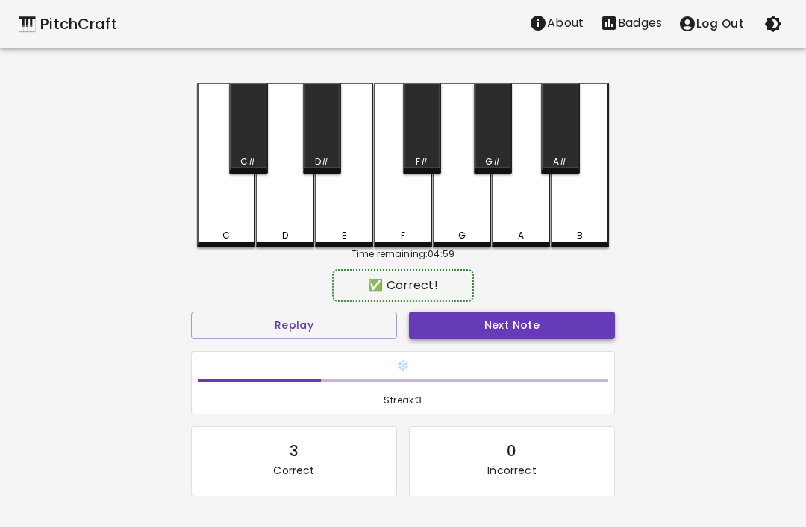
click at [566, 319] on button "Next Note" at bounding box center [512, 326] width 206 height 28
click at [395, 219] on div "F" at bounding box center [403, 166] width 58 height 164
click at [562, 327] on button "Next Note" at bounding box center [512, 326] width 206 height 28
click at [397, 215] on div "F" at bounding box center [403, 166] width 58 height 164
click at [573, 327] on button "Next Note" at bounding box center [512, 326] width 206 height 28
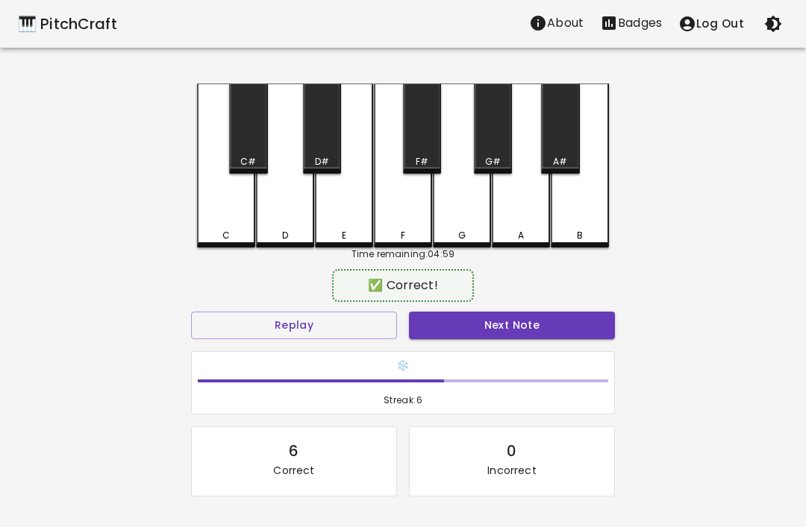
click at [326, 199] on div "E" at bounding box center [344, 166] width 58 height 164
click at [577, 327] on button "Next Note" at bounding box center [512, 326] width 206 height 28
click at [393, 208] on div "F" at bounding box center [403, 166] width 58 height 164
click at [583, 327] on button "Next Note" at bounding box center [512, 326] width 206 height 28
click at [392, 210] on div "F" at bounding box center [403, 166] width 58 height 164
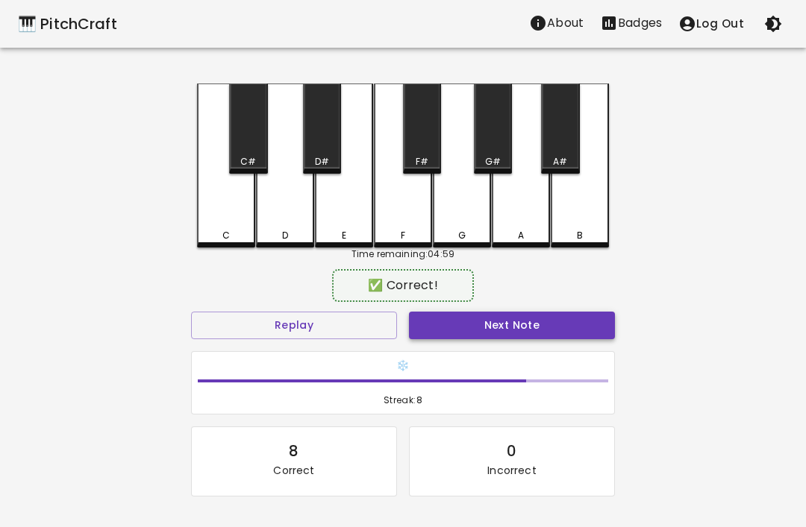
click at [580, 324] on button "Next Note" at bounding box center [512, 326] width 206 height 28
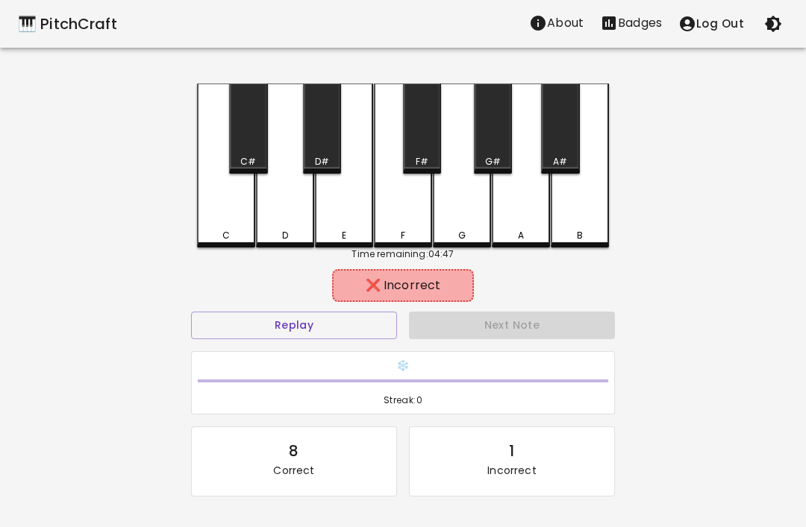
click at [215, 194] on div "C" at bounding box center [226, 166] width 58 height 164
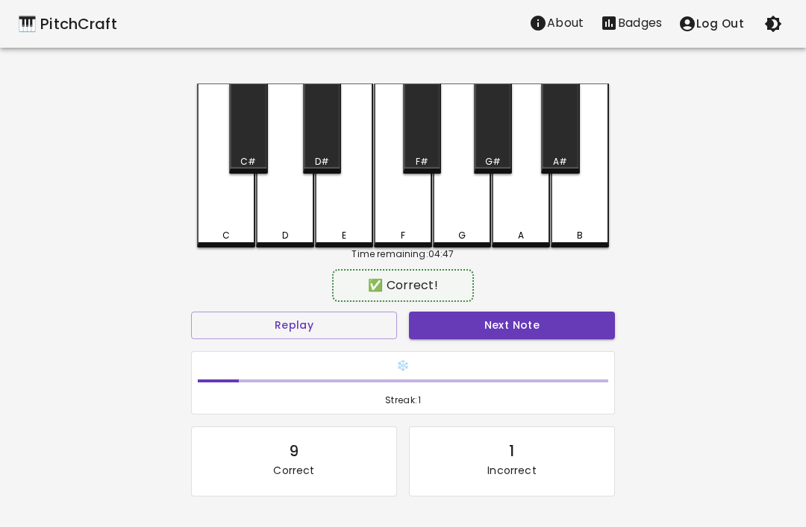
click at [280, 215] on div "D" at bounding box center [285, 166] width 58 height 164
click at [571, 324] on button "Next Note" at bounding box center [512, 326] width 206 height 28
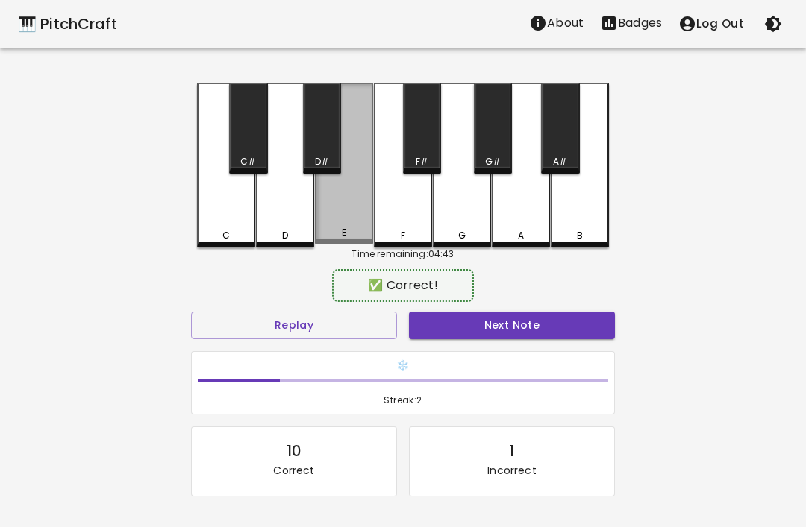
click at [333, 210] on div "E" at bounding box center [344, 164] width 58 height 161
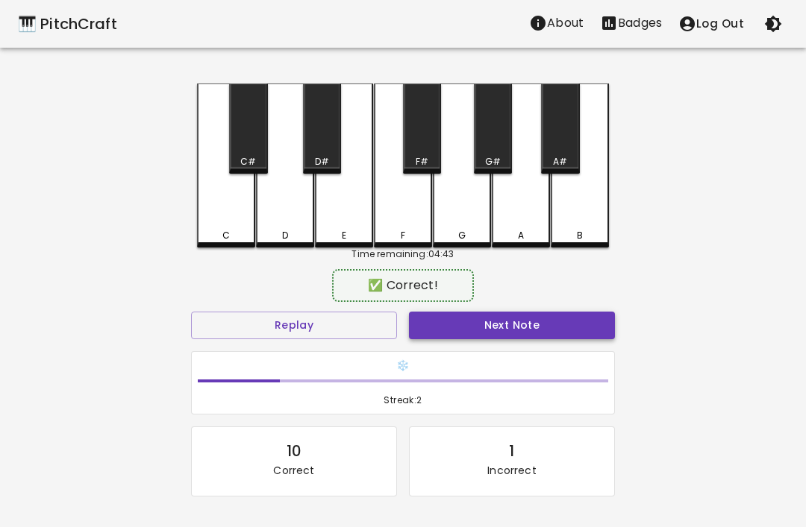
click at [590, 324] on button "Next Note" at bounding box center [512, 326] width 206 height 28
click at [213, 207] on div "C" at bounding box center [226, 166] width 58 height 164
click at [592, 322] on button "Next Note" at bounding box center [512, 326] width 206 height 28
click at [280, 212] on div "D" at bounding box center [285, 166] width 58 height 164
click at [590, 326] on button "Next Note" at bounding box center [512, 326] width 206 height 28
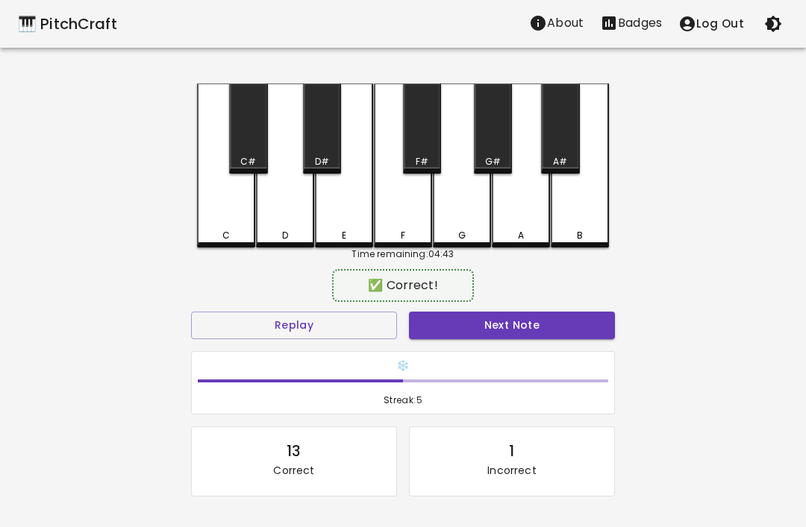
click at [230, 214] on div "C" at bounding box center [226, 166] width 58 height 164
click at [586, 327] on button "Next Note" at bounding box center [512, 326] width 206 height 28
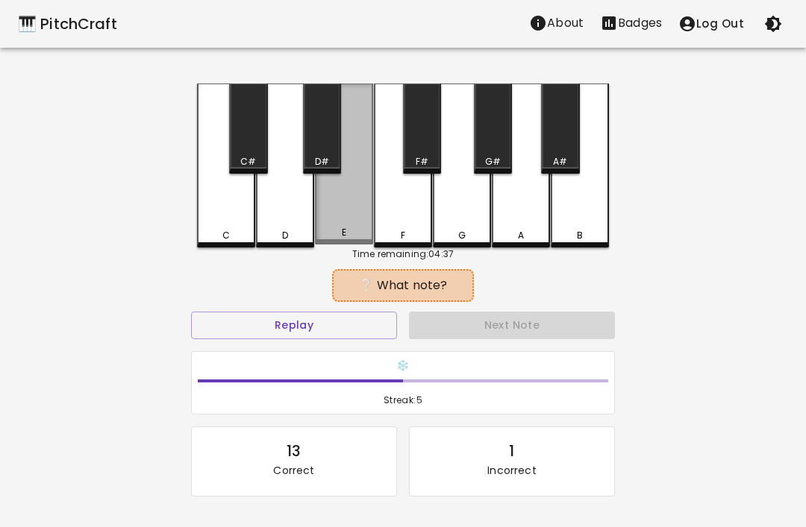
click at [345, 211] on div "E" at bounding box center [344, 164] width 58 height 161
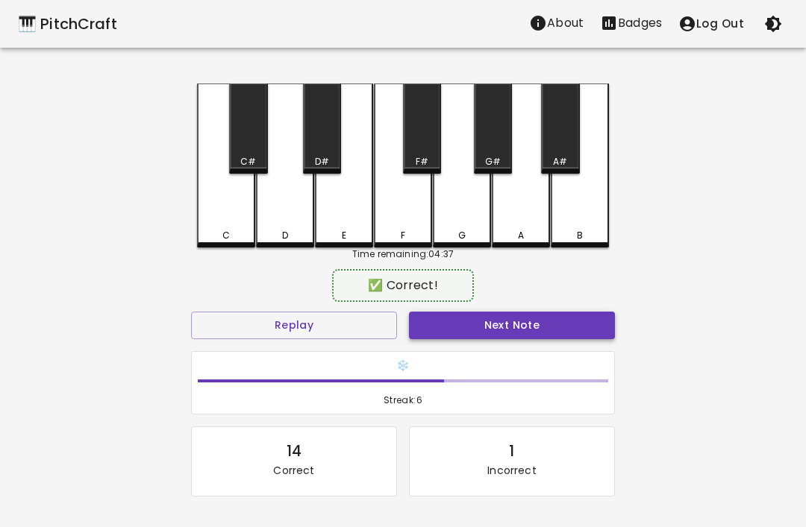
click at [576, 321] on button "Next Note" at bounding box center [512, 326] width 206 height 28
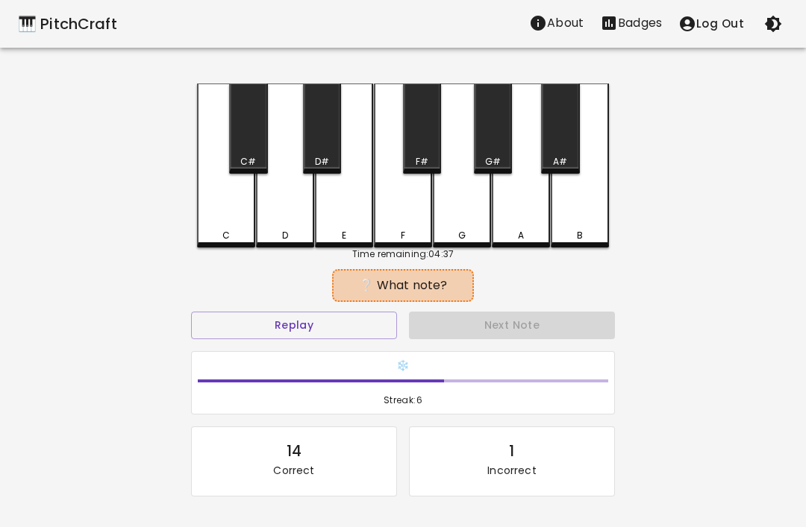
click at [278, 215] on div "D" at bounding box center [285, 166] width 58 height 164
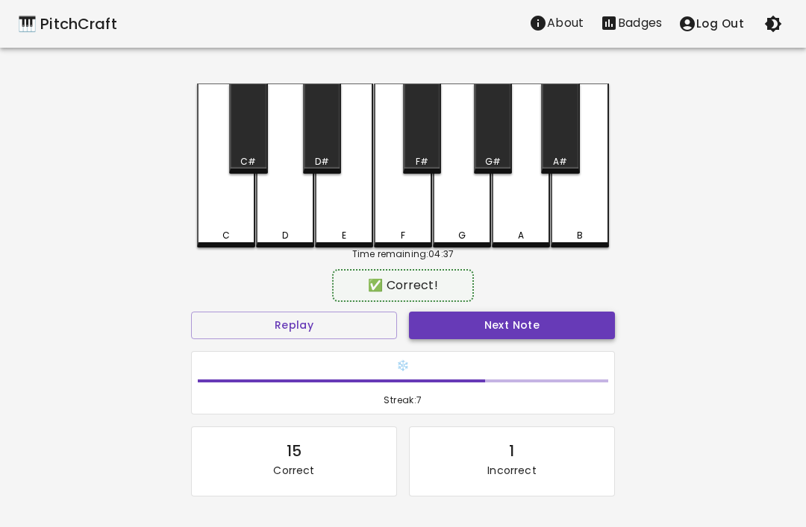
click at [573, 325] on button "Next Note" at bounding box center [512, 326] width 206 height 28
click at [289, 216] on div "D" at bounding box center [285, 166] width 58 height 164
click at [565, 322] on button "Next Note" at bounding box center [512, 326] width 206 height 28
click at [344, 213] on div "E" at bounding box center [344, 166] width 58 height 164
click at [550, 324] on button "Next Note" at bounding box center [512, 326] width 206 height 28
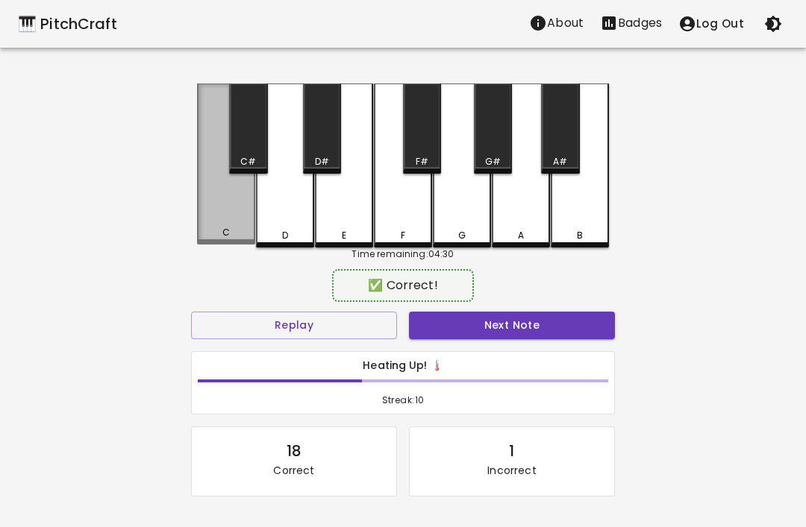
click at [216, 218] on div "C" at bounding box center [226, 164] width 58 height 161
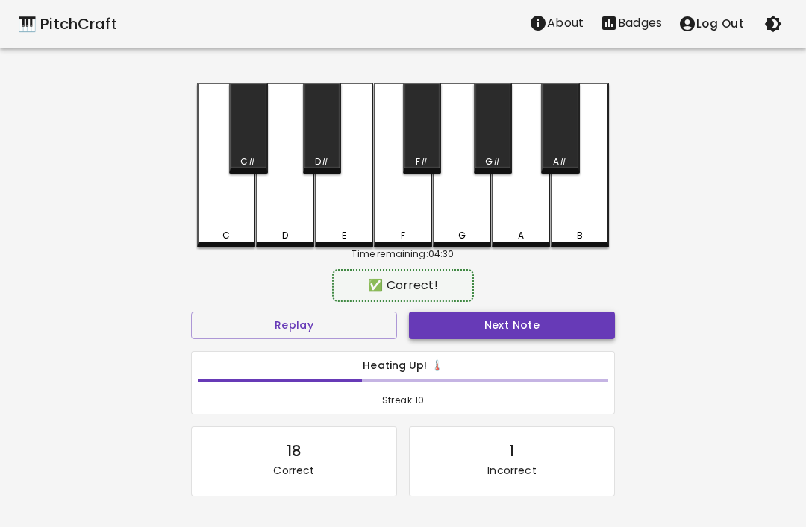
click at [557, 325] on button "Next Note" at bounding box center [512, 326] width 206 height 28
click at [335, 213] on div "E" at bounding box center [344, 166] width 58 height 164
click at [562, 322] on button "Next Note" at bounding box center [512, 326] width 206 height 28
click at [575, 326] on button "Next Note" at bounding box center [512, 326] width 206 height 28
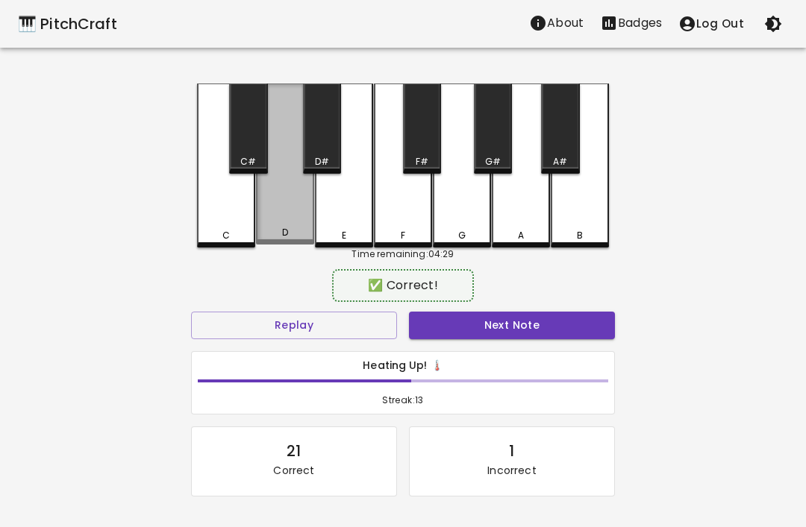
click at [279, 211] on div "D" at bounding box center [285, 164] width 58 height 161
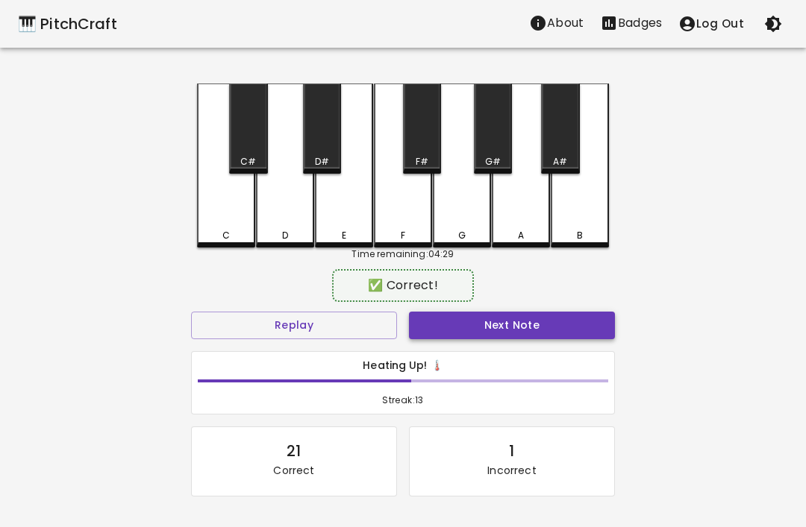
click at [571, 329] on button "Next Note" at bounding box center [512, 326] width 206 height 28
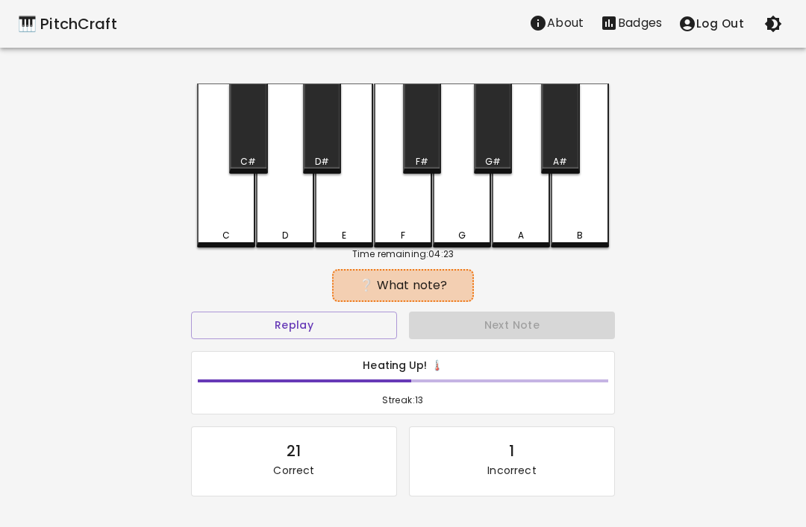
click at [397, 210] on div "F" at bounding box center [403, 166] width 58 height 164
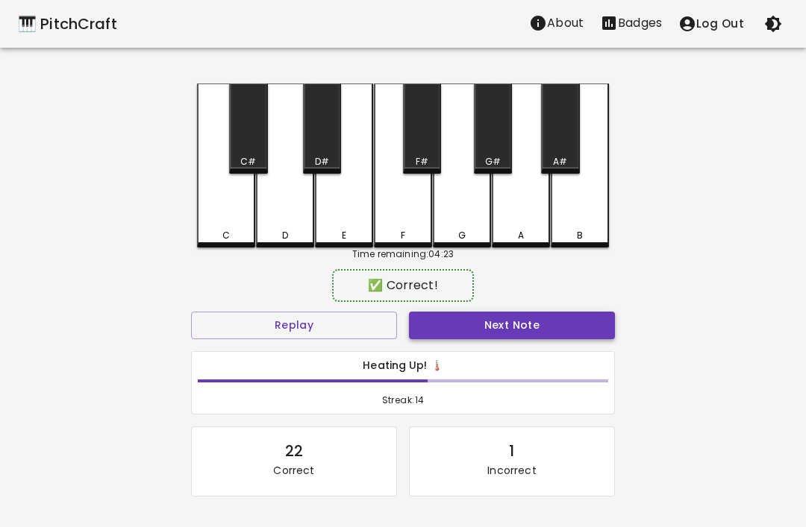
click at [581, 322] on button "Next Note" at bounding box center [512, 326] width 206 height 28
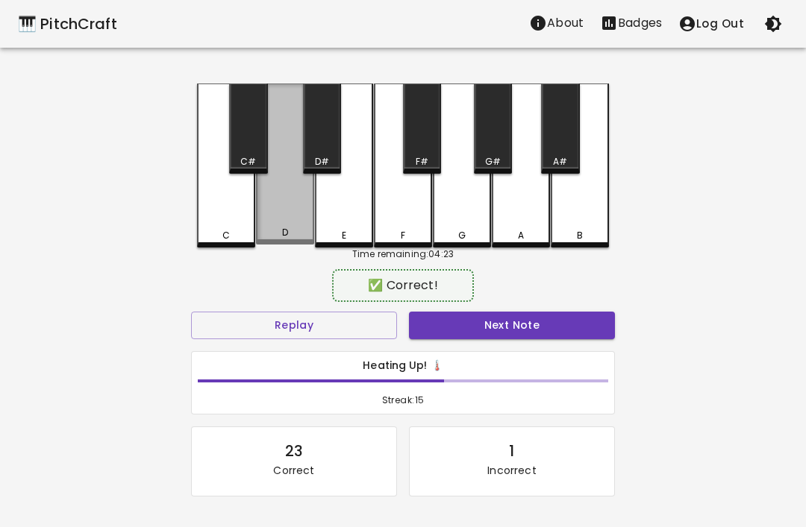
click at [283, 204] on div "D" at bounding box center [285, 164] width 58 height 161
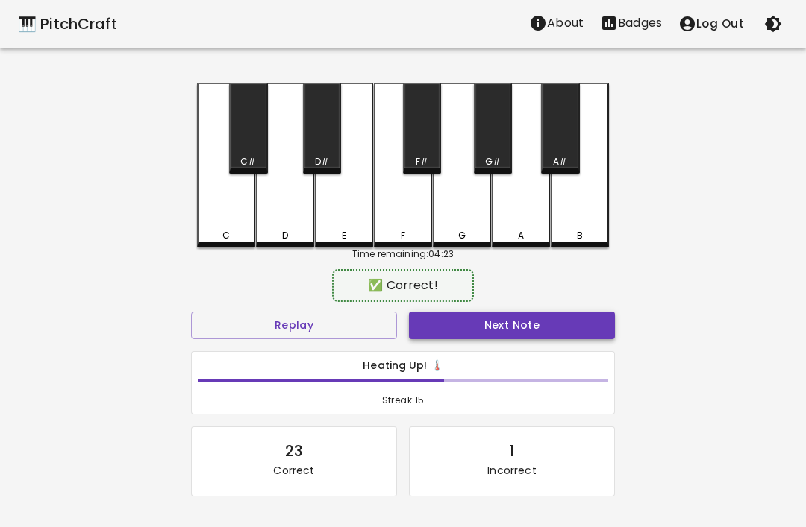
click at [577, 324] on button "Next Note" at bounding box center [512, 326] width 206 height 28
click at [348, 219] on div "E" at bounding box center [344, 166] width 58 height 164
click at [584, 326] on button "Next Note" at bounding box center [512, 326] width 206 height 28
click at [219, 219] on div "C" at bounding box center [226, 166] width 58 height 164
click at [573, 330] on button "Next Note" at bounding box center [512, 326] width 206 height 28
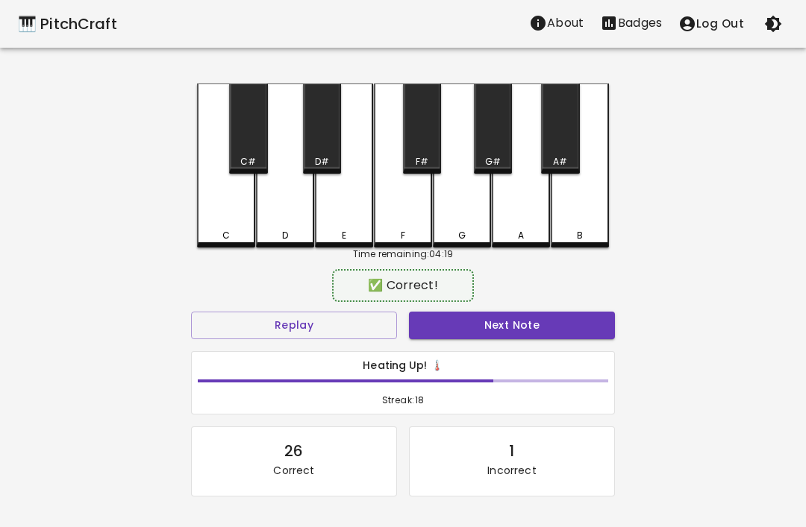
click at [283, 213] on div "D" at bounding box center [285, 166] width 58 height 164
click at [572, 328] on button "Next Note" at bounding box center [512, 326] width 206 height 28
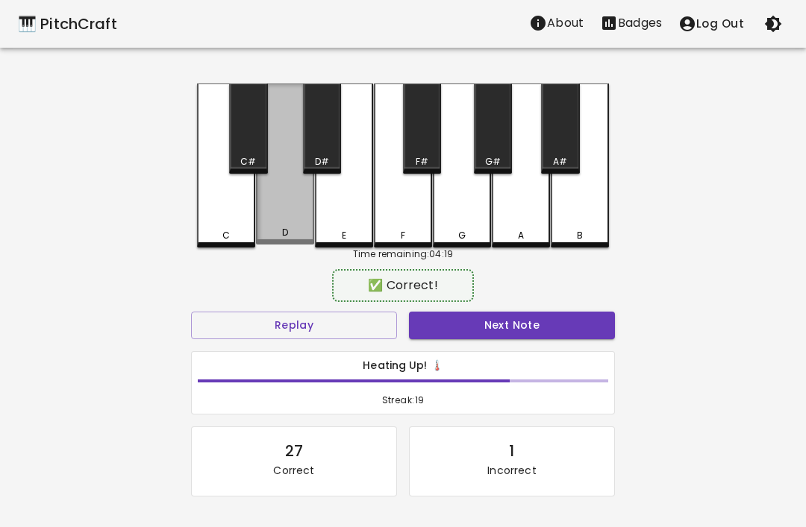
click at [278, 213] on div "D" at bounding box center [285, 164] width 58 height 161
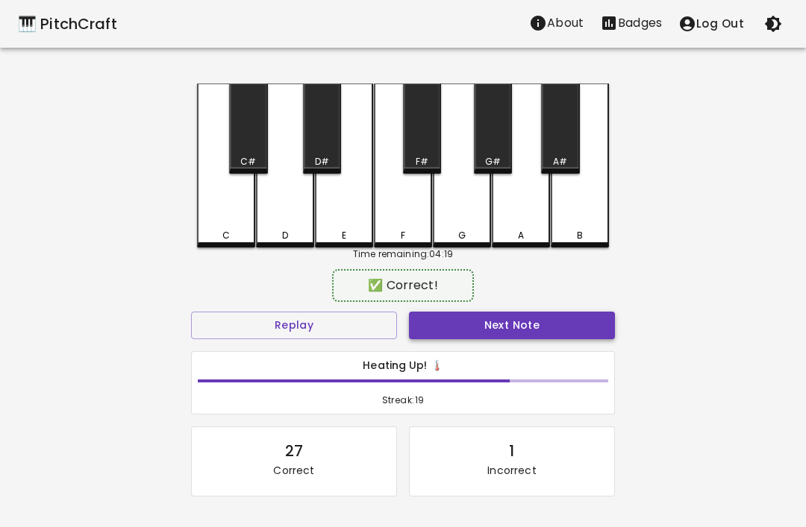
click at [578, 330] on button "Next Note" at bounding box center [512, 326] width 206 height 28
click at [410, 216] on div "F" at bounding box center [403, 166] width 58 height 164
click at [569, 327] on button "Next Note" at bounding box center [512, 326] width 206 height 28
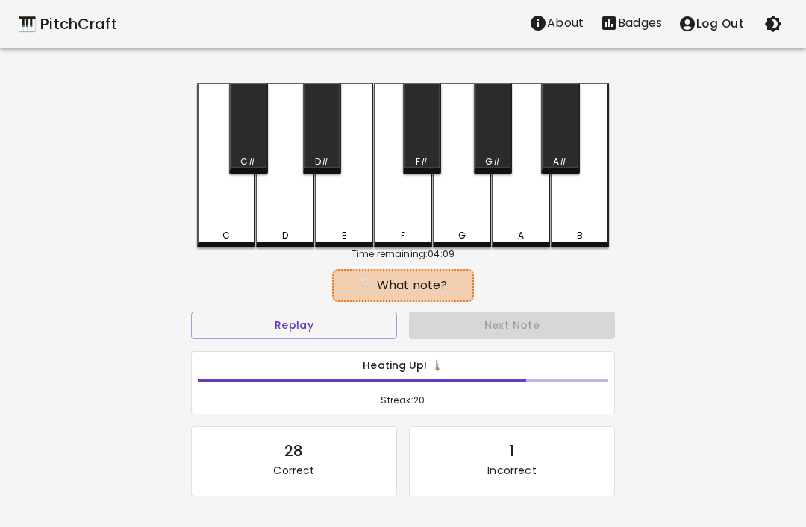
click at [285, 222] on div "D" at bounding box center [285, 166] width 58 height 164
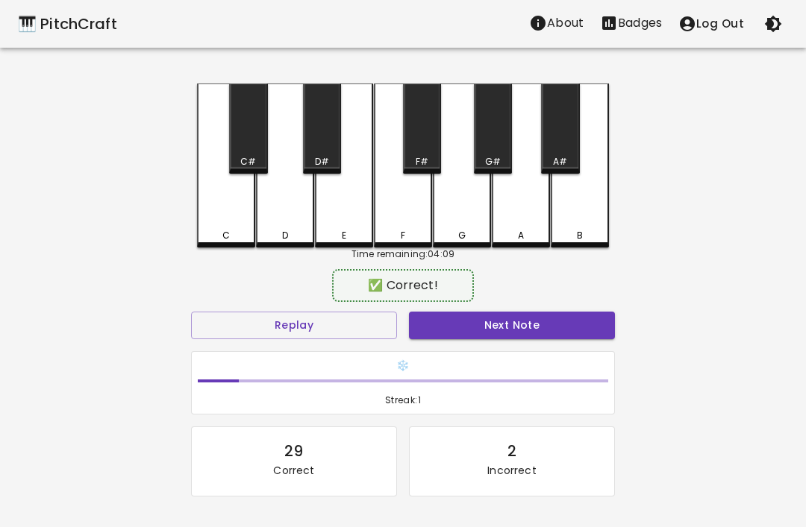
click at [239, 226] on div "C" at bounding box center [226, 166] width 58 height 164
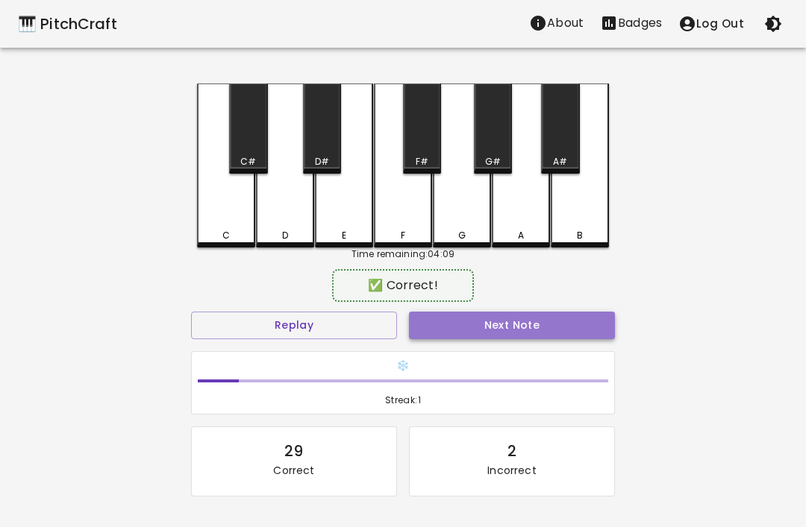
click at [540, 331] on button "Next Note" at bounding box center [512, 326] width 206 height 28
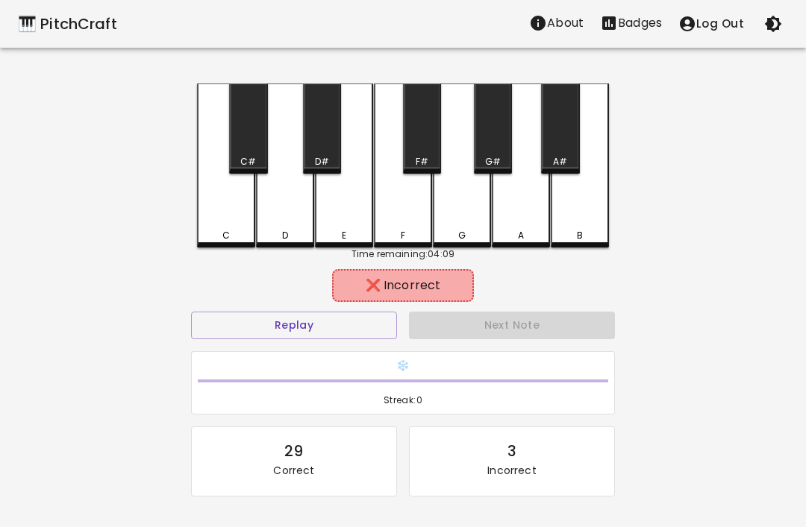
click at [345, 217] on div "E" at bounding box center [344, 166] width 58 height 164
click at [294, 218] on div "D" at bounding box center [285, 166] width 58 height 164
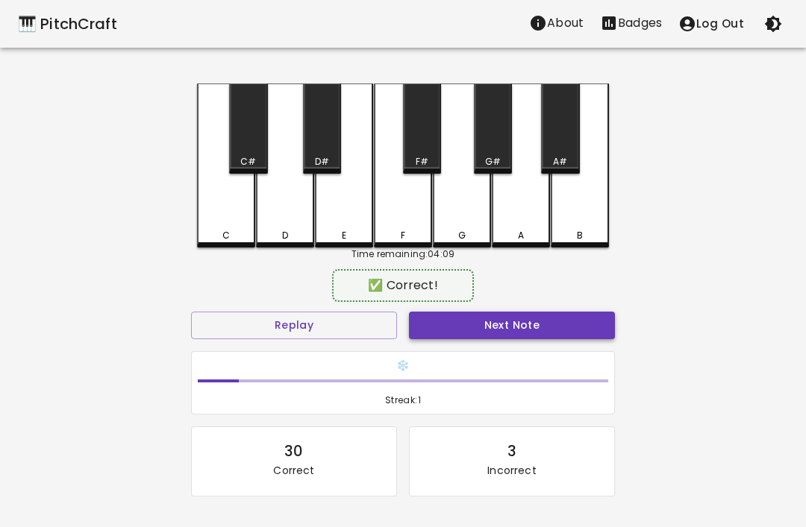
click at [472, 333] on button "Next Note" at bounding box center [512, 326] width 206 height 28
click at [407, 222] on div "F" at bounding box center [403, 166] width 58 height 164
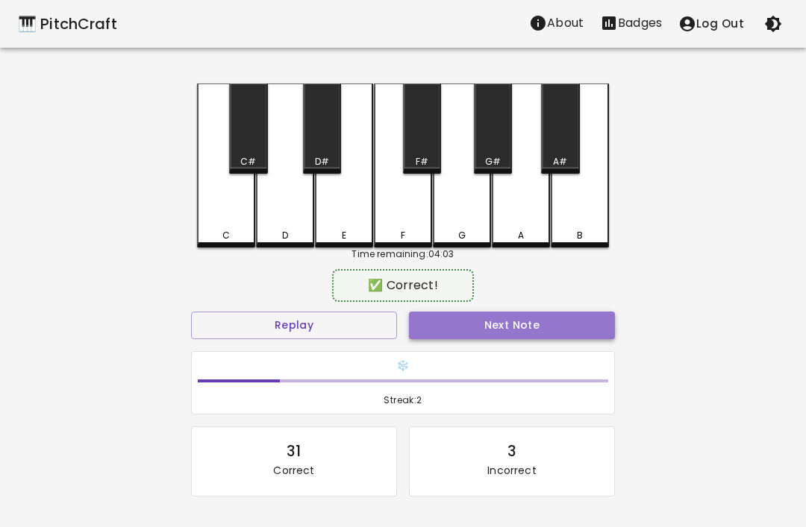
click at [474, 331] on button "Next Note" at bounding box center [512, 326] width 206 height 28
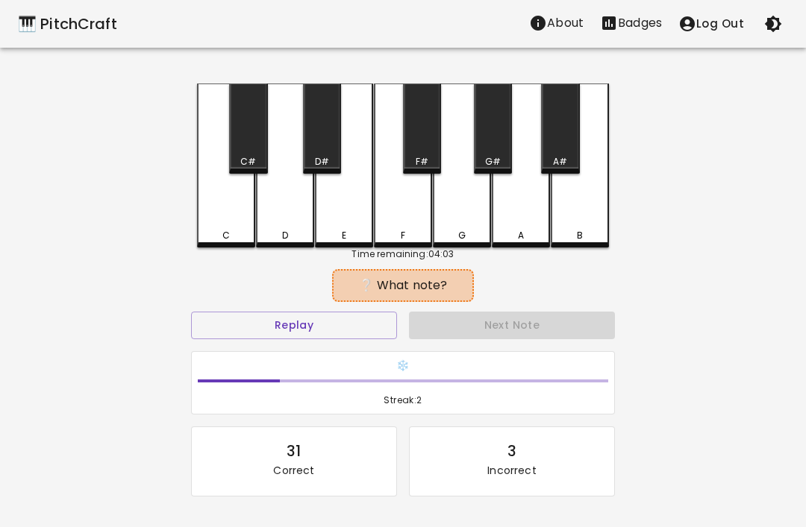
click at [231, 212] on div "C" at bounding box center [226, 166] width 58 height 164
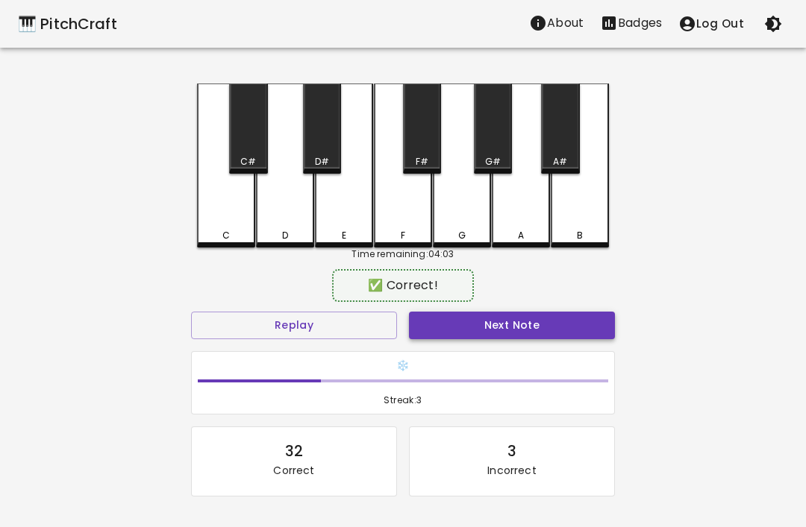
click at [452, 325] on button "Next Note" at bounding box center [512, 326] width 206 height 28
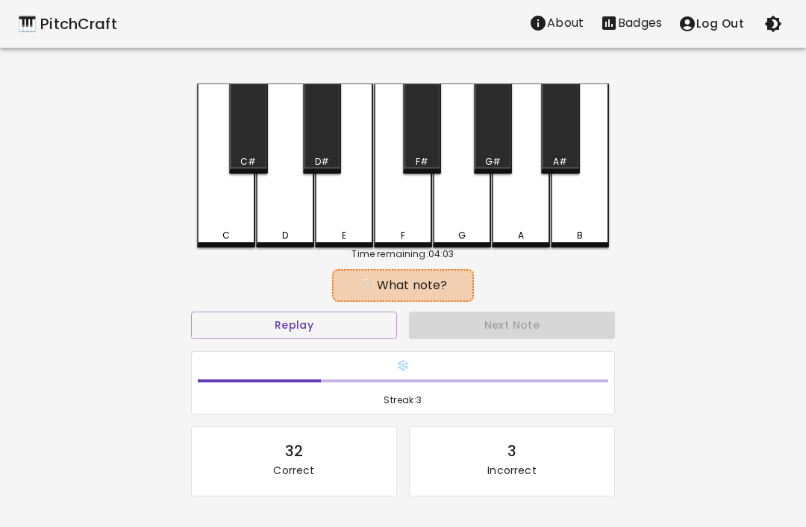
click at [224, 213] on div "C" at bounding box center [226, 166] width 58 height 164
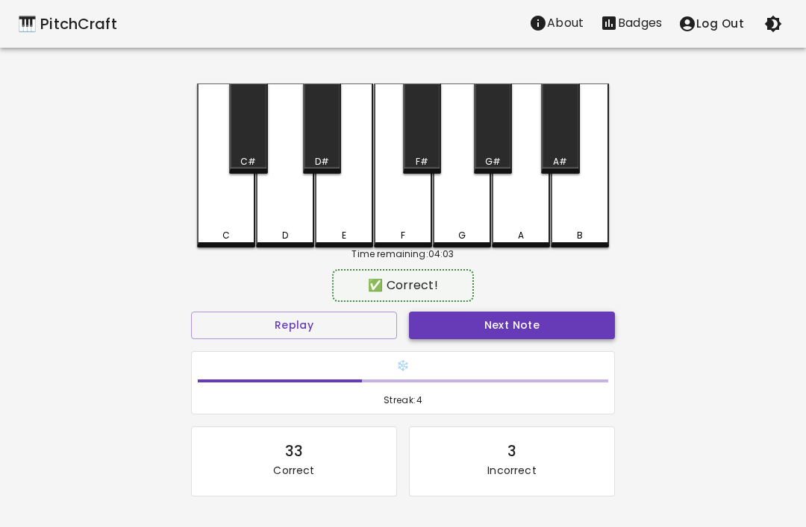
click at [439, 335] on button "Next Note" at bounding box center [512, 326] width 206 height 28
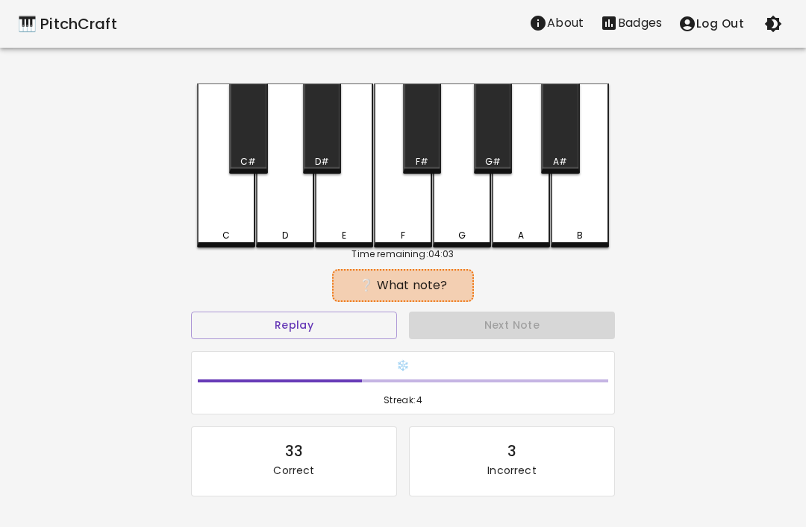
click at [195, 222] on div "C C# D D# E F F# G G# A A# B Time remaining: 04:03 ❔ What note? Replay Next Not…" at bounding box center [403, 339] width 448 height 510
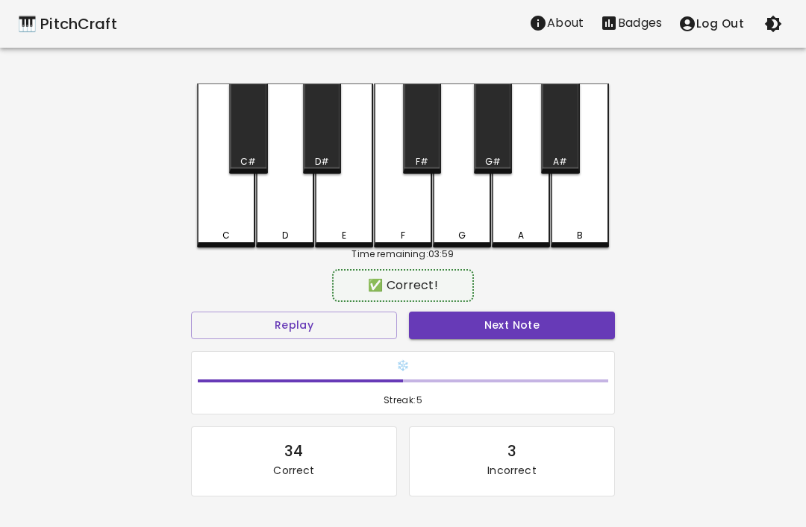
click at [236, 233] on div "C" at bounding box center [225, 235] width 55 height 13
click at [424, 315] on button "Next Note" at bounding box center [512, 326] width 206 height 28
click at [357, 220] on div "E" at bounding box center [344, 166] width 58 height 164
click at [456, 329] on button "Next Note" at bounding box center [512, 326] width 206 height 28
click at [343, 204] on div "E" at bounding box center [344, 166] width 58 height 164
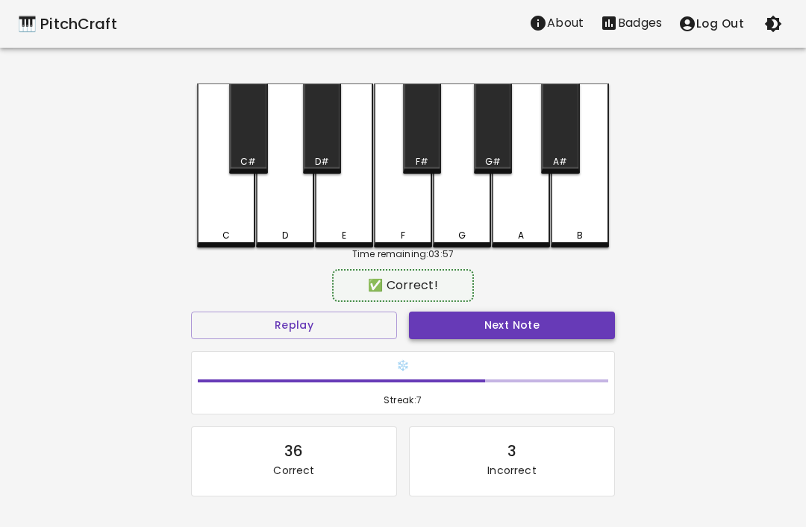
click at [433, 327] on button "Next Note" at bounding box center [512, 326] width 206 height 28
click at [402, 219] on div "F" at bounding box center [403, 166] width 58 height 164
click at [474, 332] on button "Next Note" at bounding box center [512, 326] width 206 height 28
click at [402, 208] on div "F" at bounding box center [403, 166] width 58 height 164
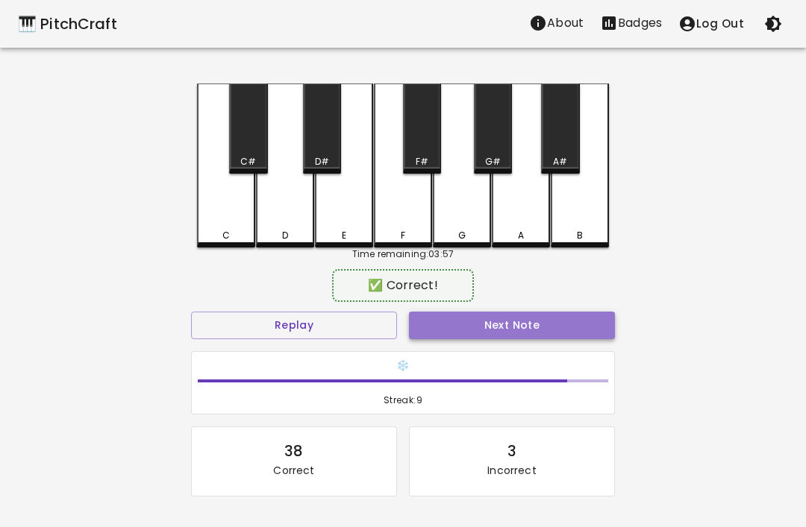
click at [449, 321] on button "Next Note" at bounding box center [512, 326] width 206 height 28
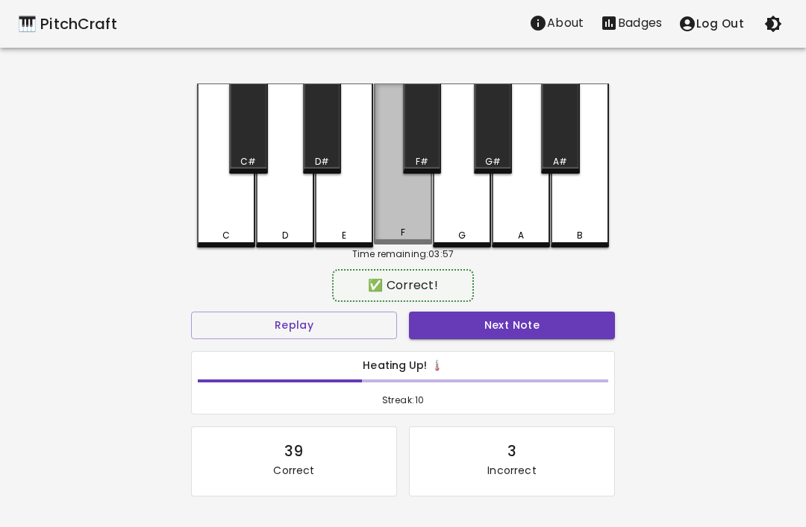
click at [401, 217] on div "F" at bounding box center [403, 164] width 58 height 161
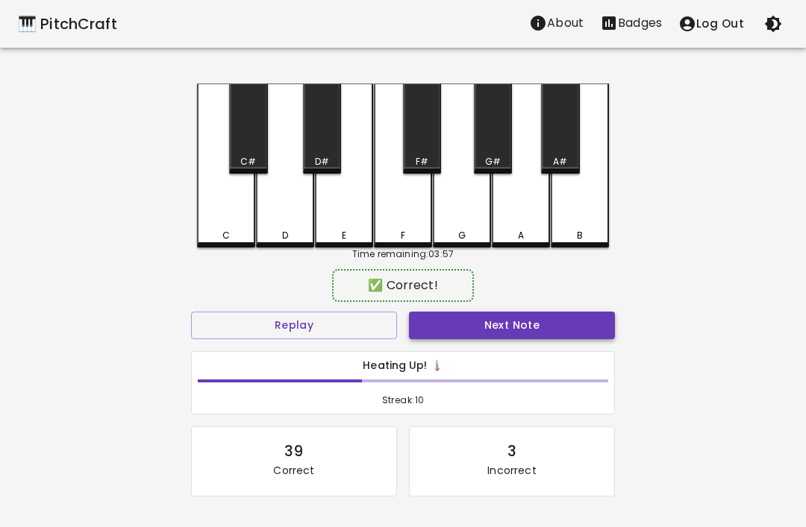
click at [472, 321] on button "Next Note" at bounding box center [512, 326] width 206 height 28
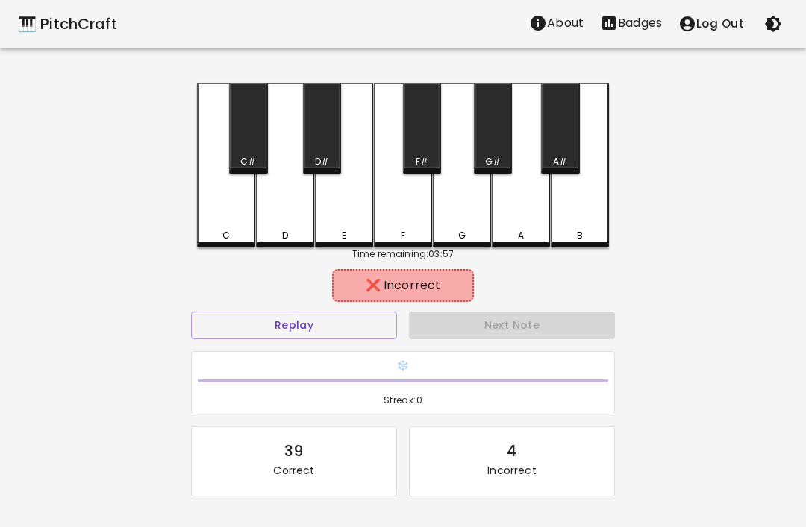
click at [354, 228] on div "E" at bounding box center [344, 166] width 58 height 164
click at [376, 330] on button "Replay" at bounding box center [294, 326] width 206 height 28
click at [307, 222] on div "D" at bounding box center [285, 166] width 58 height 164
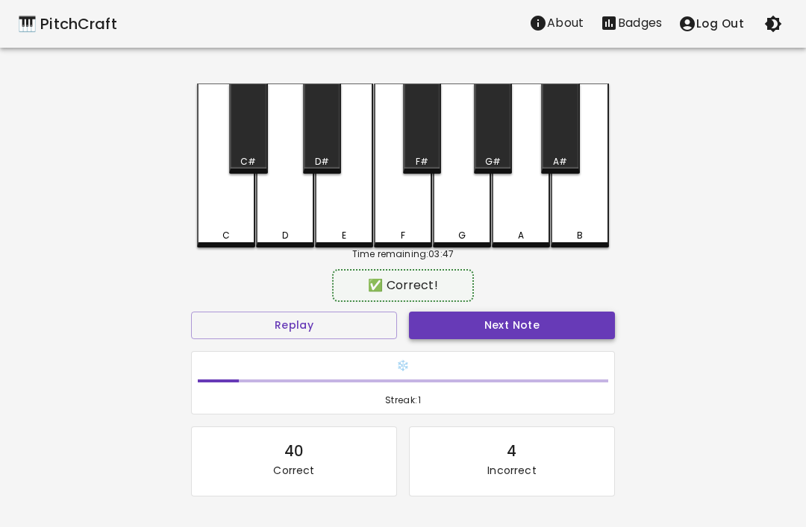
click at [480, 334] on button "Next Note" at bounding box center [512, 326] width 206 height 28
click at [254, 210] on div "C" at bounding box center [226, 166] width 58 height 164
click at [492, 330] on button "Next Note" at bounding box center [512, 326] width 206 height 28
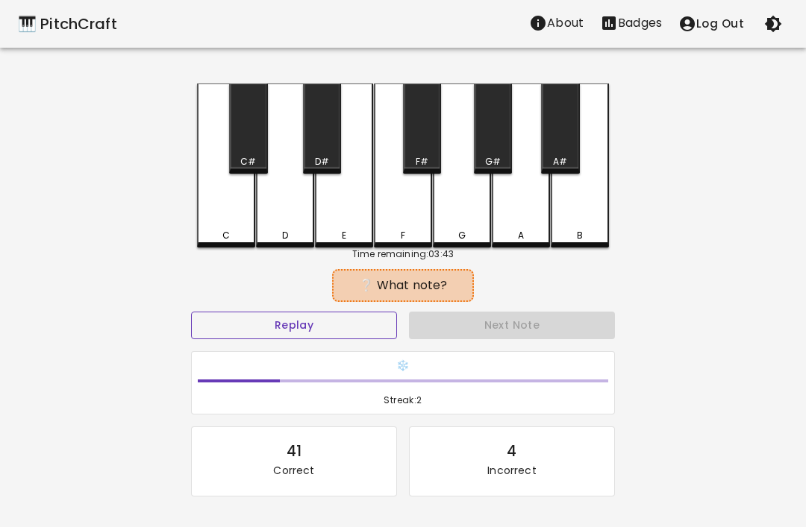
click at [304, 323] on button "Replay" at bounding box center [294, 326] width 206 height 28
click at [350, 230] on div "E" at bounding box center [343, 235] width 55 height 13
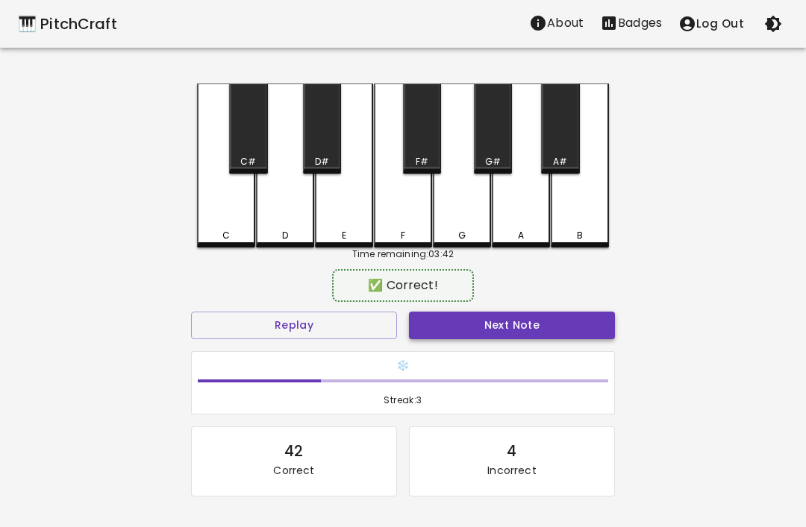
click at [465, 322] on button "Next Note" at bounding box center [512, 326] width 206 height 28
click at [464, 322] on button "Next Note" at bounding box center [512, 326] width 206 height 28
click at [299, 219] on div "D" at bounding box center [285, 166] width 58 height 164
click at [490, 330] on button "Next Note" at bounding box center [512, 326] width 206 height 28
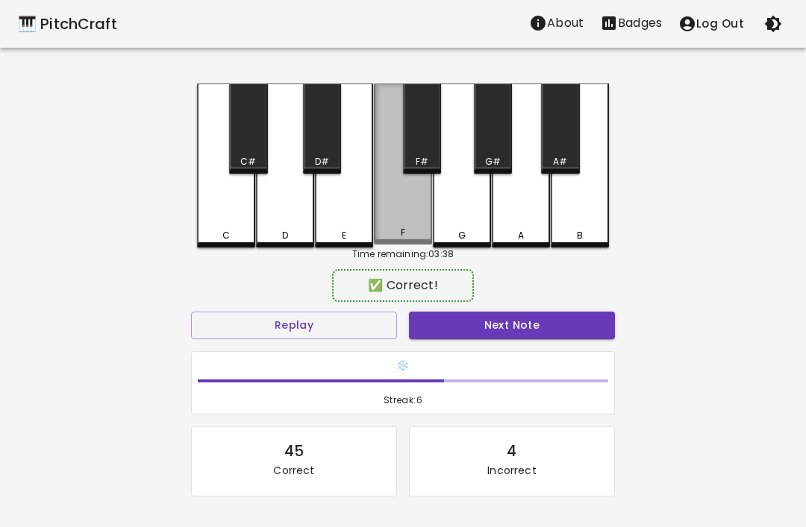
click at [411, 225] on div "F" at bounding box center [403, 164] width 58 height 161
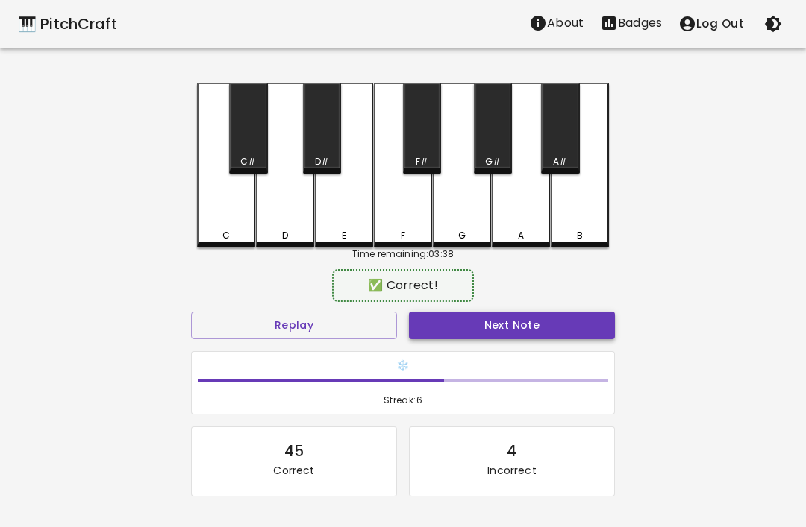
click at [486, 325] on button "Next Note" at bounding box center [512, 326] width 206 height 28
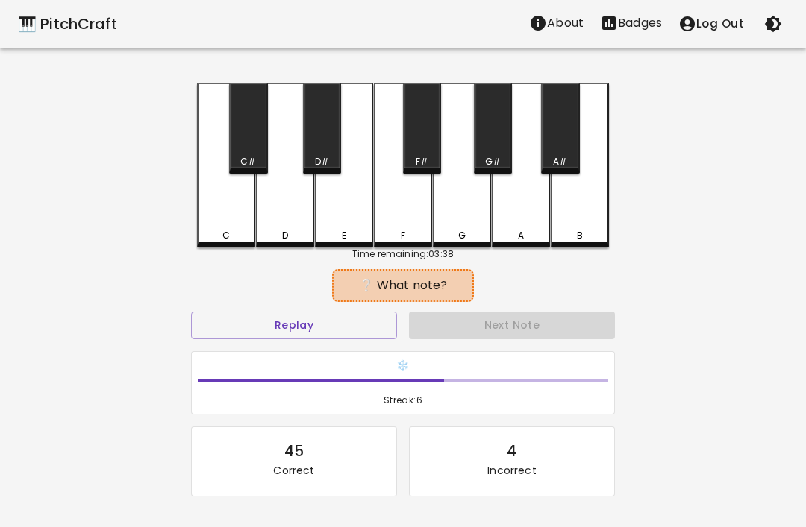
click at [283, 222] on div "D" at bounding box center [285, 166] width 58 height 164
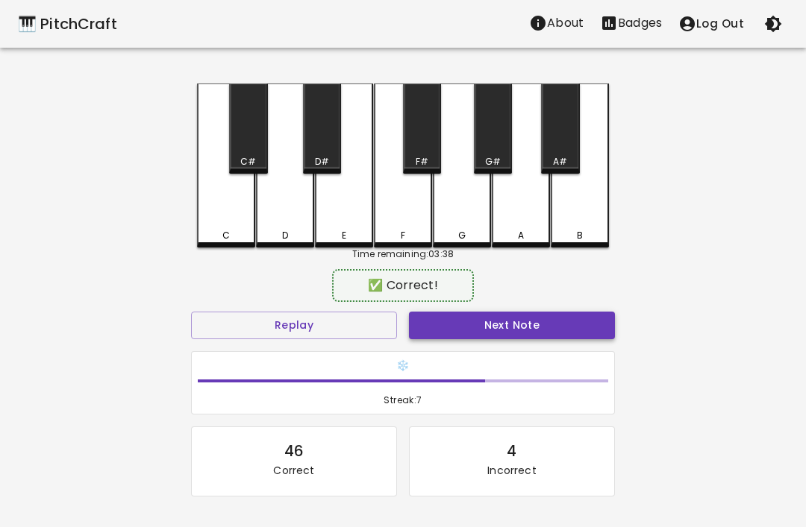
click at [445, 328] on button "Next Note" at bounding box center [512, 326] width 206 height 28
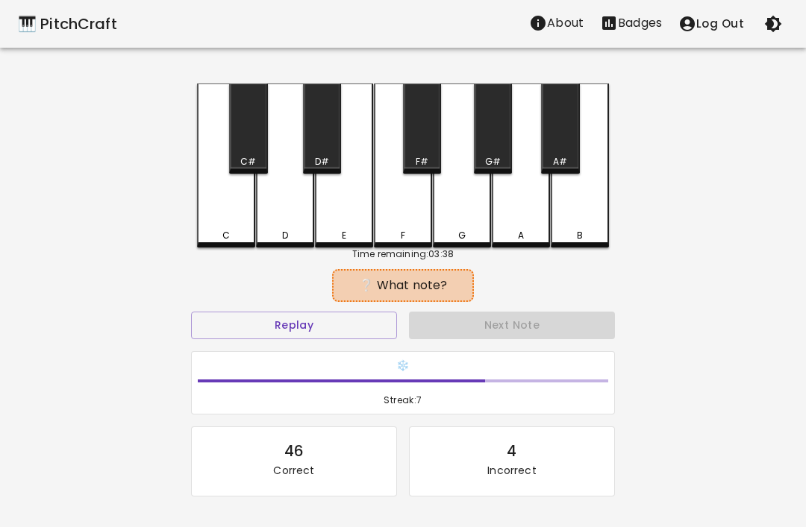
click at [291, 218] on div "D" at bounding box center [285, 166] width 58 height 164
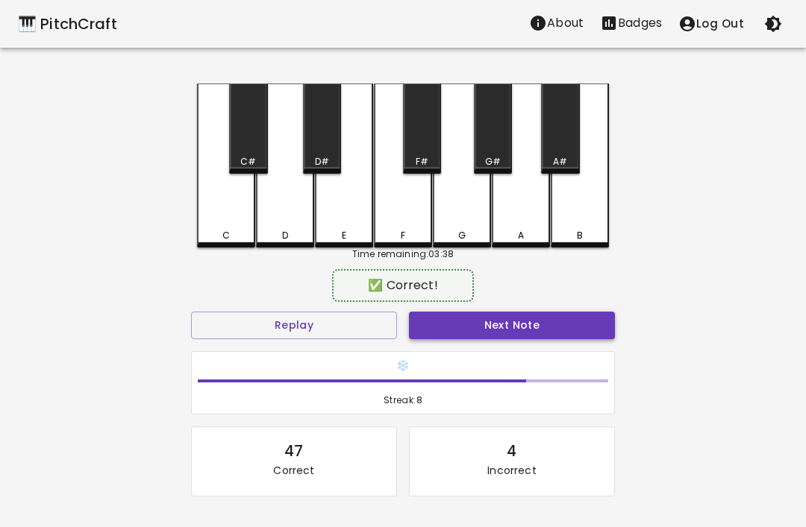
click at [454, 322] on button "Next Note" at bounding box center [512, 326] width 206 height 28
click at [297, 210] on div "D" at bounding box center [285, 166] width 58 height 164
click at [445, 337] on button "Next Note" at bounding box center [512, 326] width 206 height 28
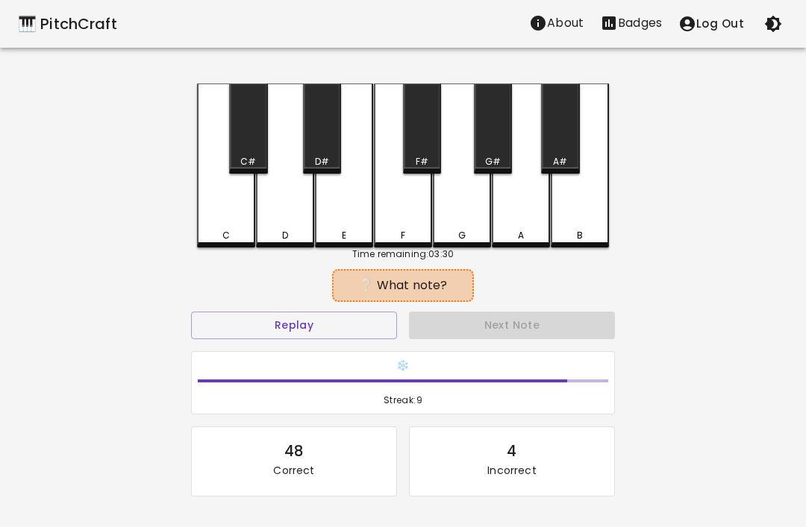
click at [424, 215] on div "F" at bounding box center [403, 166] width 58 height 164
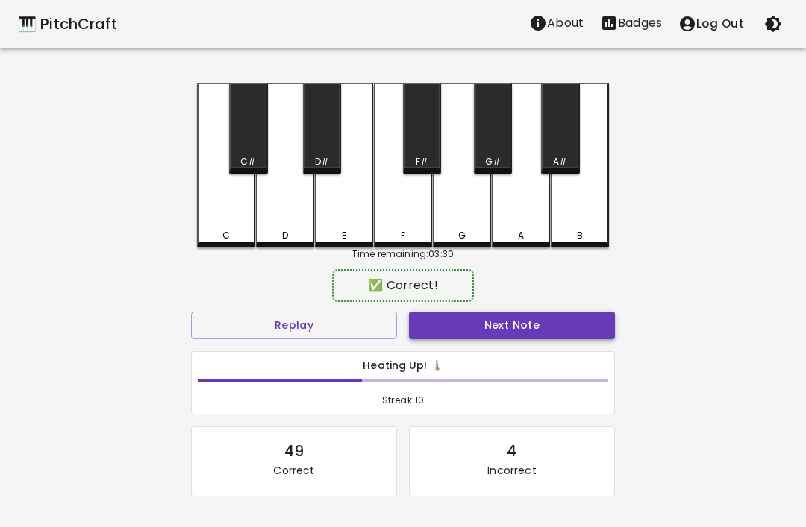
click at [492, 325] on button "Next Note" at bounding box center [512, 326] width 206 height 28
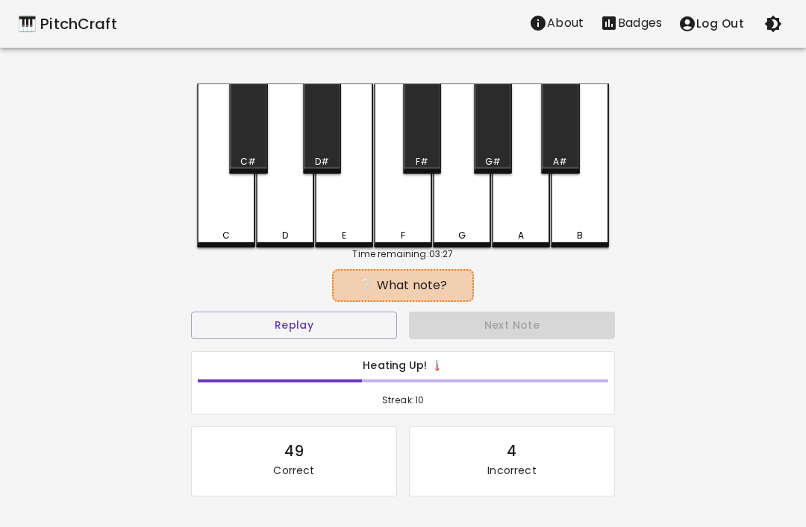
click at [354, 206] on div "E" at bounding box center [344, 166] width 58 height 164
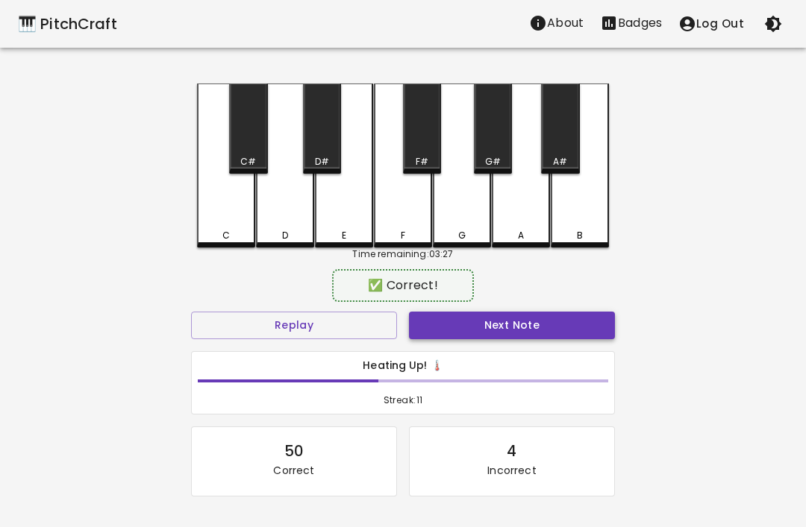
click at [448, 337] on button "Next Note" at bounding box center [512, 326] width 206 height 28
click at [240, 221] on div "C" at bounding box center [226, 166] width 58 height 164
click at [468, 330] on button "Next Note" at bounding box center [512, 326] width 206 height 28
click at [294, 222] on div "D" at bounding box center [285, 166] width 58 height 164
click at [494, 325] on button "Next Note" at bounding box center [512, 326] width 206 height 28
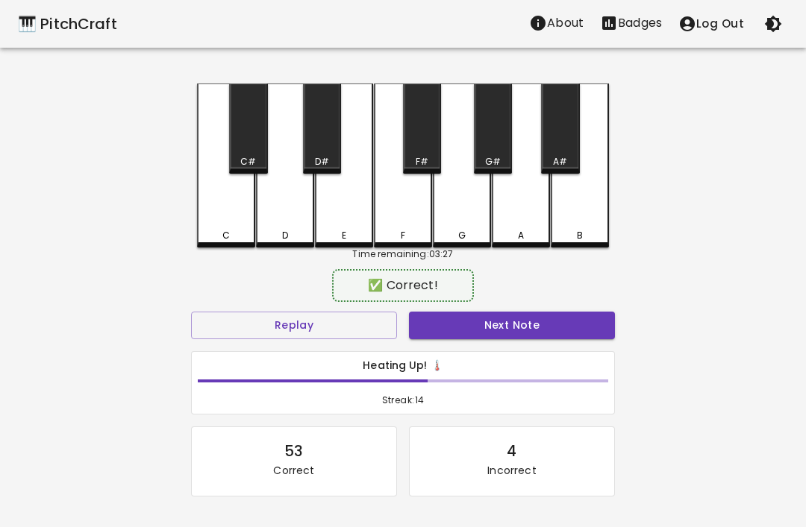
click at [365, 224] on div "E" at bounding box center [344, 166] width 58 height 164
click at [477, 322] on button "Next Note" at bounding box center [512, 326] width 206 height 28
click at [354, 229] on div "E" at bounding box center [343, 235] width 55 height 13
click at [494, 328] on button "Next Note" at bounding box center [512, 326] width 206 height 28
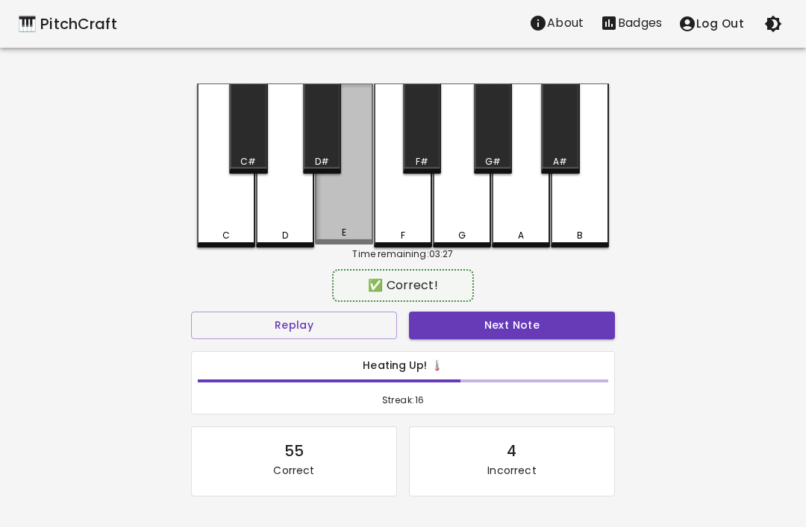
click at [353, 221] on div "E" at bounding box center [344, 164] width 58 height 161
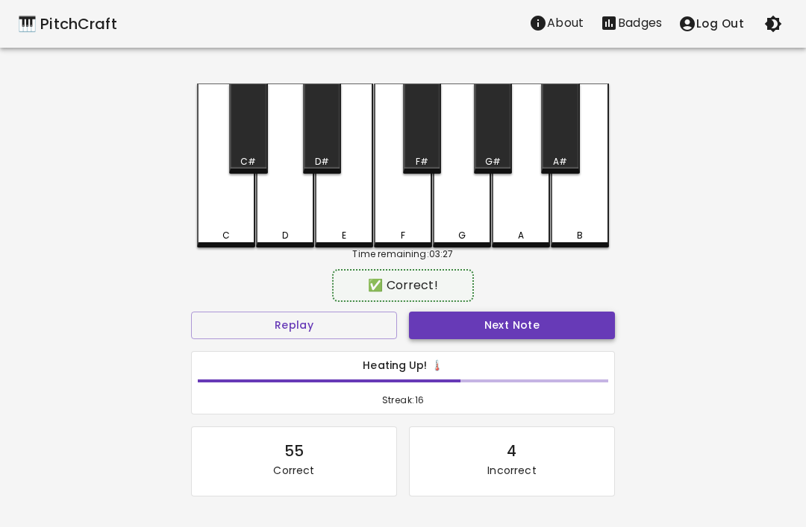
click at [483, 325] on button "Next Note" at bounding box center [512, 326] width 206 height 28
click at [356, 236] on div "E" at bounding box center [343, 235] width 55 height 13
click at [479, 336] on button "Next Note" at bounding box center [512, 326] width 206 height 28
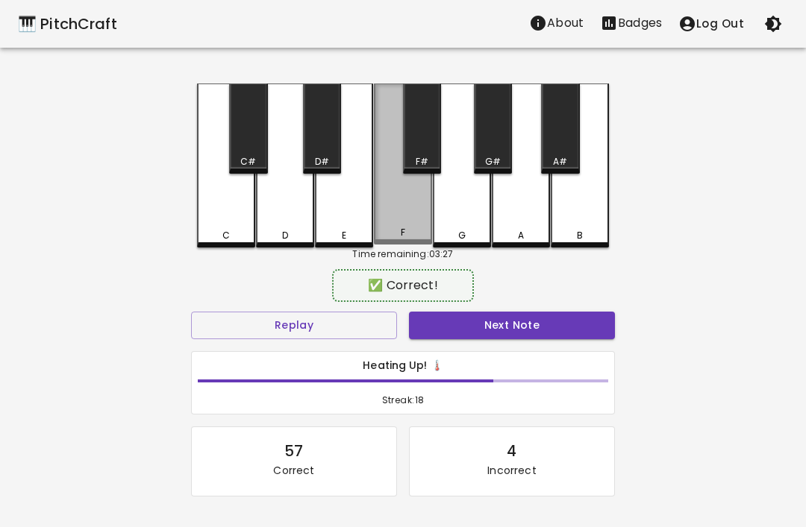
click at [406, 227] on div "F" at bounding box center [403, 164] width 58 height 161
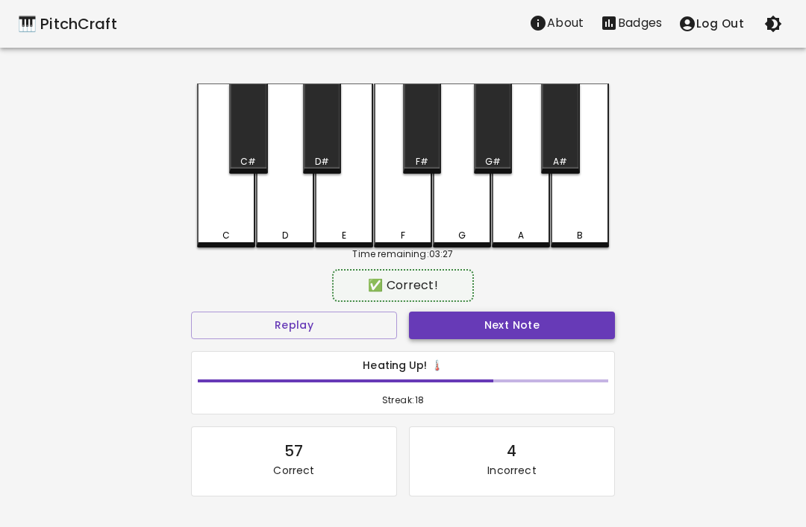
click at [471, 333] on button "Next Note" at bounding box center [512, 326] width 206 height 28
click at [251, 219] on div "C" at bounding box center [226, 166] width 58 height 164
click at [453, 319] on button "Next Note" at bounding box center [512, 326] width 206 height 28
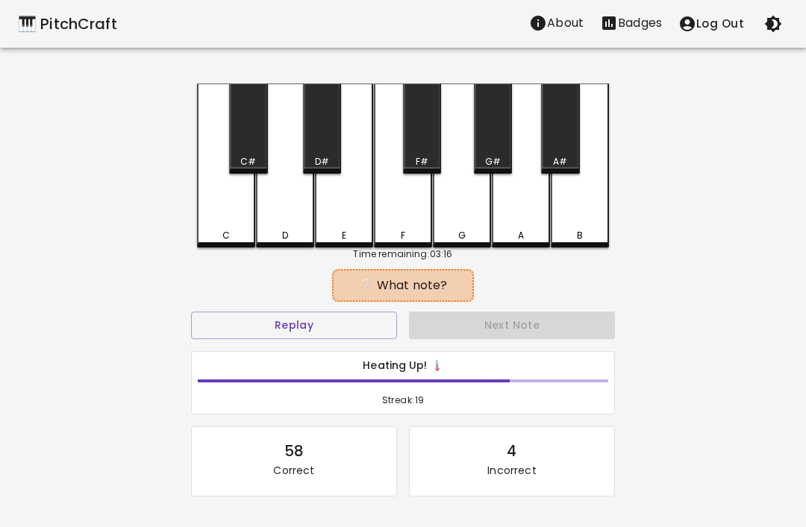
click at [238, 220] on div "C" at bounding box center [226, 166] width 58 height 164
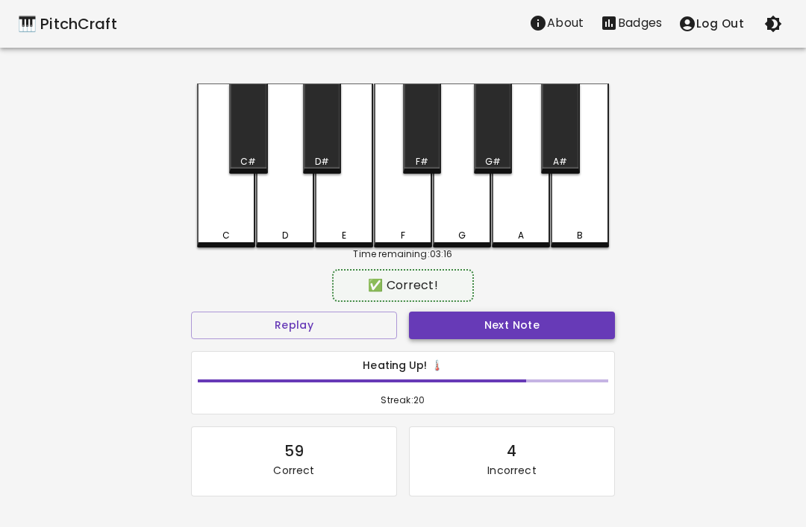
click at [494, 320] on button "Next Note" at bounding box center [512, 326] width 206 height 28
click at [289, 222] on div "D" at bounding box center [285, 166] width 58 height 164
click at [468, 332] on button "Next Note" at bounding box center [512, 326] width 206 height 28
click at [351, 228] on div "E" at bounding box center [344, 166] width 58 height 164
click at [475, 329] on button "Next Note" at bounding box center [512, 326] width 206 height 28
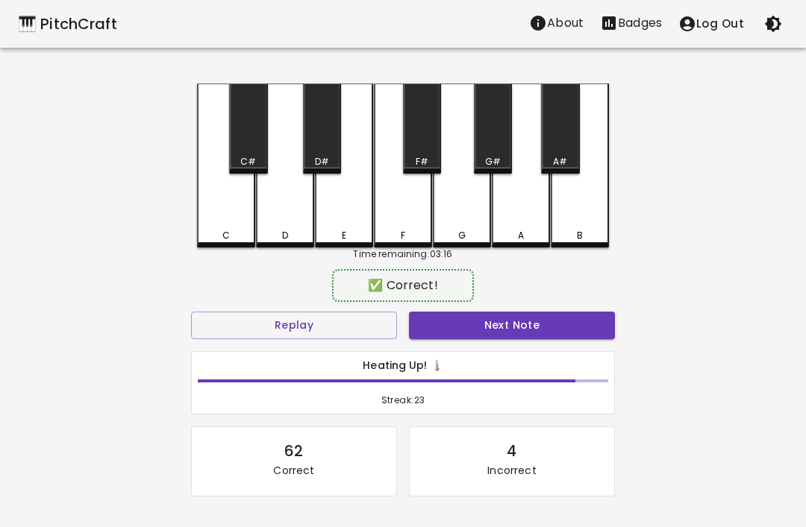
click at [354, 231] on div "E" at bounding box center [343, 235] width 55 height 13
click at [463, 336] on button "Next Note" at bounding box center [512, 326] width 206 height 28
click at [343, 222] on div "E" at bounding box center [344, 166] width 58 height 164
click at [457, 330] on button "Next Note" at bounding box center [512, 326] width 206 height 28
click at [348, 219] on div "E" at bounding box center [344, 166] width 58 height 164
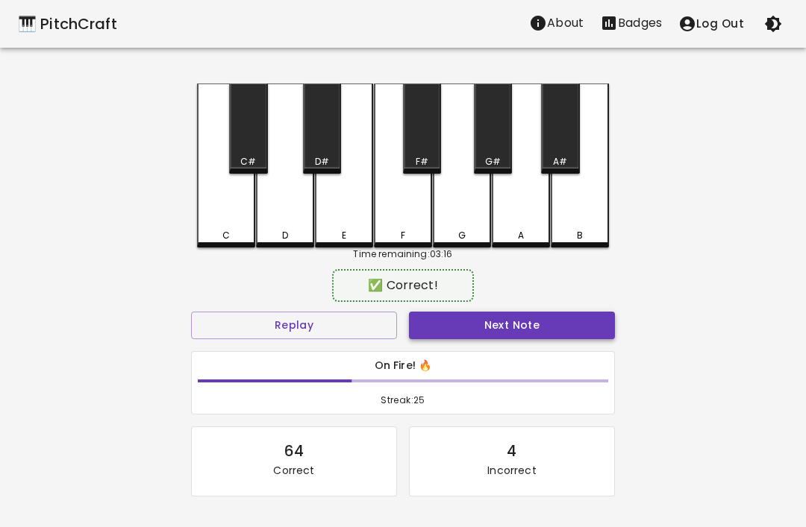
click at [463, 326] on button "Next Note" at bounding box center [512, 326] width 206 height 28
click at [298, 231] on div "D" at bounding box center [284, 235] width 55 height 13
click at [477, 330] on button "Next Note" at bounding box center [512, 326] width 206 height 28
click at [300, 227] on div "D" at bounding box center [285, 166] width 58 height 164
click at [472, 321] on button "Next Note" at bounding box center [512, 326] width 206 height 28
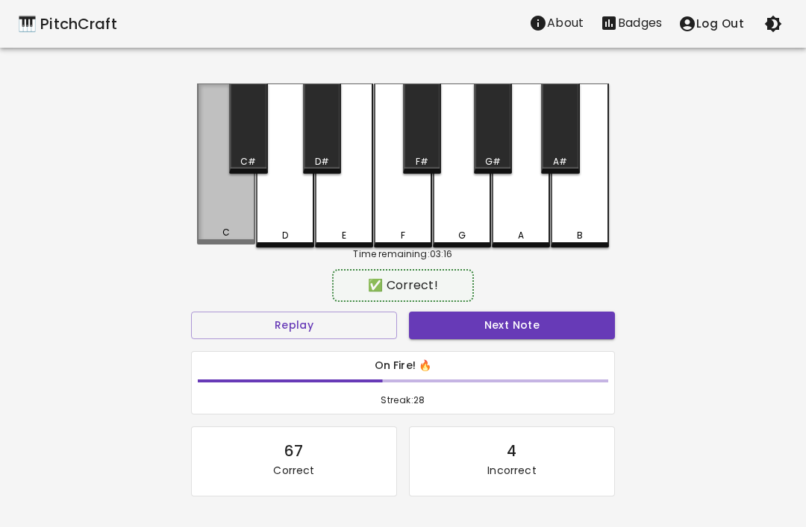
click at [233, 223] on div "C" at bounding box center [226, 164] width 58 height 161
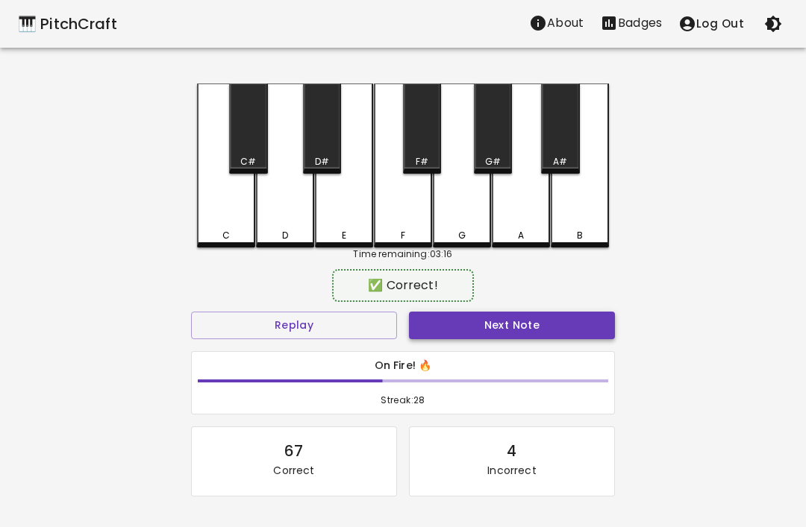
click at [464, 336] on button "Next Note" at bounding box center [512, 326] width 206 height 28
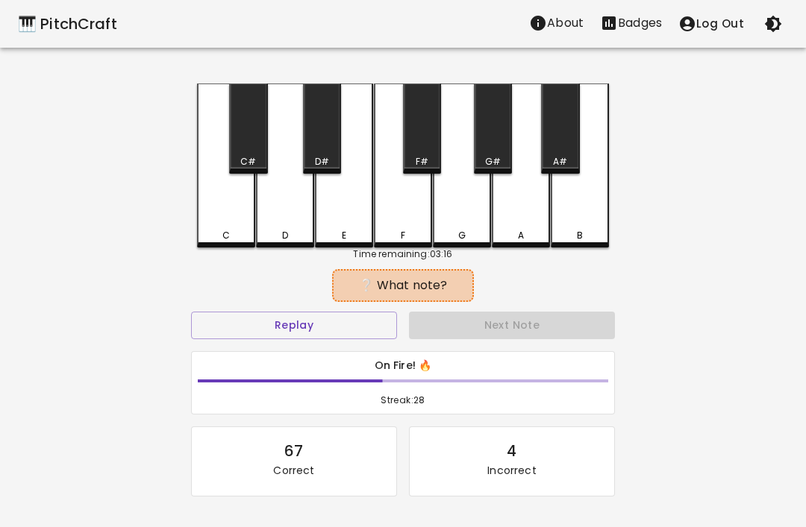
click at [236, 218] on div "C" at bounding box center [226, 166] width 58 height 164
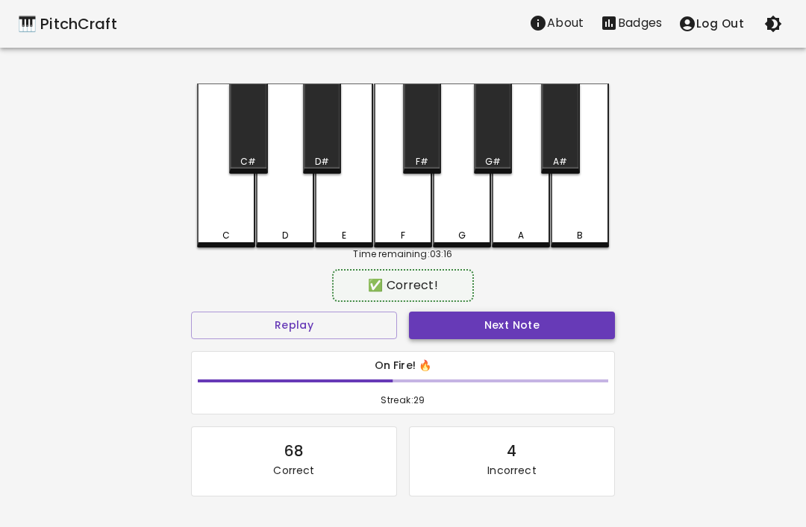
click at [452, 324] on button "Next Note" at bounding box center [512, 326] width 206 height 28
click at [236, 218] on div "C" at bounding box center [226, 166] width 58 height 164
click at [482, 332] on button "Next Note" at bounding box center [512, 326] width 206 height 28
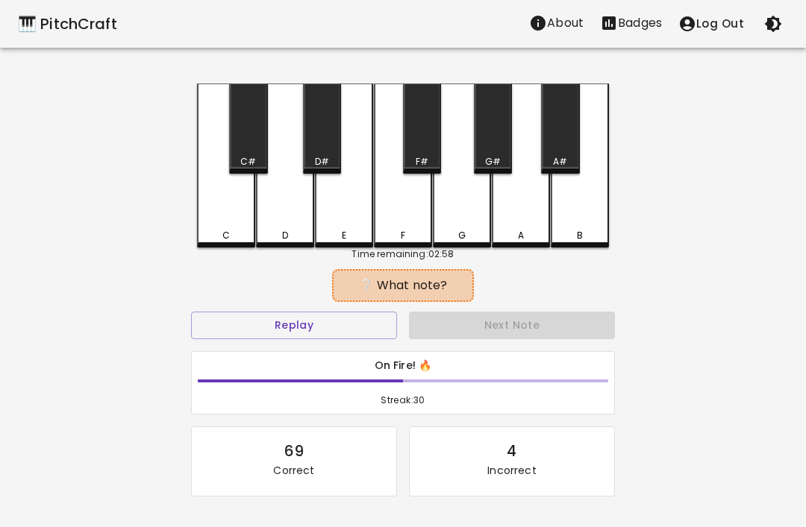
click at [347, 225] on div "E" at bounding box center [344, 166] width 58 height 164
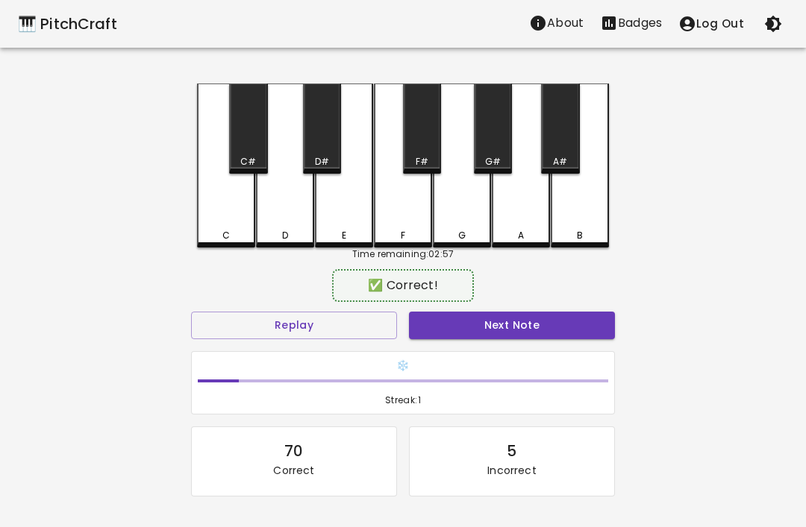
click at [410, 213] on div "F" at bounding box center [403, 166] width 58 height 164
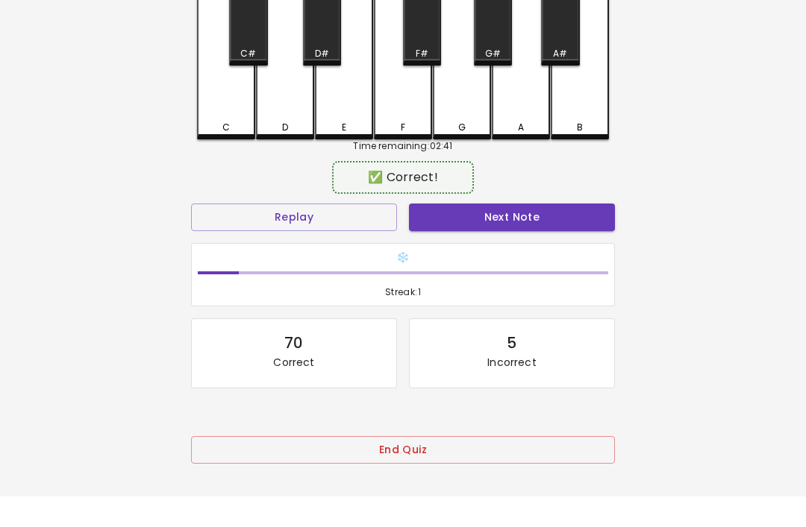
scroll to position [81, 0]
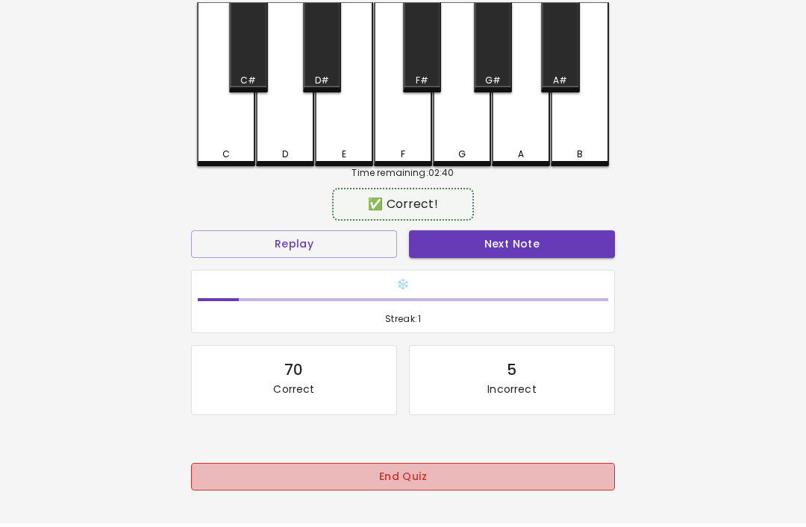
click at [510, 466] on button "End Quiz" at bounding box center [403, 477] width 424 height 28
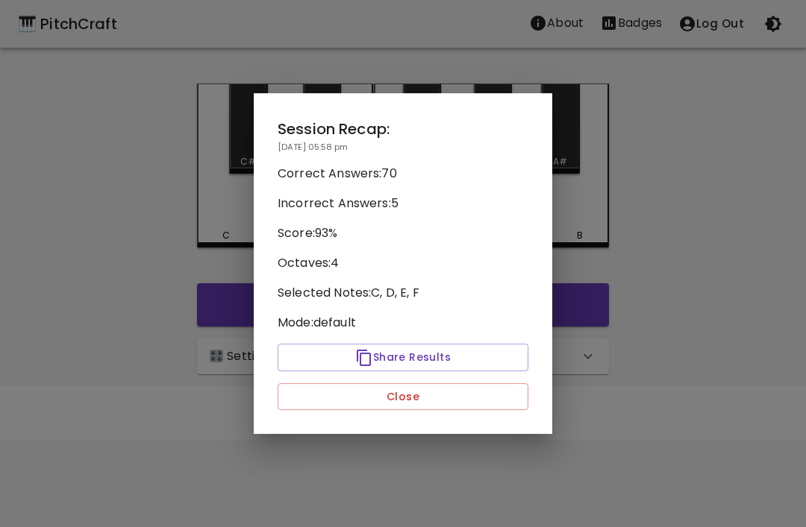
scroll to position [0, 0]
click at [492, 398] on button "Close" at bounding box center [403, 397] width 251 height 28
